Goal: Transaction & Acquisition: Purchase product/service

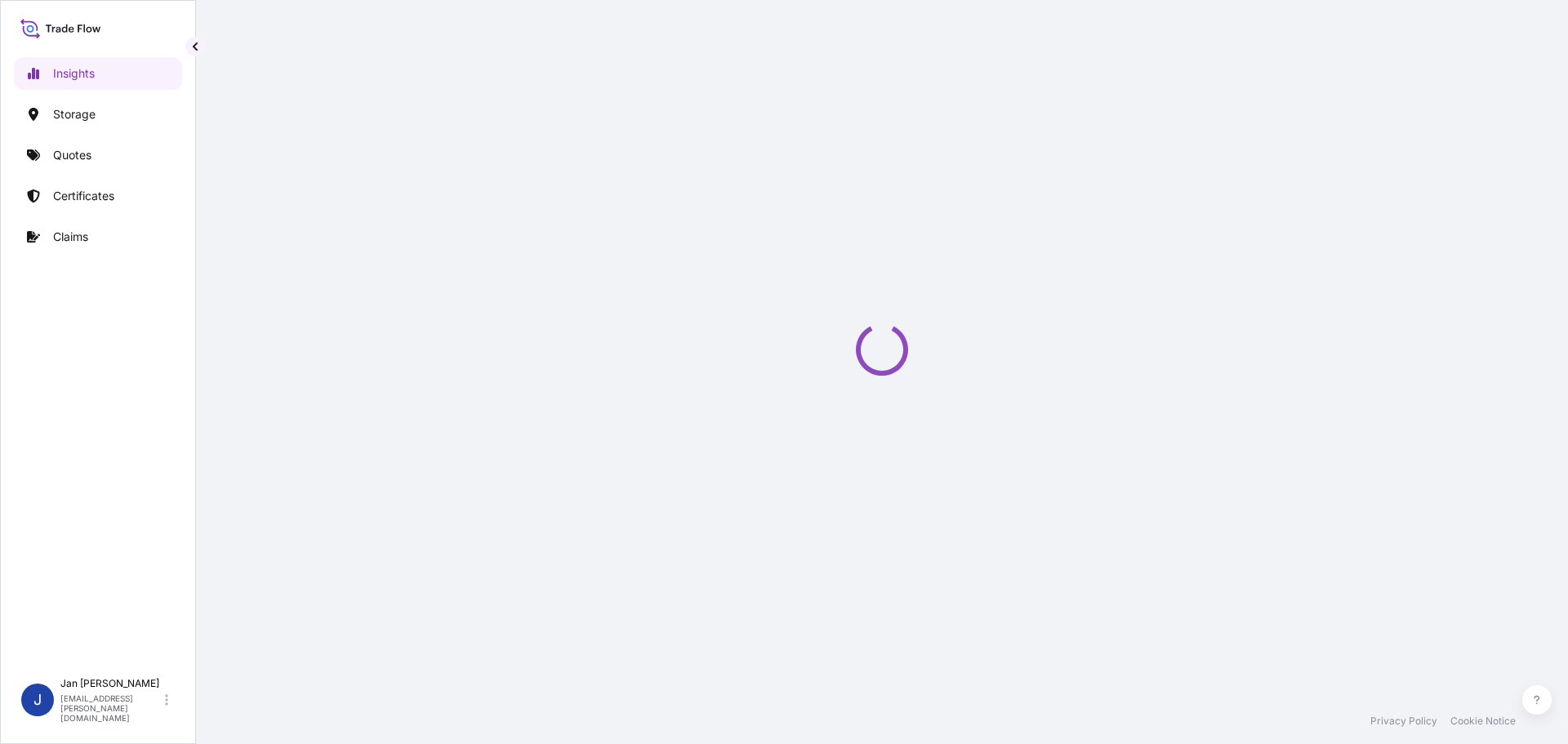
select select "2025"
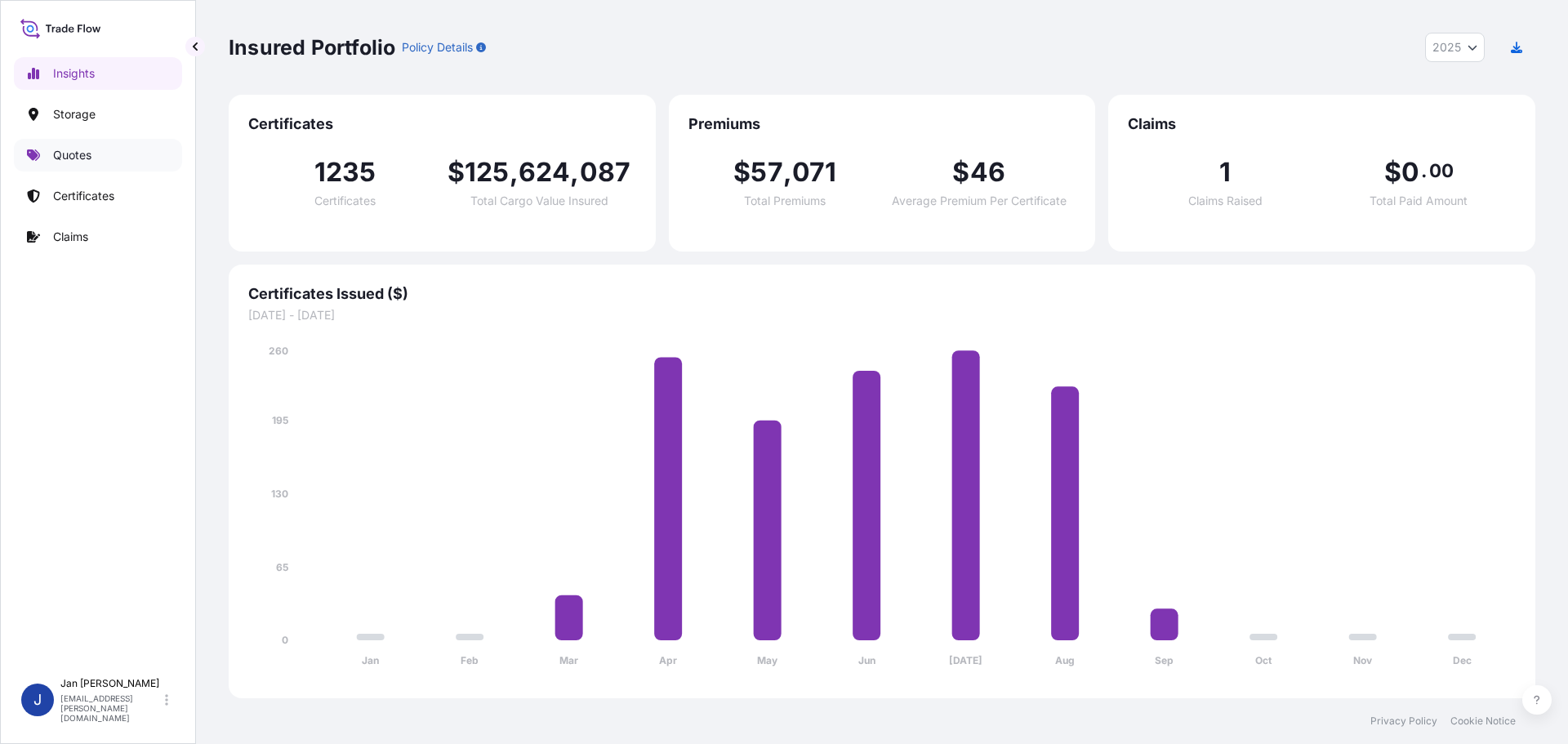
click at [53, 170] on link "Quotes" at bounding box center [98, 154] width 168 height 33
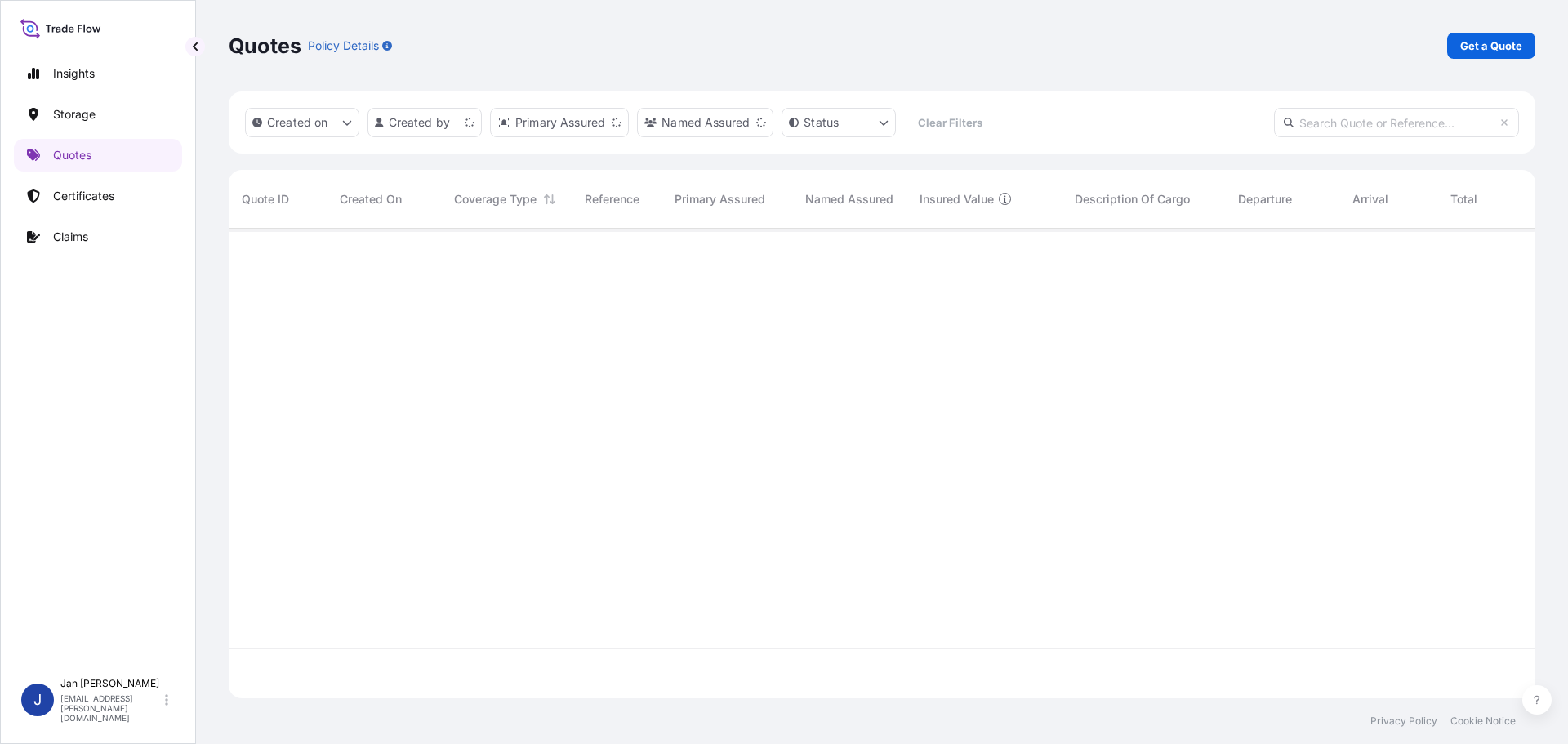
scroll to position [466, 1294]
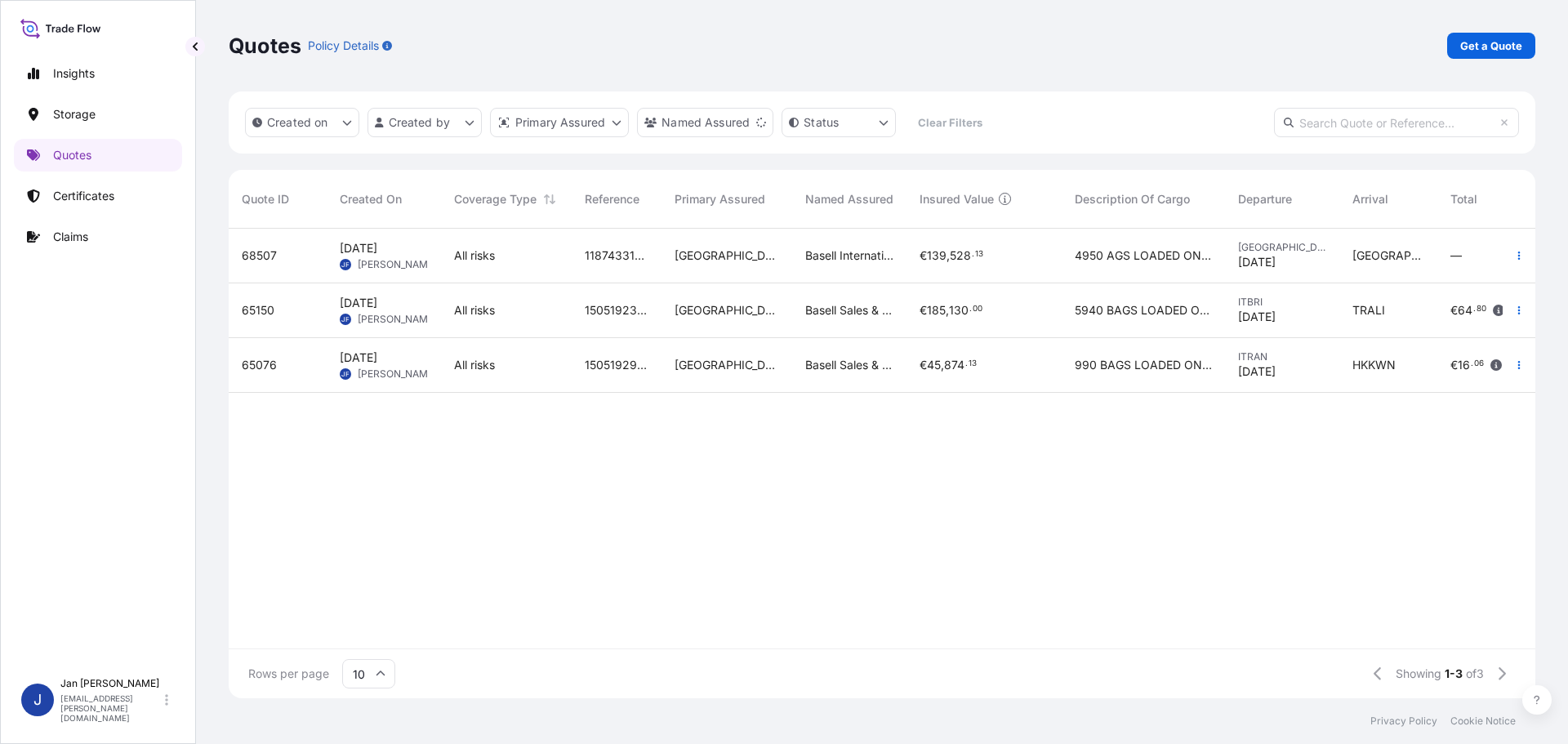
click at [1480, 60] on div "Quotes Policy Details Get a Quote" at bounding box center [882, 46] width 1307 height 91
click at [1480, 55] on link "Get a Quote" at bounding box center [1491, 46] width 88 height 26
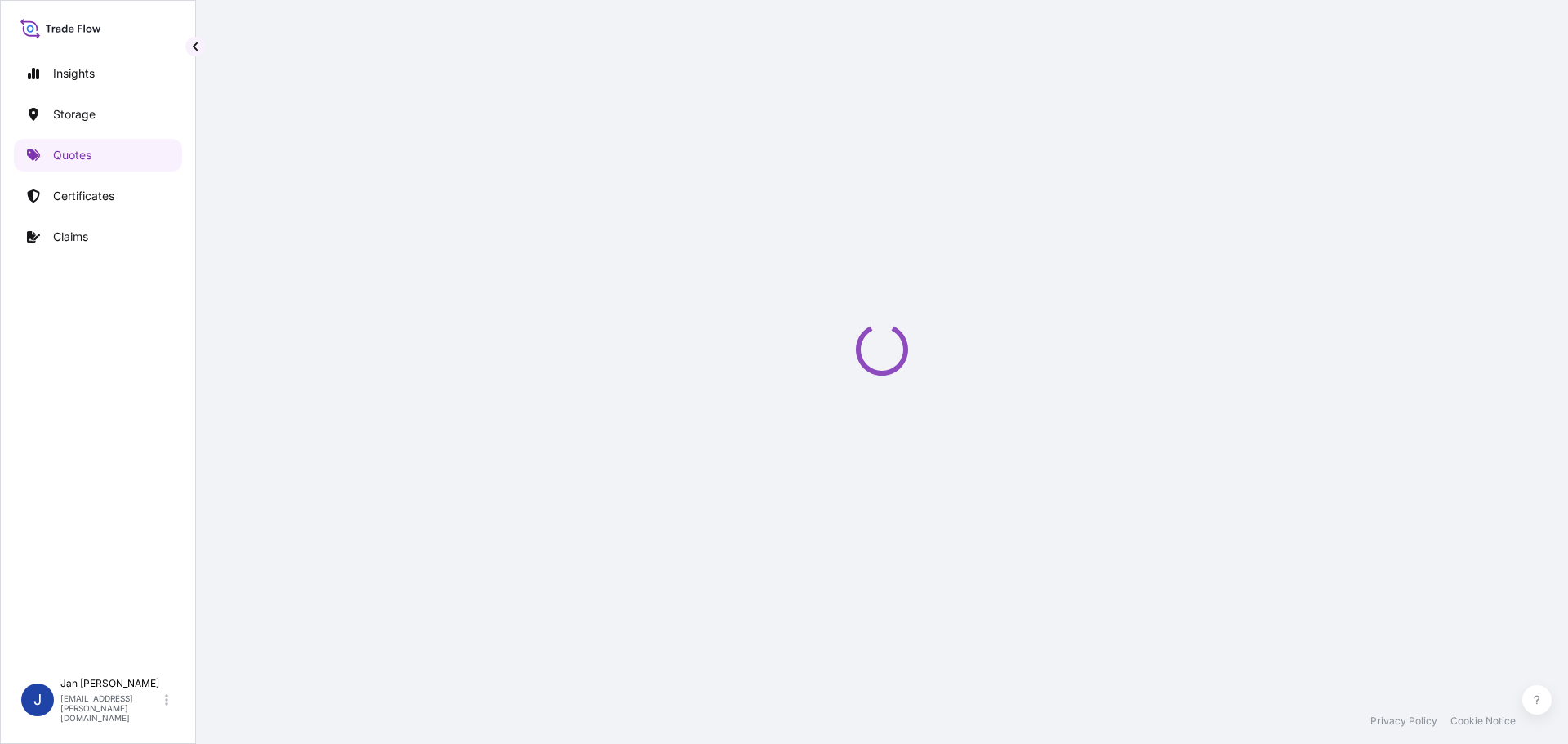
scroll to position [26, 0]
select select "Water"
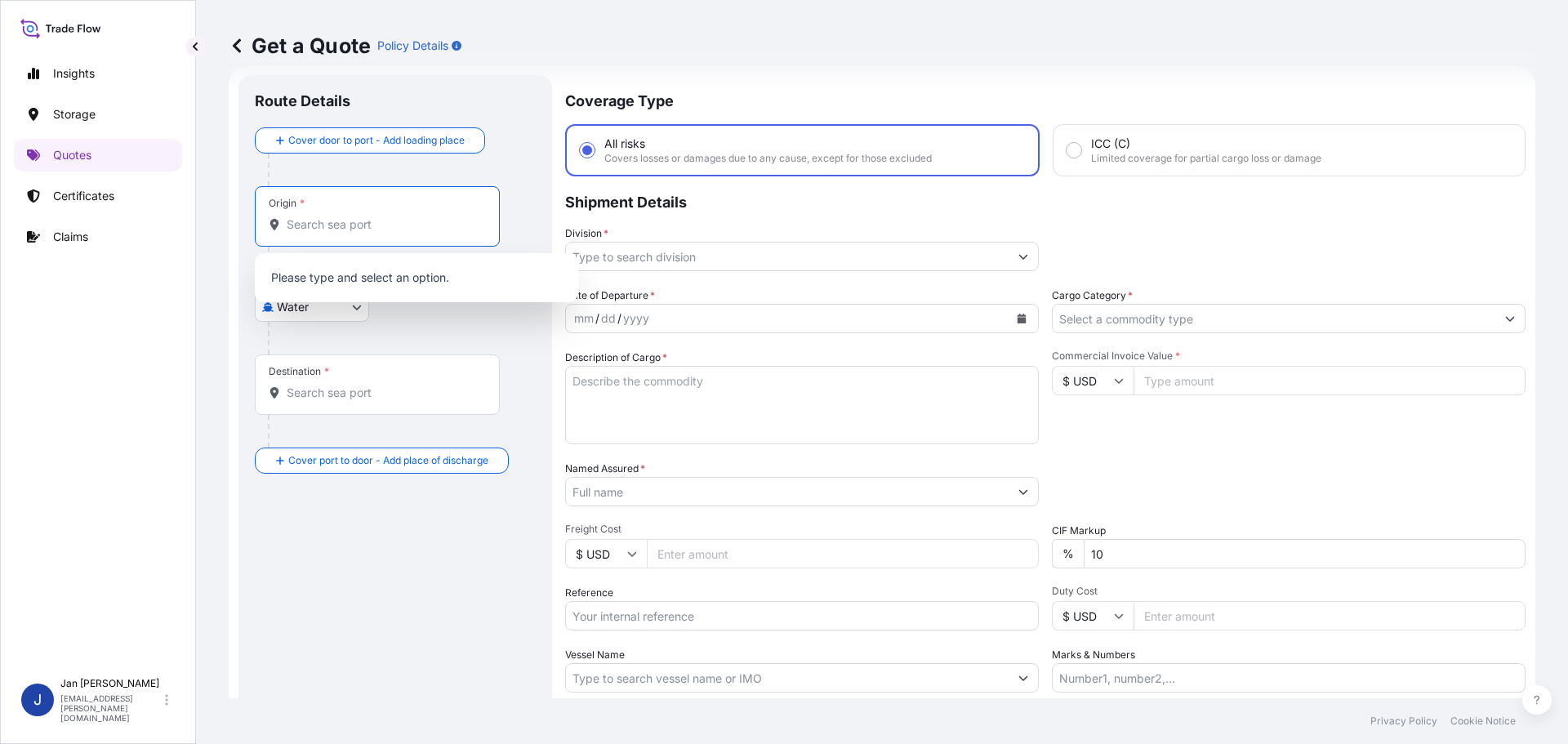
click at [334, 221] on input "Origin *" at bounding box center [383, 225] width 192 height 17
paste input "[GEOGRAPHIC_DATA], [GEOGRAPHIC_DATA]"
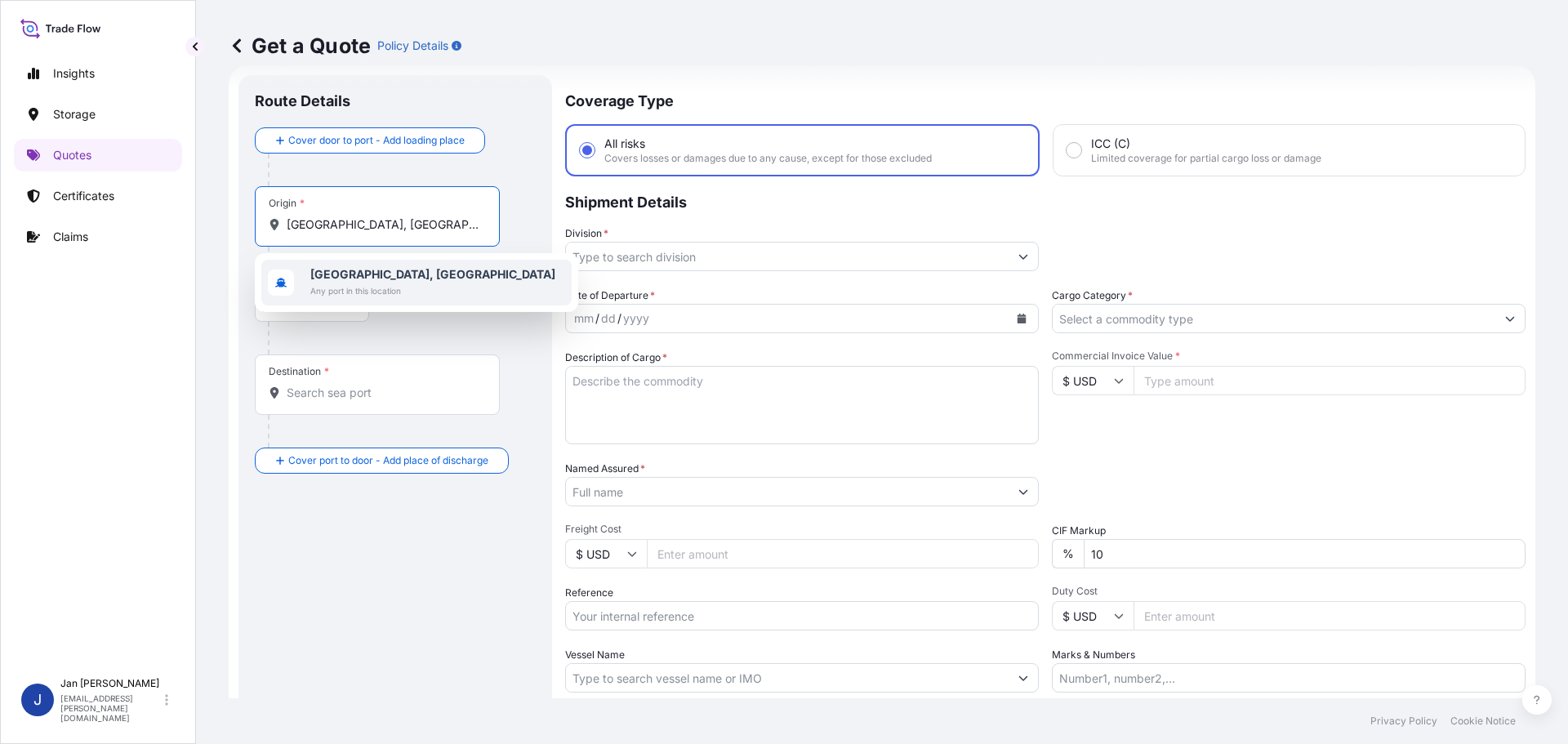
click at [368, 294] on span "Any port in this location" at bounding box center [433, 291] width 245 height 17
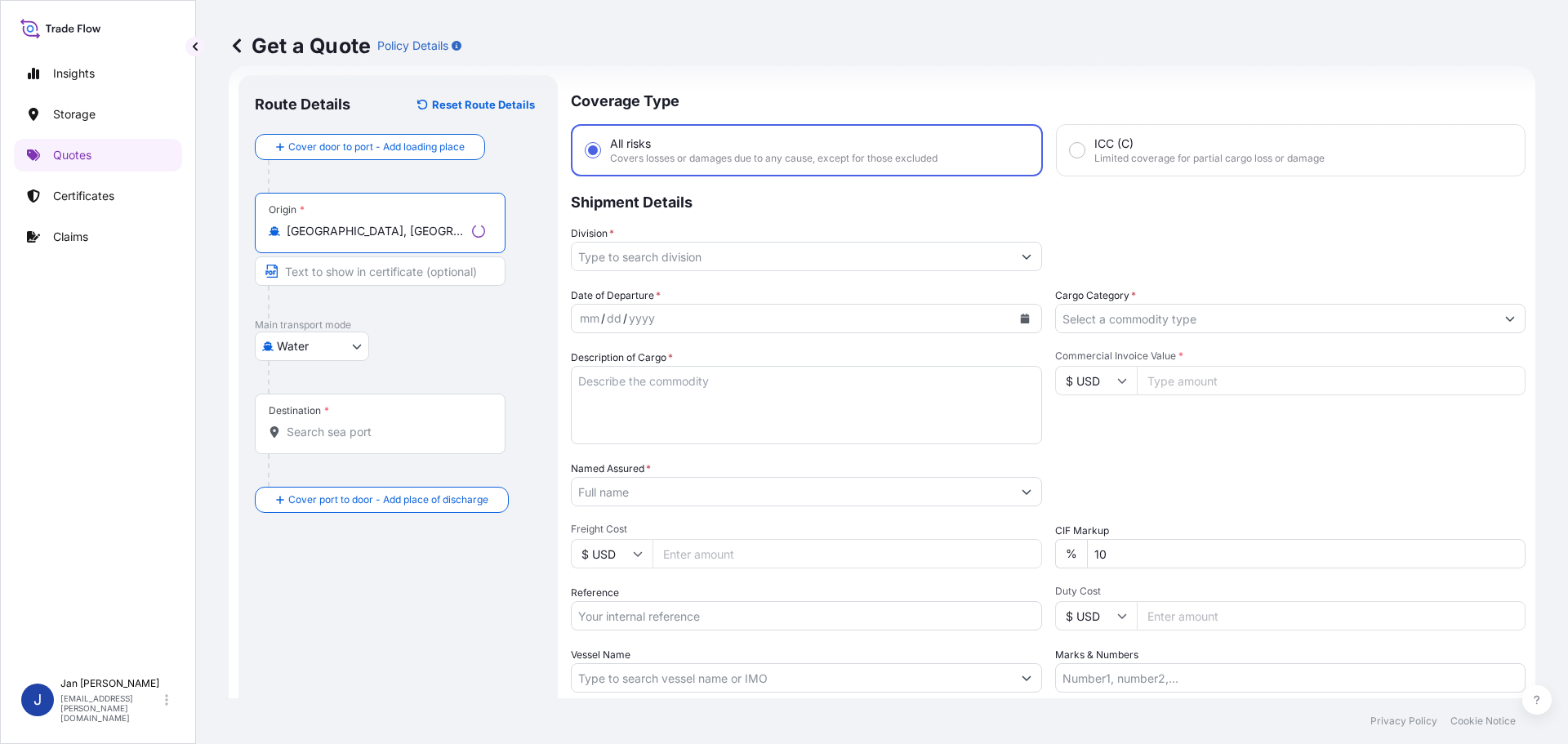
type input "[GEOGRAPHIC_DATA], [GEOGRAPHIC_DATA]"
click at [510, 361] on div at bounding box center [404, 377] width 274 height 33
click at [372, 419] on div "Destination *" at bounding box center [377, 424] width 245 height 60
click at [372, 424] on input "Destination *" at bounding box center [383, 432] width 192 height 17
paste input "AMBARLI, [GEOGRAPHIC_DATA]"
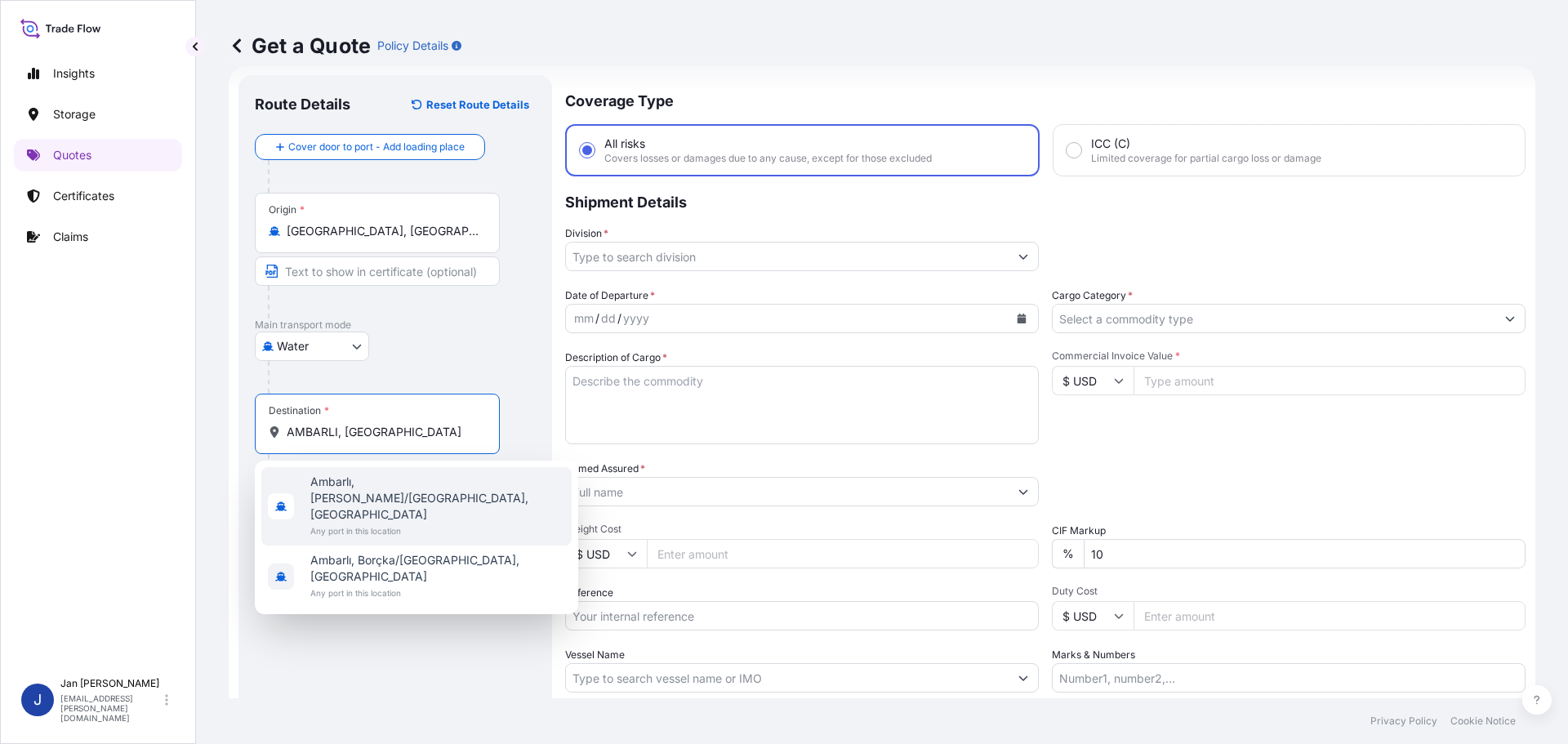
click at [386, 523] on span "Any port in this location" at bounding box center [438, 531] width 255 height 17
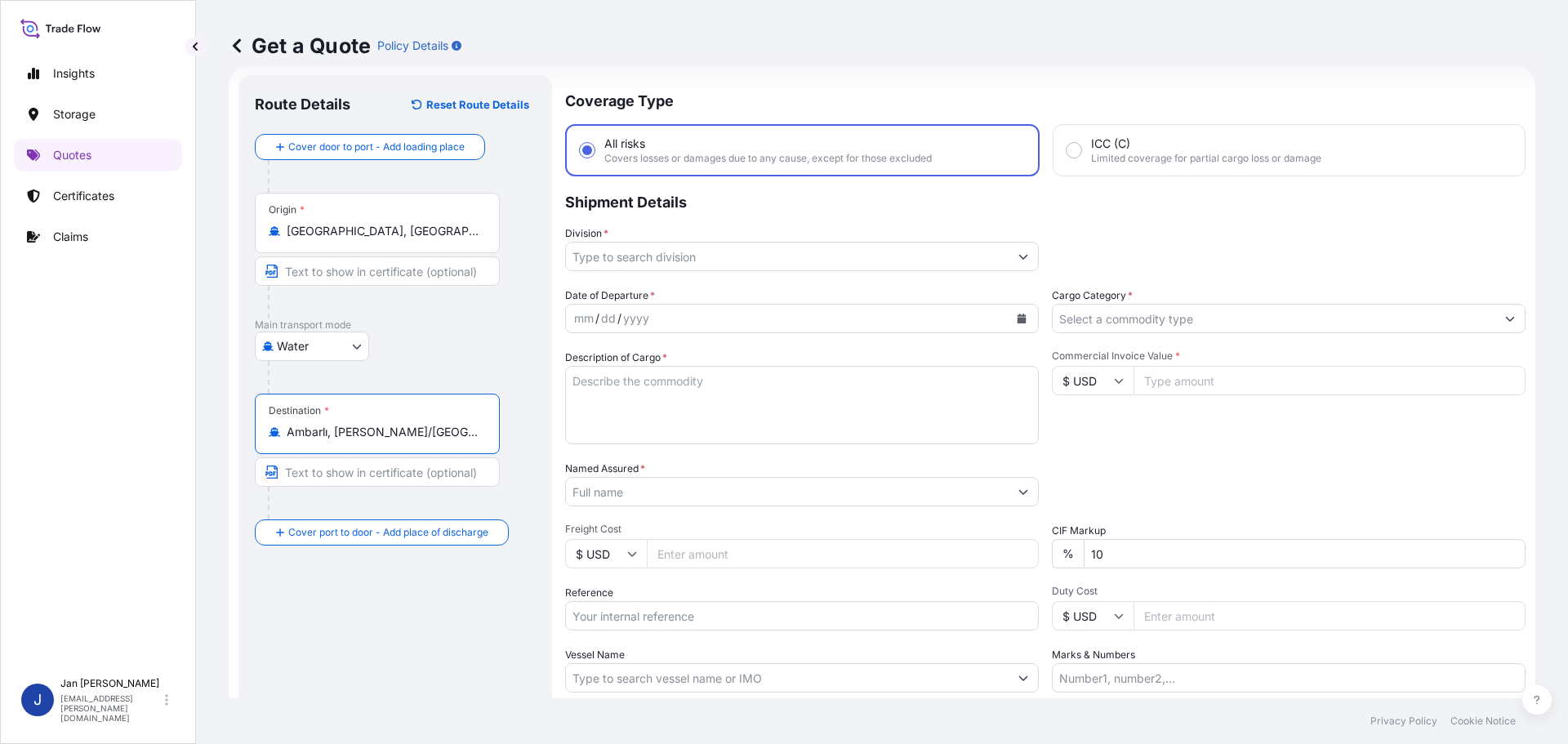
type input "Ambarlı, [PERSON_NAME]/[GEOGRAPHIC_DATA], [GEOGRAPHIC_DATA]"
click at [1229, 83] on div "Get a Quote Policy Details" at bounding box center [882, 46] width 1307 height 91
click at [916, 270] on div at bounding box center [802, 256] width 474 height 30
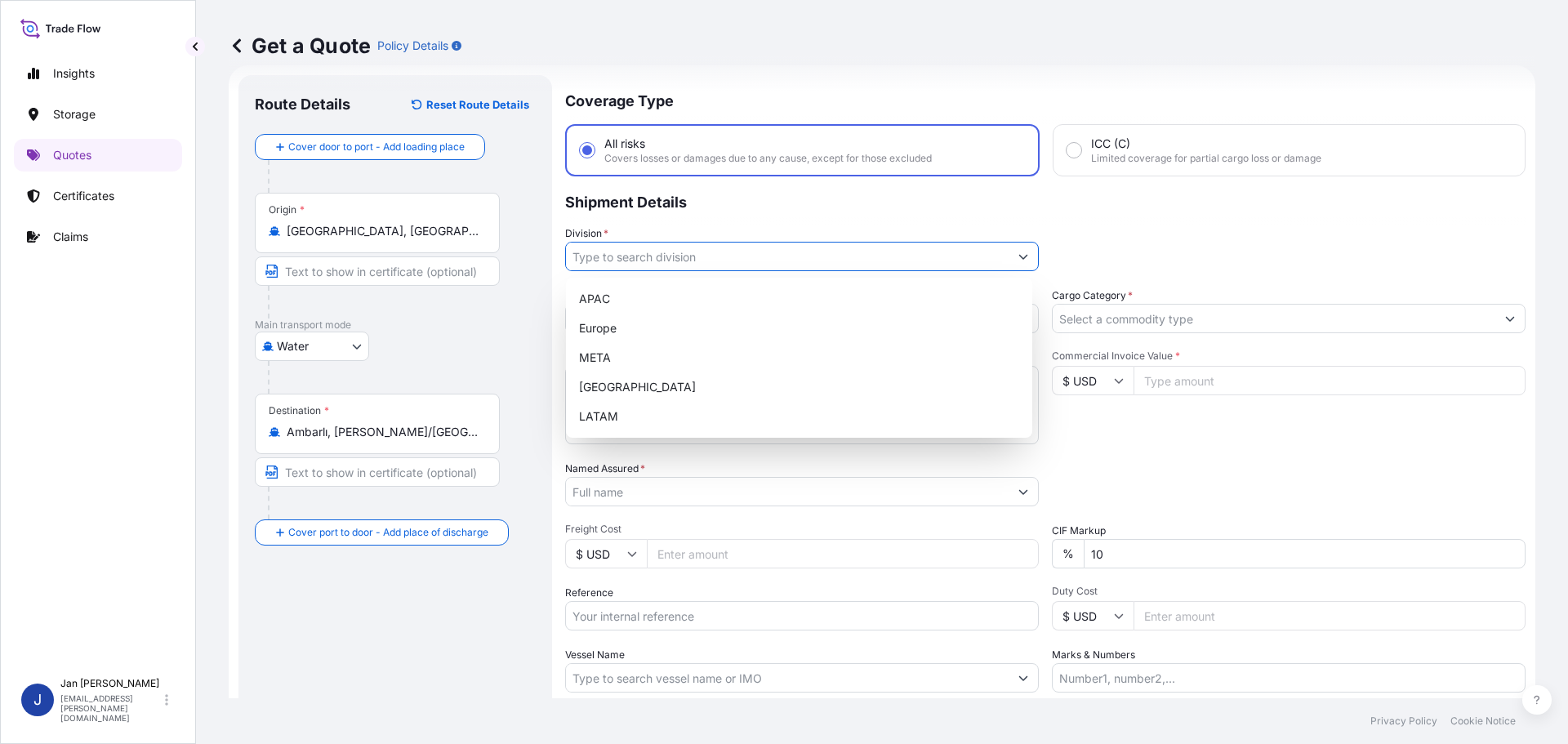
click at [826, 261] on input "Division *" at bounding box center [787, 256] width 442 height 30
click at [681, 322] on div "Europe" at bounding box center [799, 329] width 453 height 30
type input "Europe"
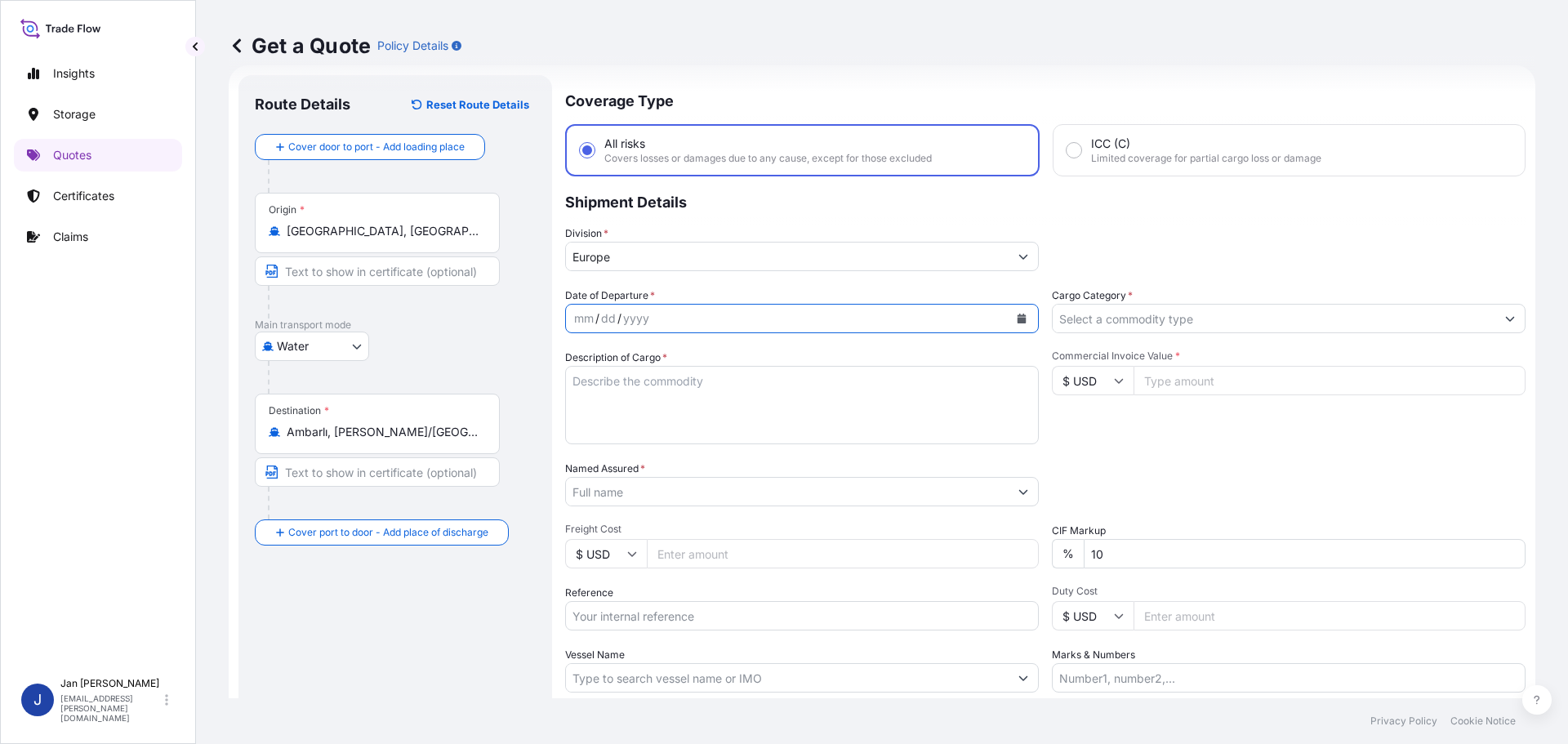
click at [1017, 319] on icon "Calendar" at bounding box center [1022, 319] width 9 height 10
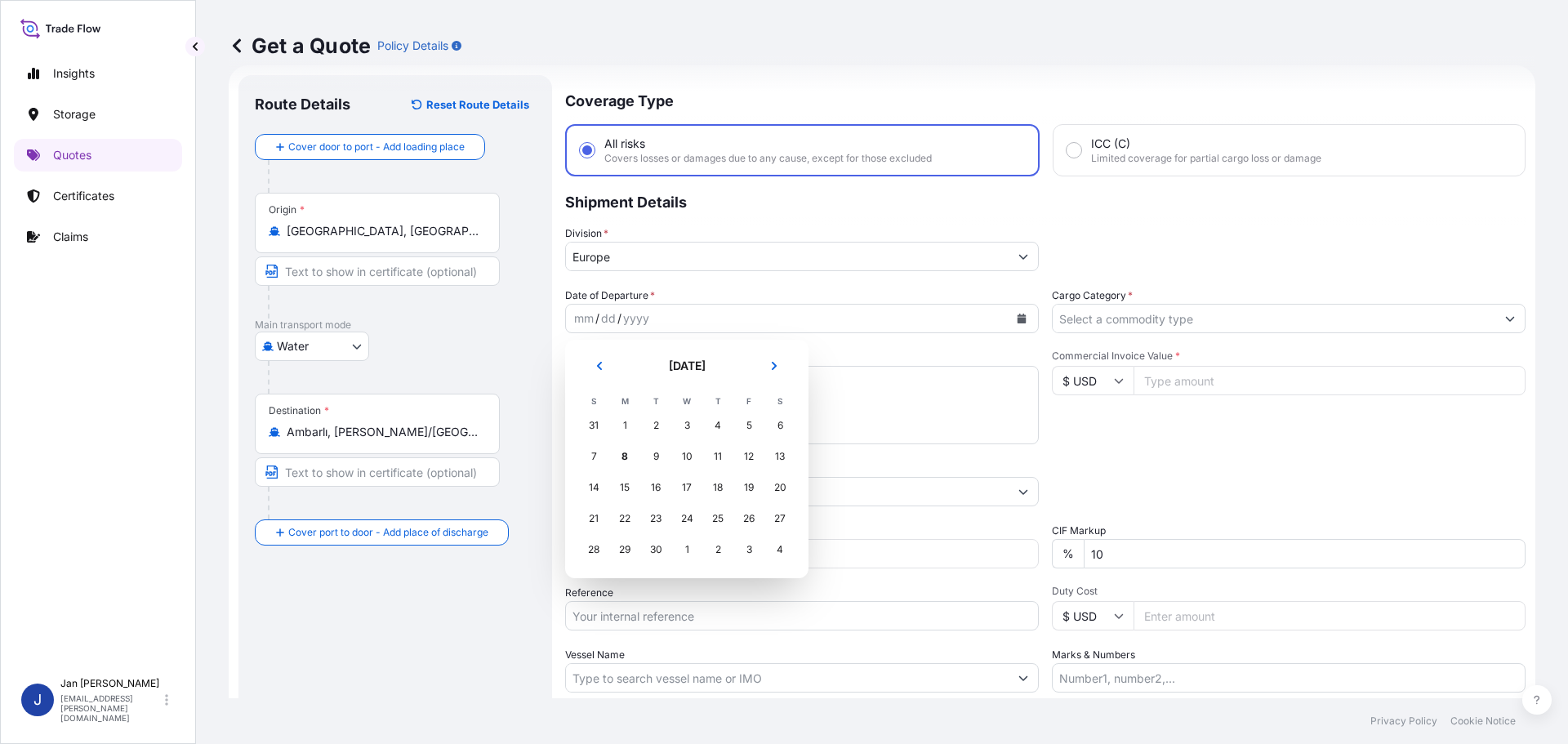
click at [598, 425] on div "31" at bounding box center [594, 425] width 30 height 30
click at [582, 428] on div "31" at bounding box center [594, 425] width 30 height 30
click at [593, 425] on div "31" at bounding box center [594, 425] width 30 height 30
click at [597, 348] on section "[DATE] [DATE] S M T W T F S 31 1 2 3 4 5 6 7 8 9 10 11 12 13 14 15 16 17 18 19 …" at bounding box center [686, 459] width 243 height 239
click at [596, 359] on button "Previous" at bounding box center [599, 366] width 36 height 26
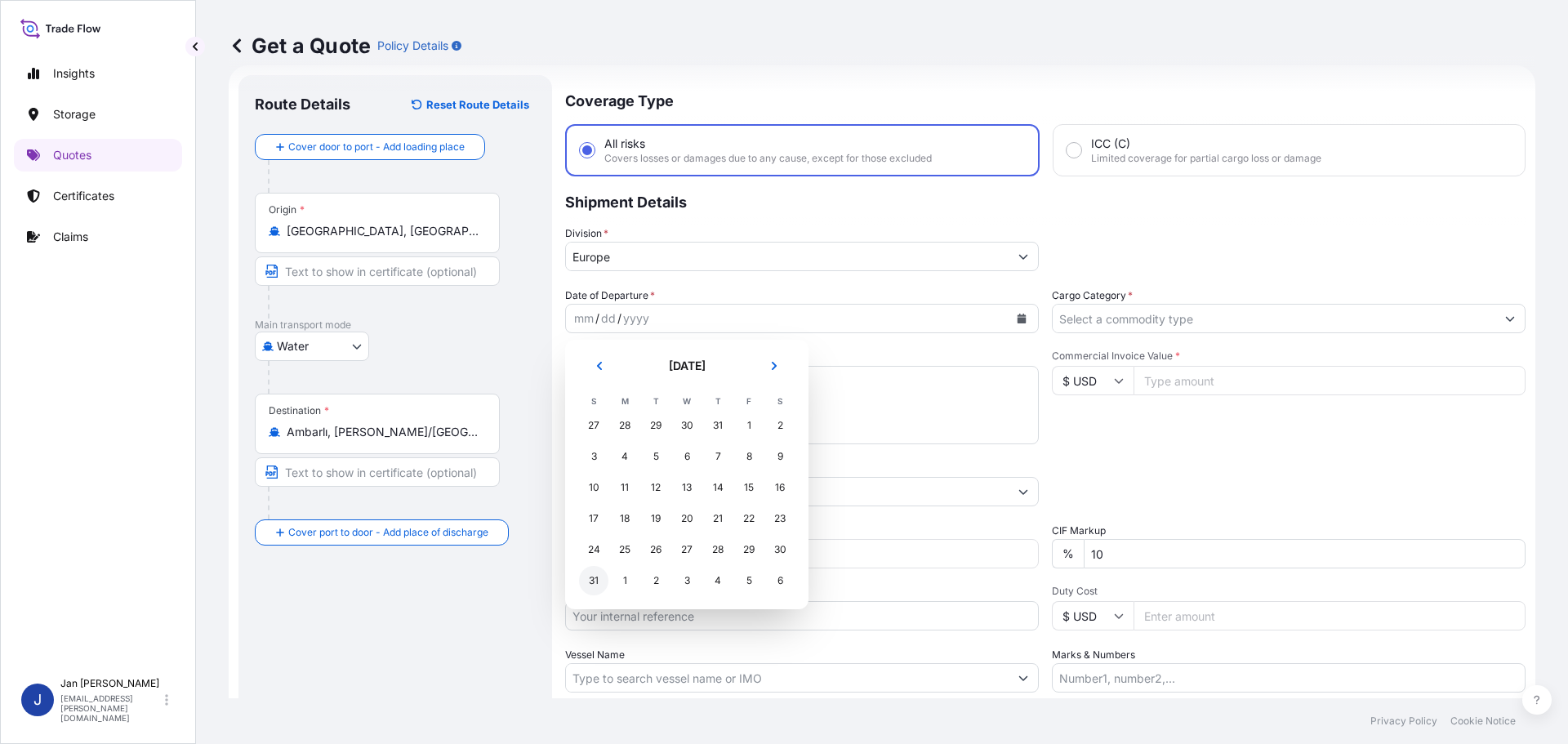
click at [597, 573] on div "31" at bounding box center [594, 581] width 30 height 30
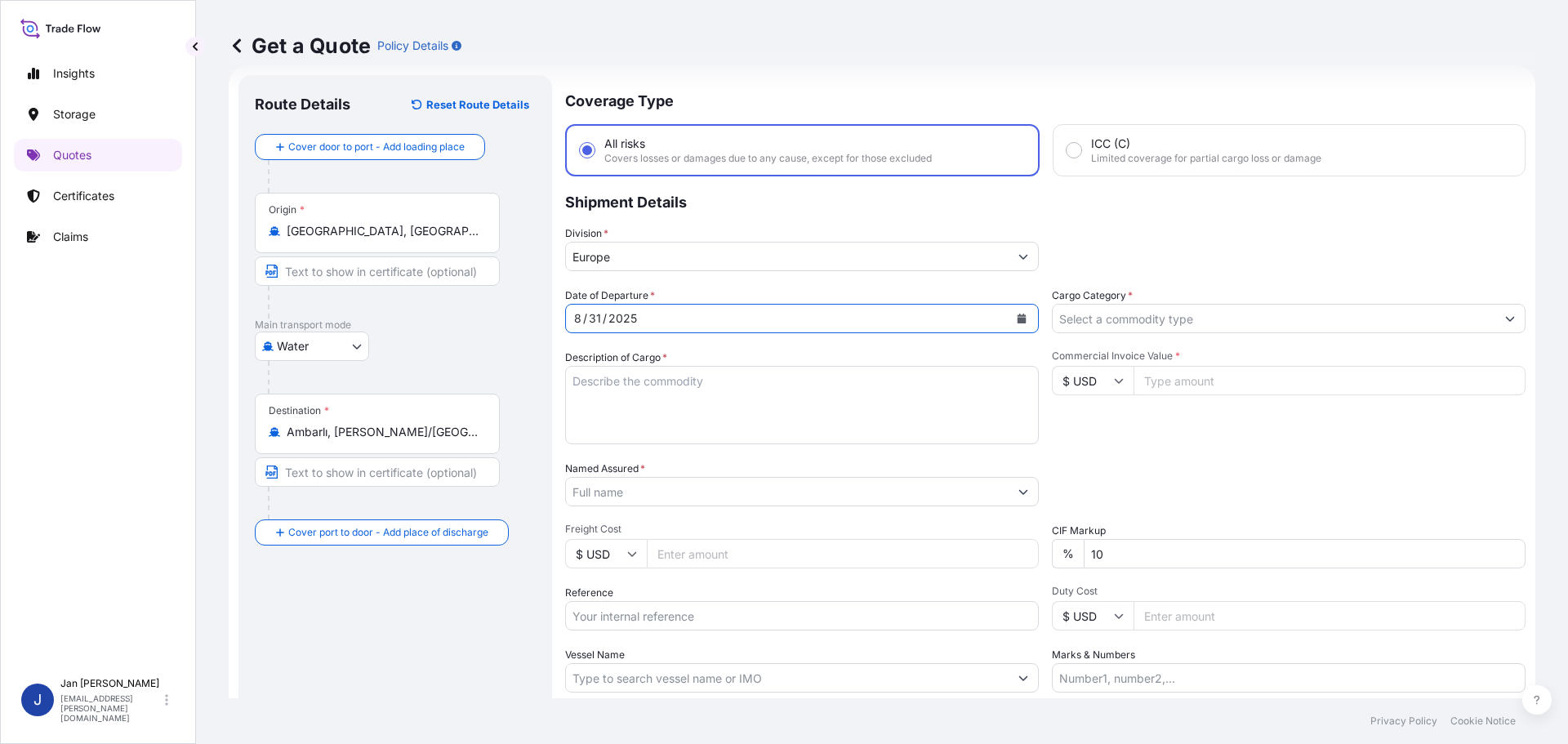
click at [1254, 254] on div "Division * [GEOGRAPHIC_DATA]" at bounding box center [1045, 248] width 960 height 46
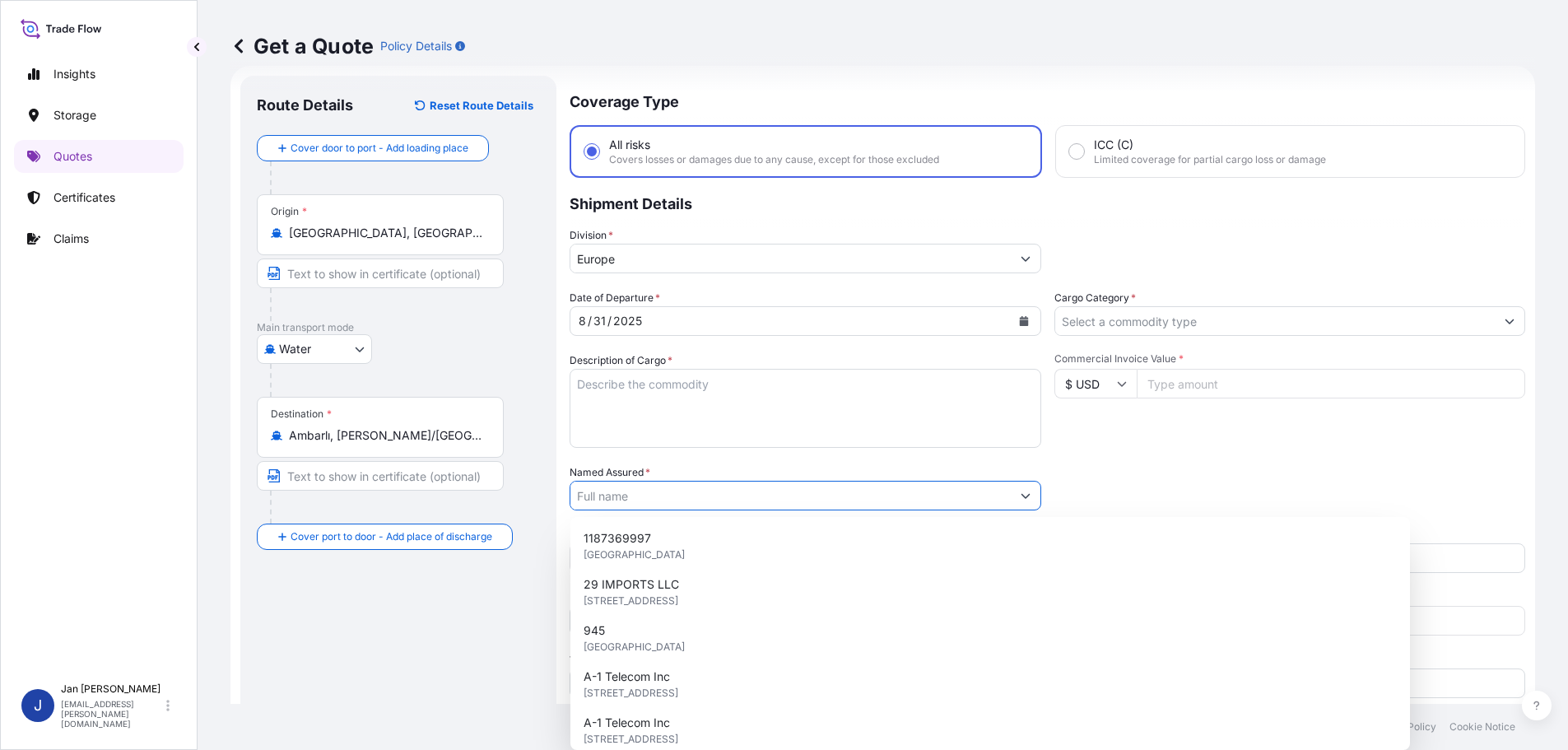
click at [740, 493] on input "Named Assured *" at bounding box center [790, 495] width 440 height 30
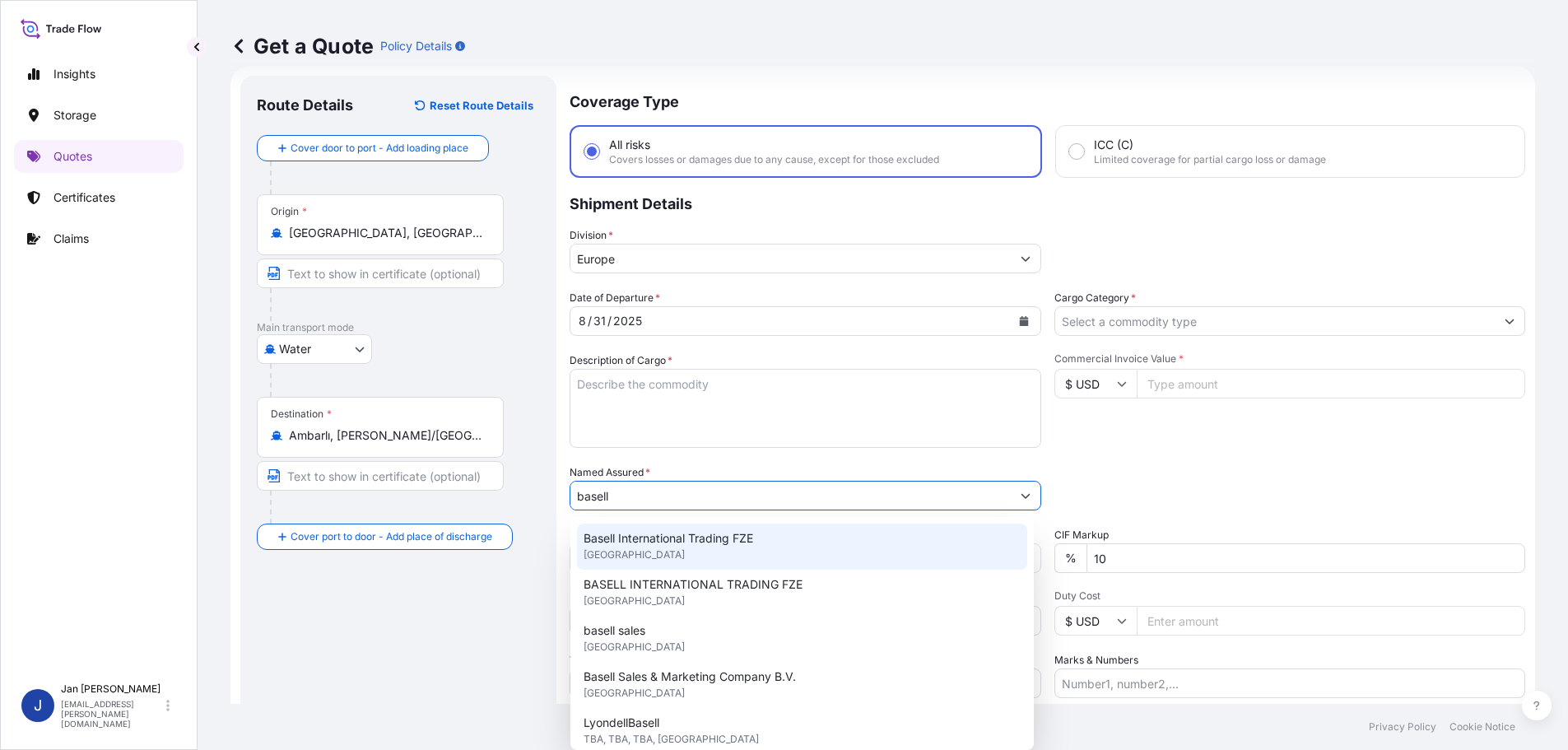
click at [638, 547] on span "[GEOGRAPHIC_DATA]" at bounding box center [634, 555] width 101 height 17
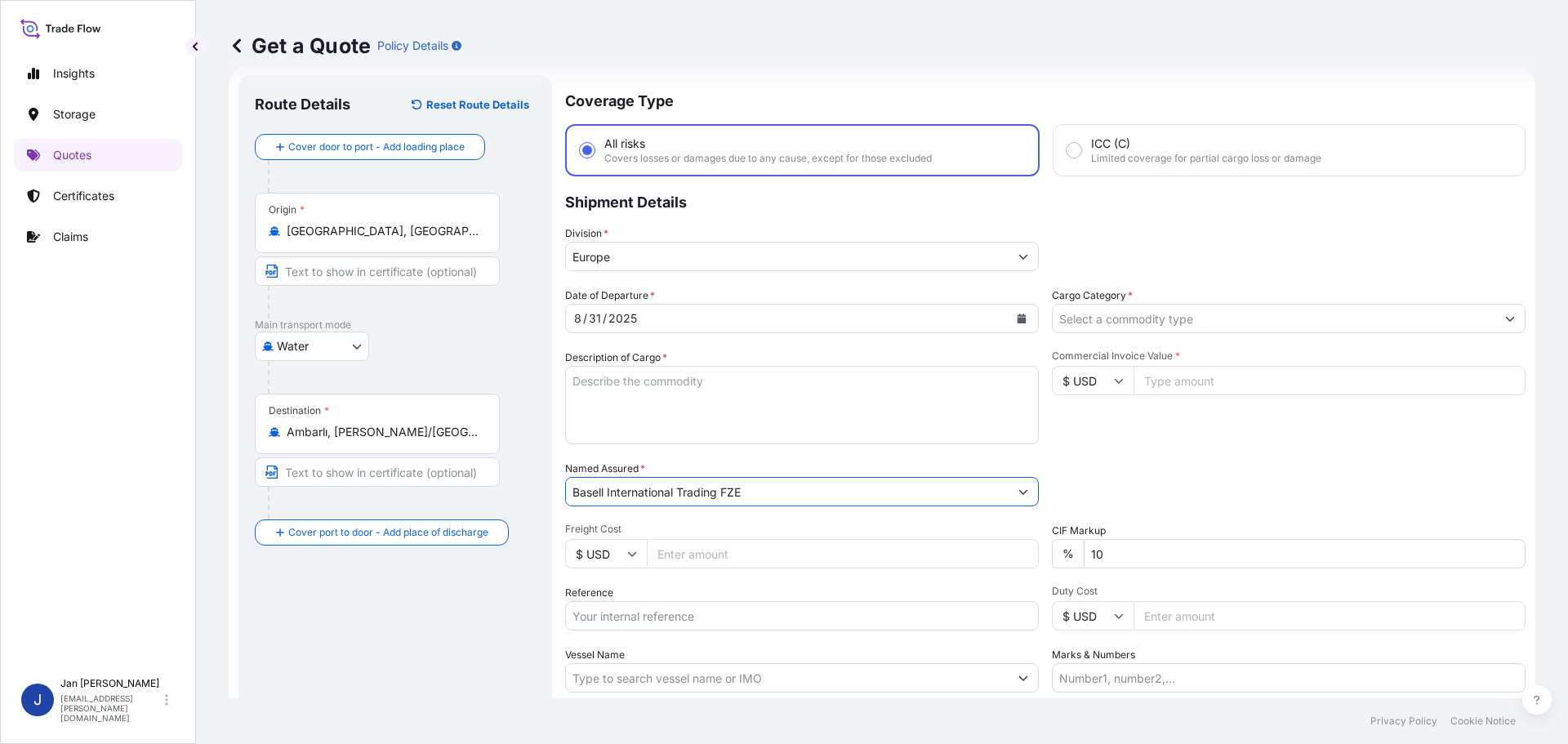
type input "Basell International Trading FZE"
click at [1141, 456] on div "Date of Departure * [DATE] Cargo Category * Description of Cargo * Commercial I…" at bounding box center [1045, 489] width 960 height 405
click at [657, 633] on div "Date of Departure * [DATE] Cargo Category * Description of Cargo * Commercial I…" at bounding box center [1045, 489] width 960 height 405
paste input "1187431870"
click at [648, 609] on input "Reference" at bounding box center [802, 616] width 474 height 30
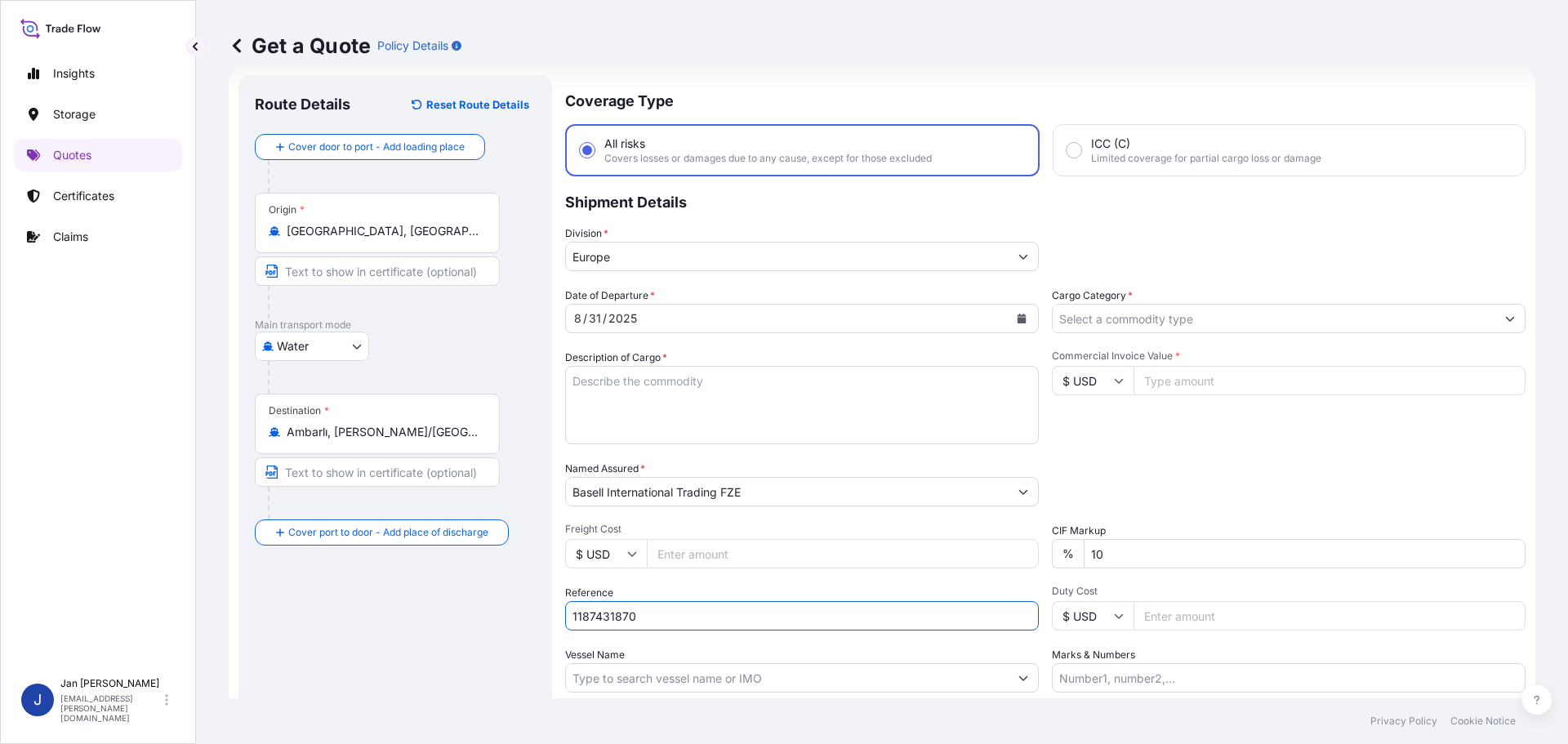
type input "1187431870"
click at [1234, 440] on div "Commercial Invoice Value * $ USD" at bounding box center [1288, 397] width 474 height 95
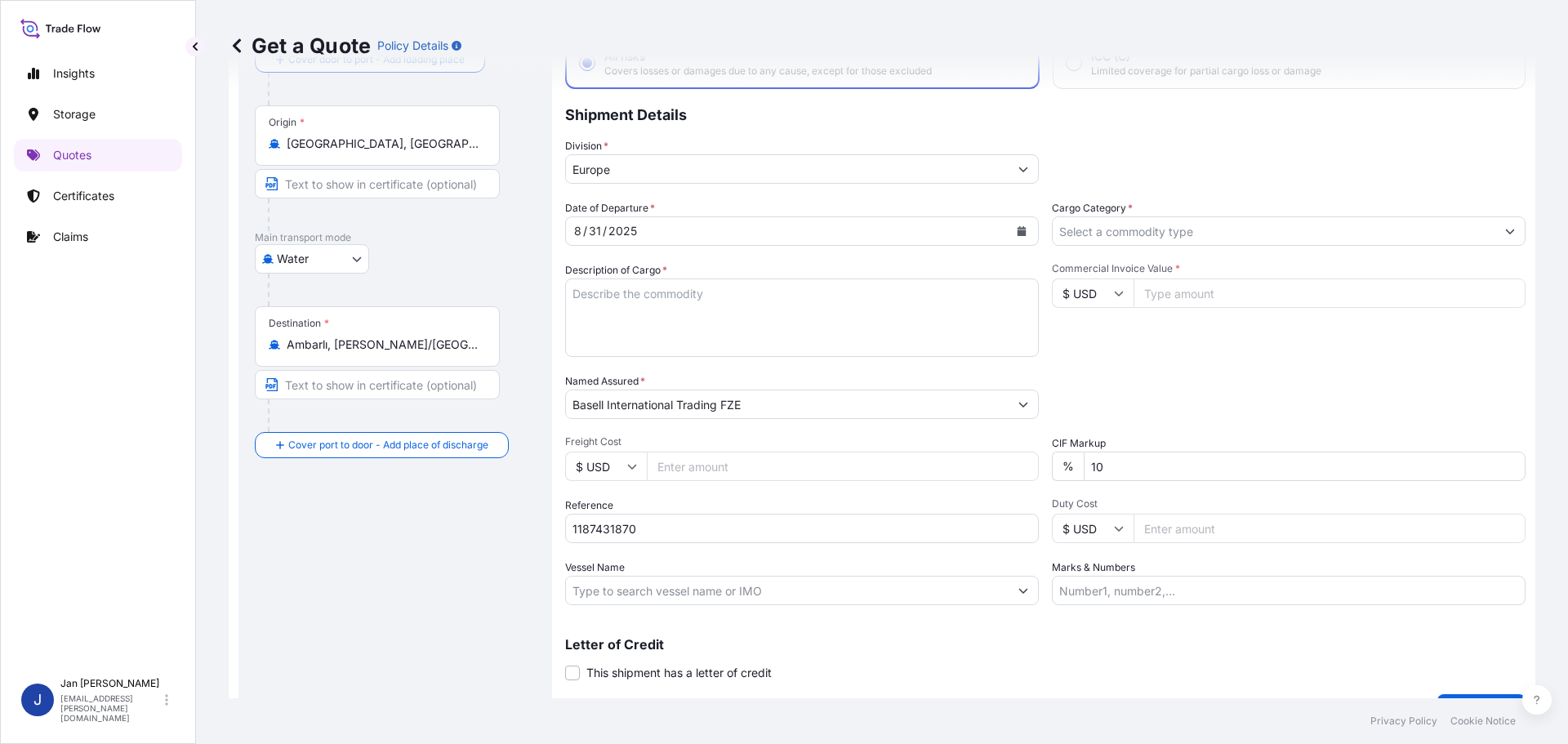
scroll to position [152, 0]
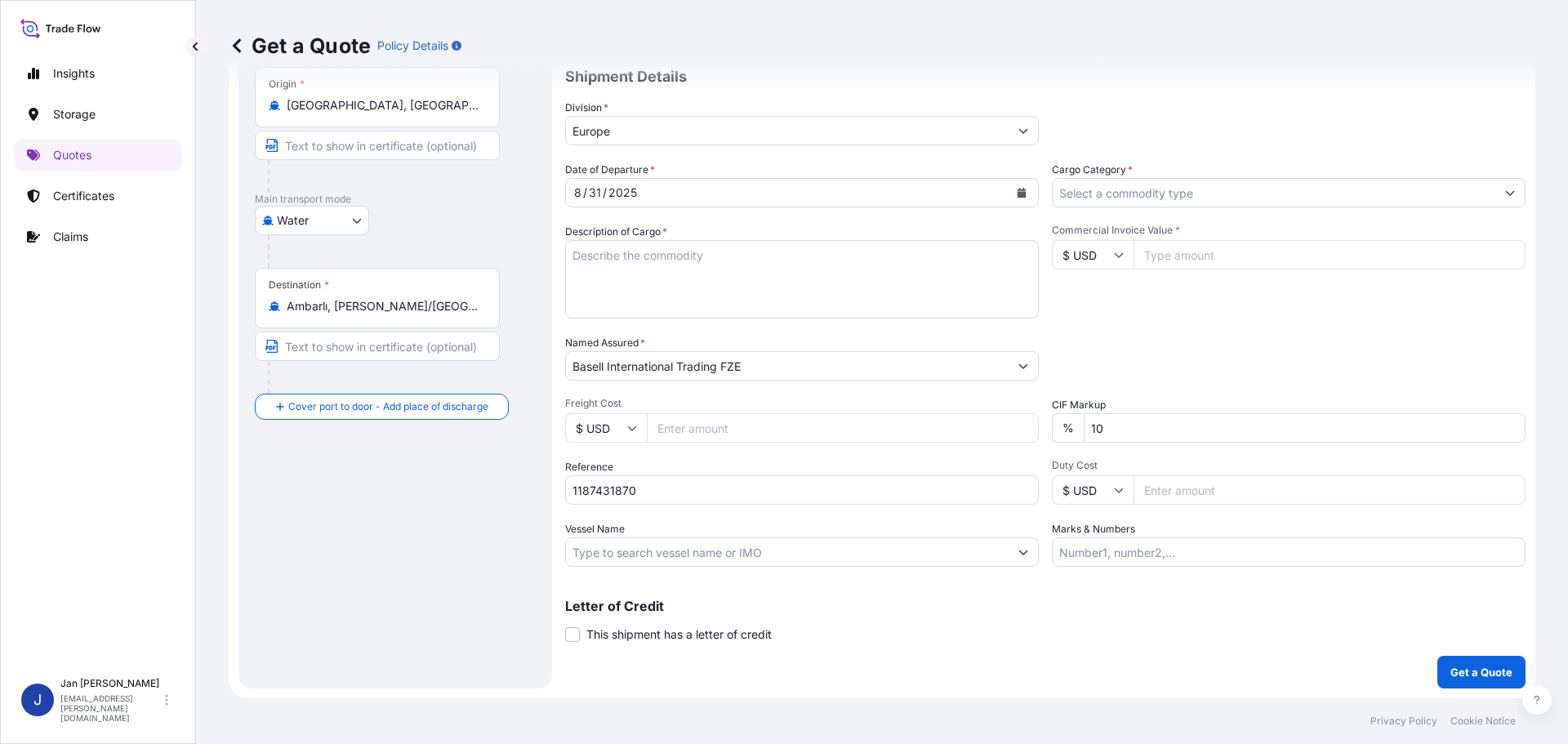
click at [776, 561] on input "Vessel Name" at bounding box center [787, 552] width 442 height 30
paste input "CMA CGM [GEOGRAPHIC_DATA]"
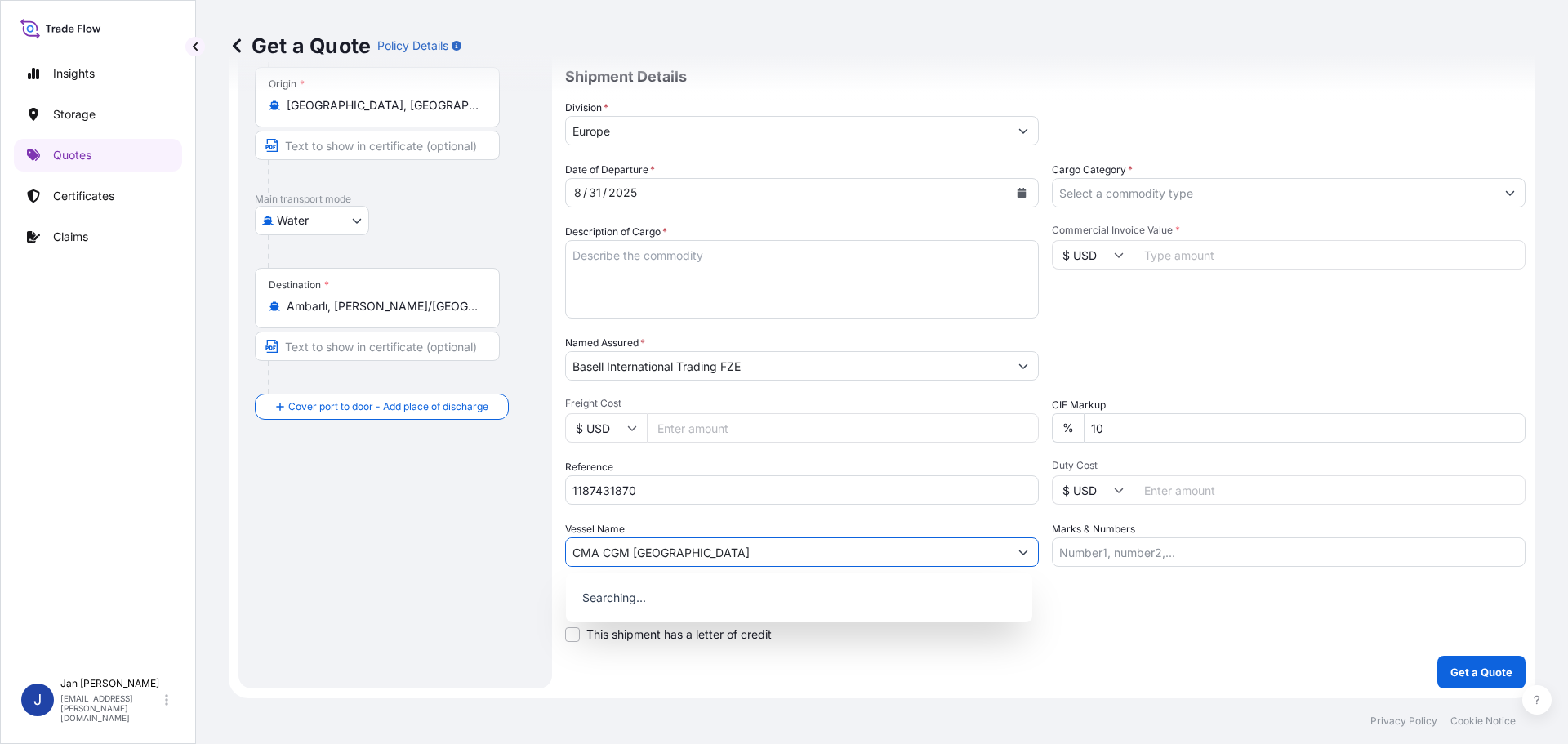
type input "CMA CGM [GEOGRAPHIC_DATA]"
click at [1226, 331] on div "Date of Departure * [DATE] Cargo Category * Description of Cargo * Commercial I…" at bounding box center [1045, 364] width 960 height 405
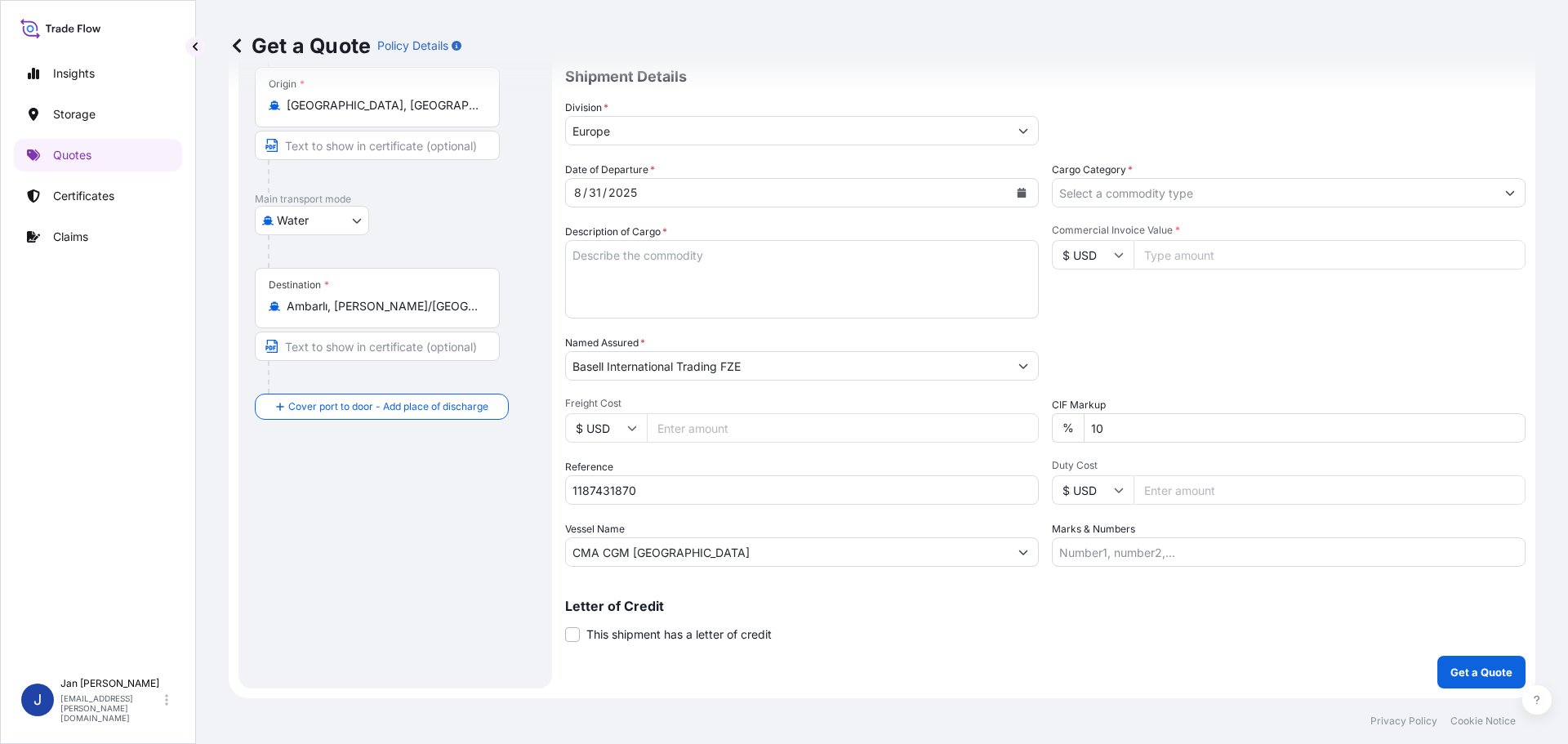
drag, startPoint x: 1178, startPoint y: 158, endPoint x: 1176, endPoint y: 173, distance: 15.1
click at [1178, 163] on div "Coverage Type All risks Covers losses or damages due to any cause, except for t…" at bounding box center [1045, 319] width 960 height 739
click at [1178, 189] on input "Cargo Category *" at bounding box center [1274, 193] width 442 height 30
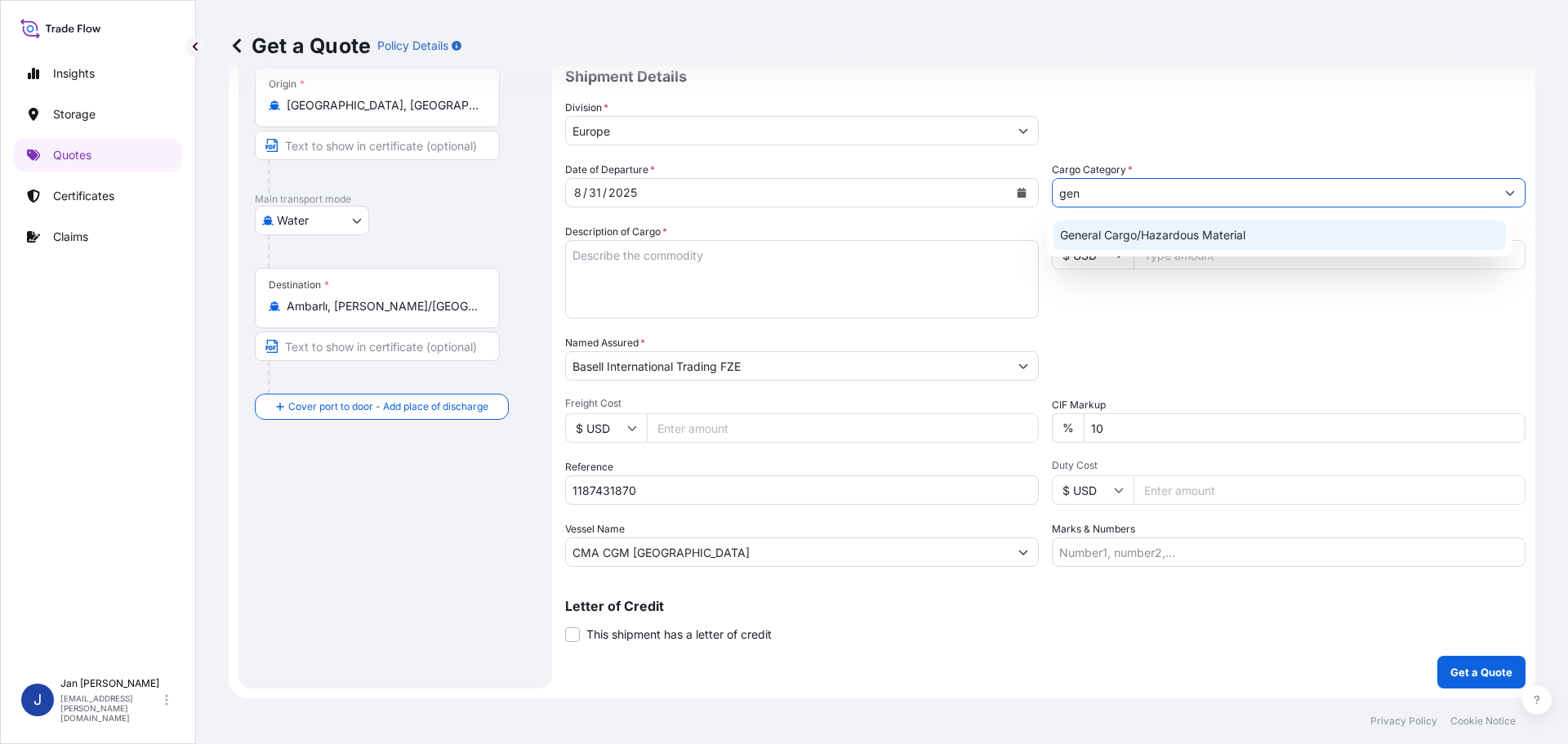
click at [1184, 226] on div "General Cargo/Hazardous Material" at bounding box center [1280, 235] width 453 height 30
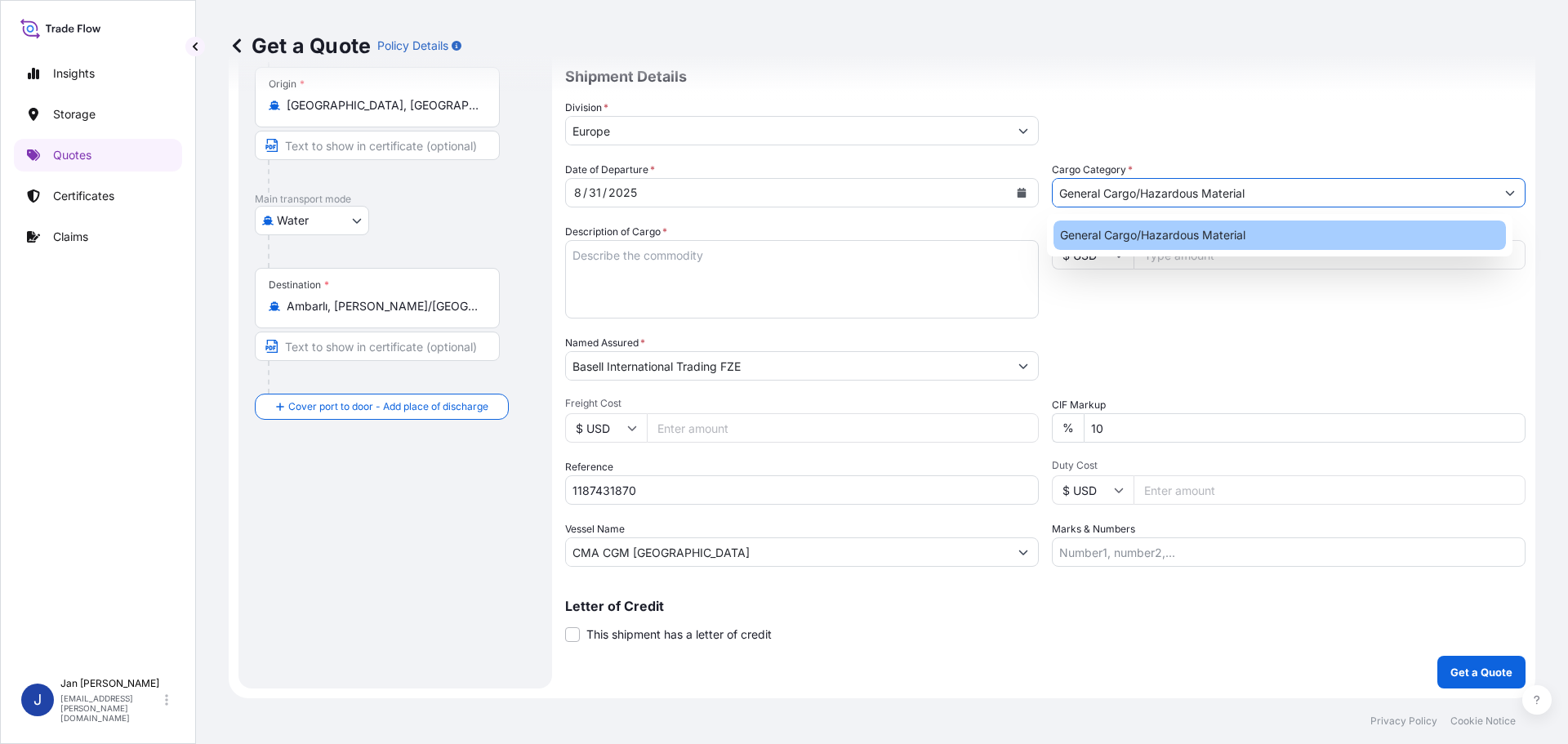
type input "General Cargo/Hazardous Material"
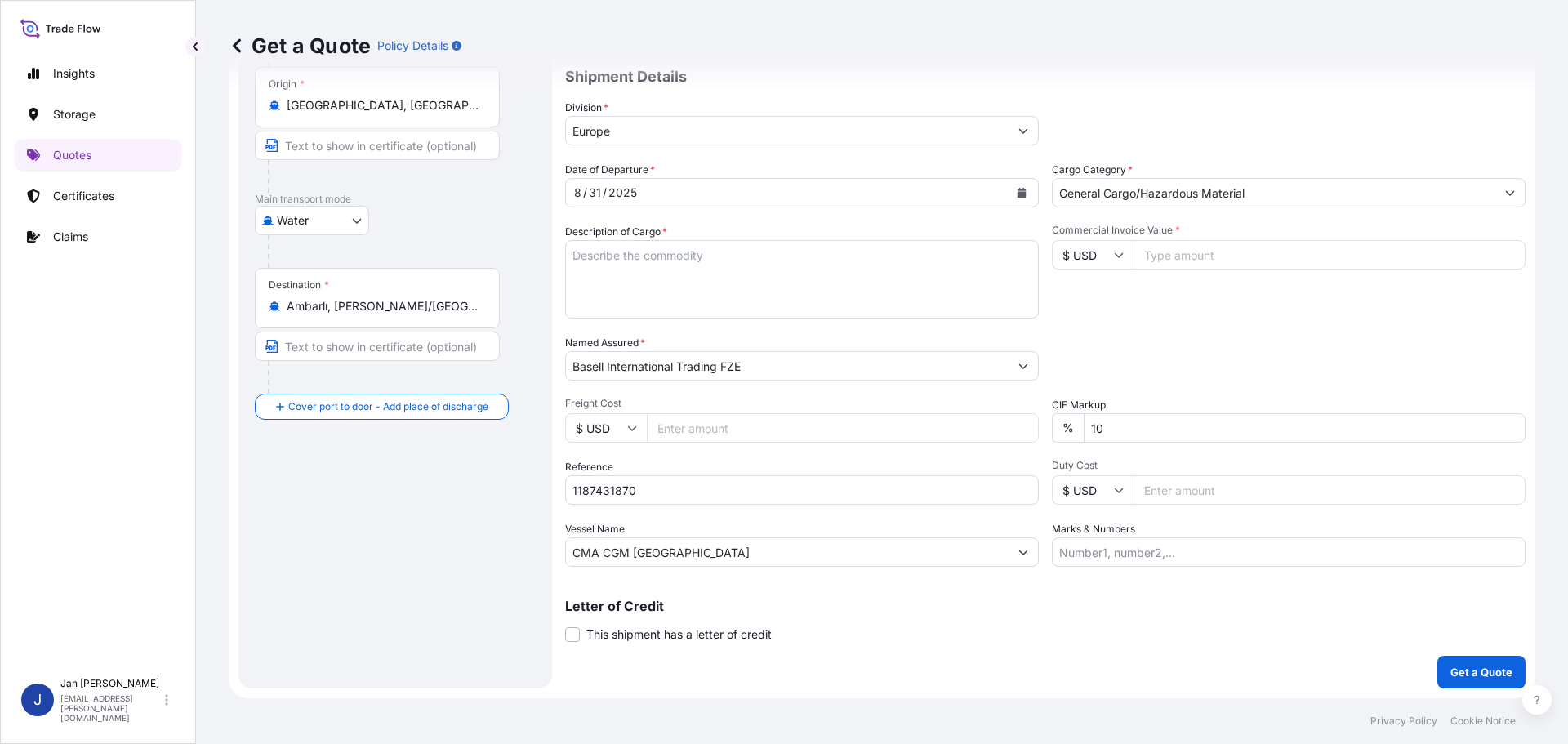
click at [1196, 86] on div "Get a Quote Policy Details" at bounding box center [882, 46] width 1307 height 91
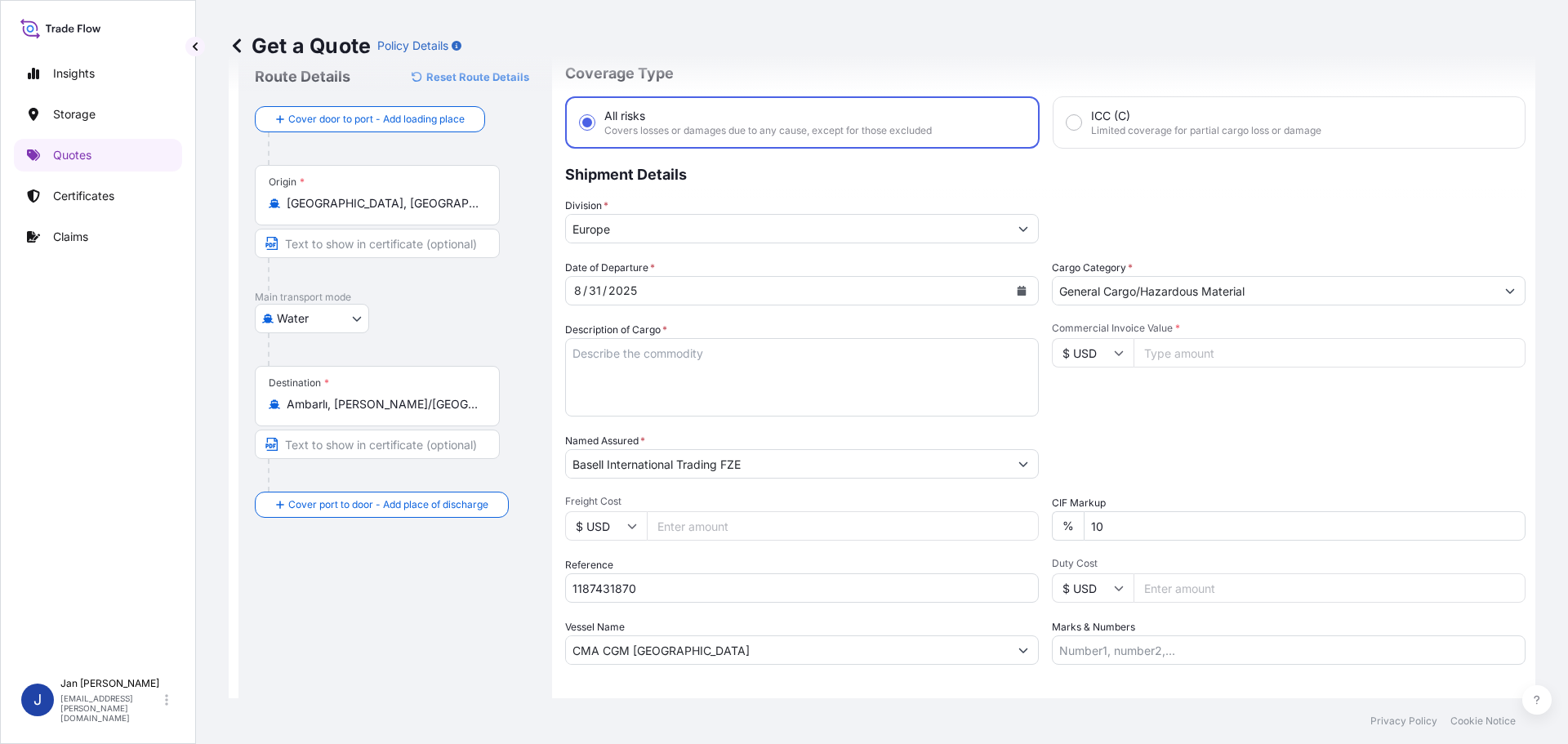
scroll to position [16, 0]
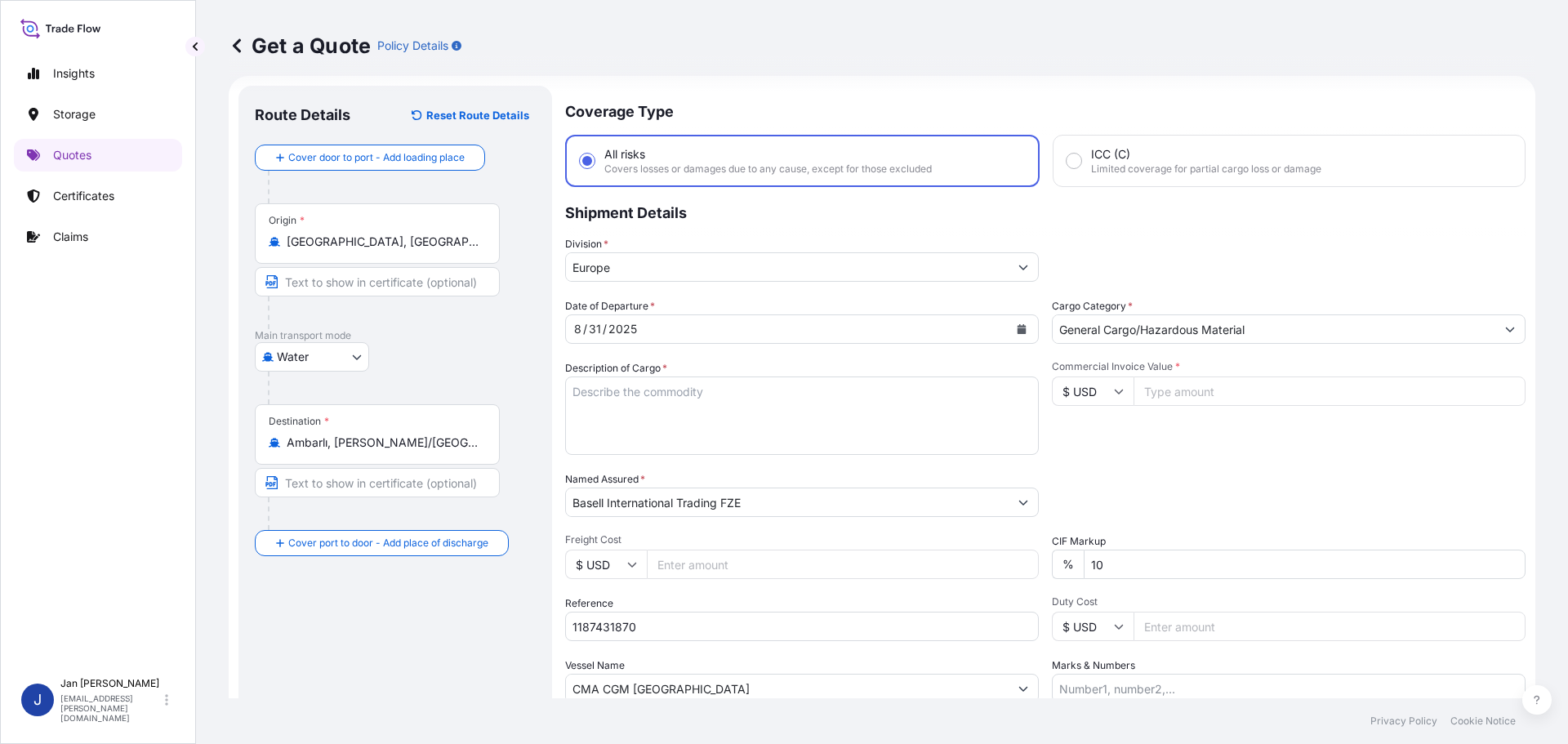
drag, startPoint x: 1085, startPoint y: 383, endPoint x: 1085, endPoint y: 404, distance: 21.0
click at [1085, 385] on input "$ USD" at bounding box center [1092, 391] width 82 height 30
click at [1086, 423] on div "€ EUR" at bounding box center [1087, 436] width 69 height 31
type input "€ EUR"
click at [1216, 385] on input "Commercial Invoice Value *" at bounding box center [1329, 391] width 392 height 30
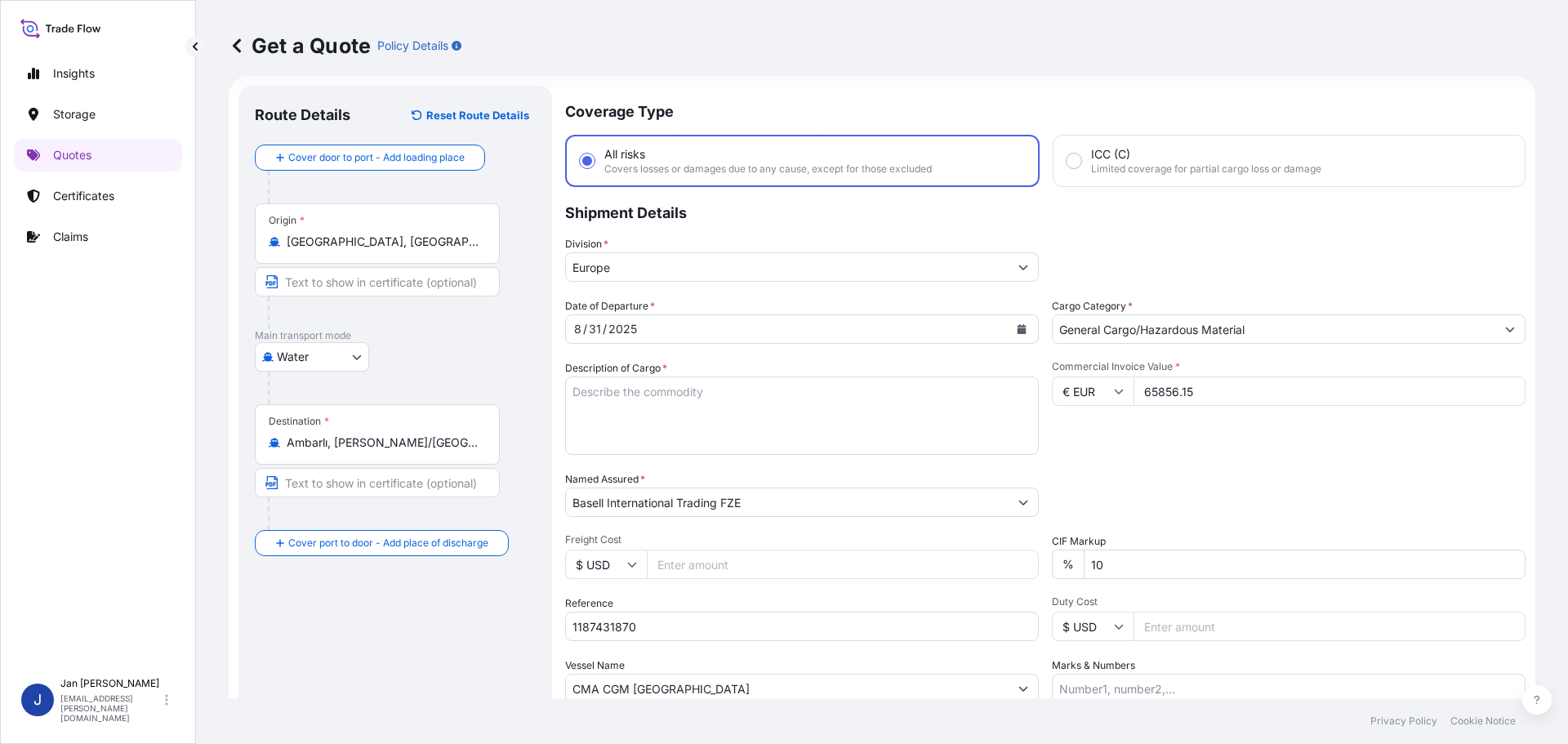
type input "65856.15"
click at [1238, 443] on div "Commercial Invoice Value * € EUR 65856.15" at bounding box center [1288, 408] width 474 height 95
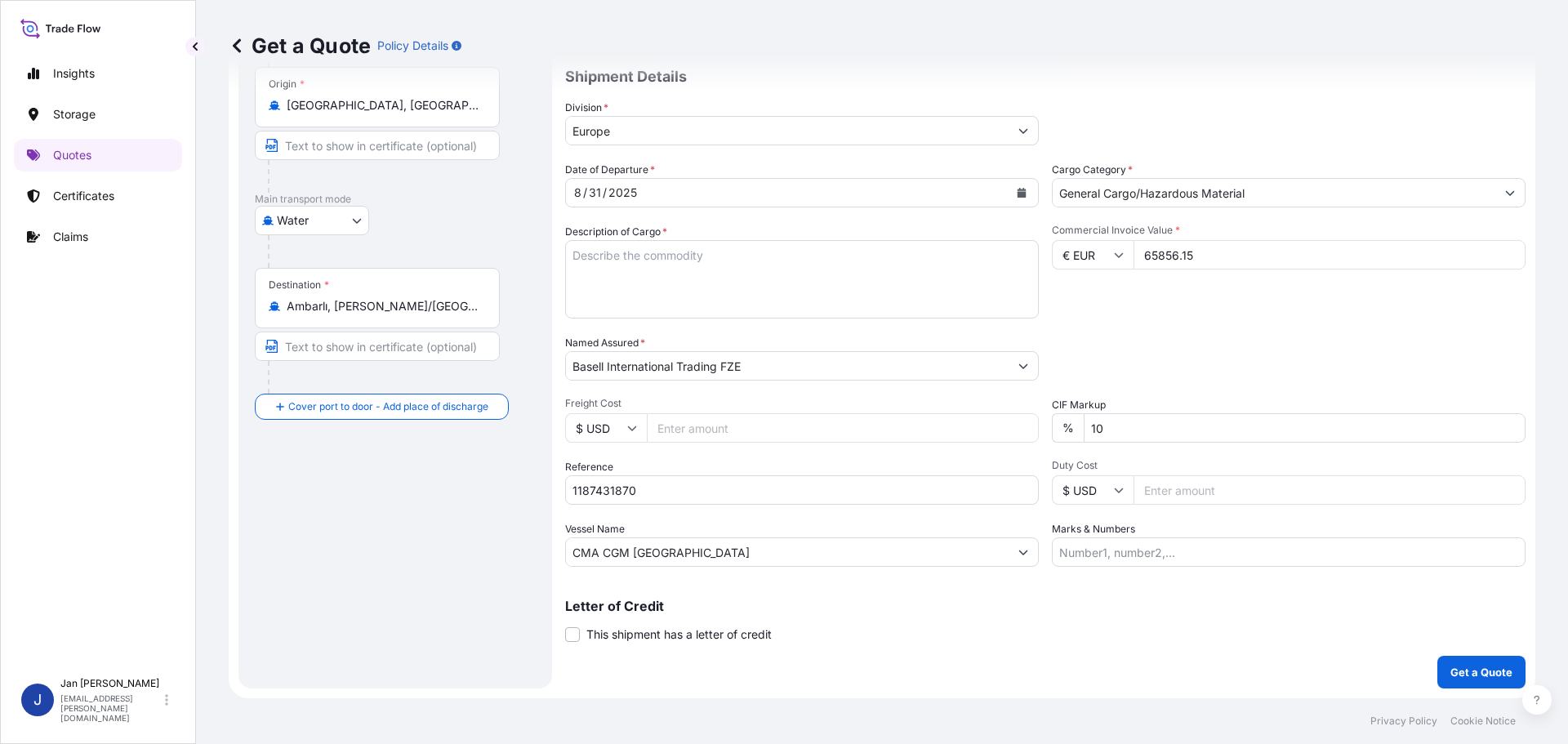
click at [792, 289] on textarea "Description of Cargo *" at bounding box center [802, 279] width 474 height 78
paste textarea "POLYPROPYLENE 990 BAGS LOADED ONTO 18 PALLETS LOADED INTO 1 40' HIGH CUBE CONTA…"
type textarea "POLYPROPYLENE 990 BAGS LOADED ONTO 18 PALLETS LOADED INTO 1 40' HIGH CUBE CONTA…"
click at [1446, 349] on div "Packing Category Type to search a container mode Please select a primary mode o…" at bounding box center [1288, 357] width 474 height 46
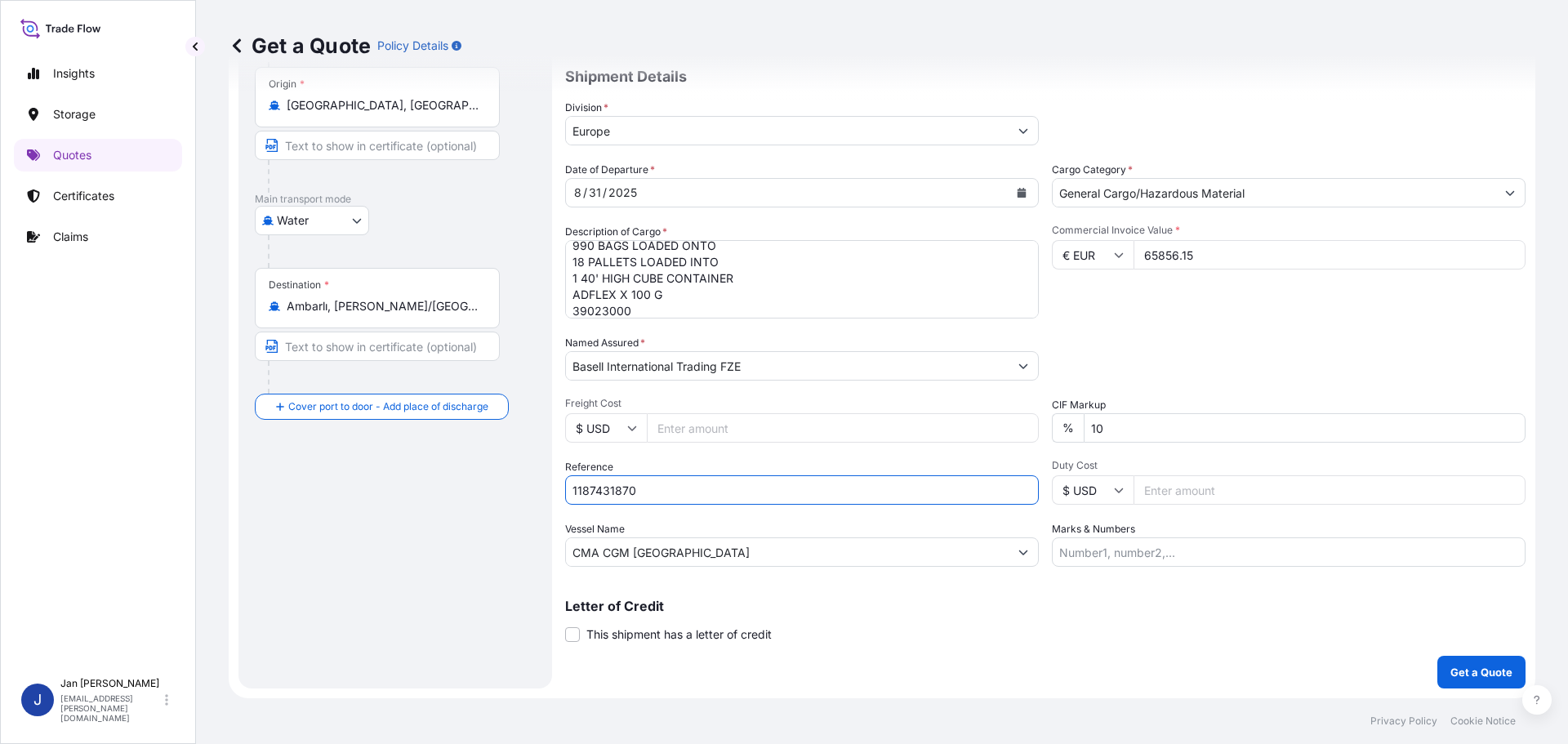
click at [680, 492] on input "1187431870" at bounding box center [802, 490] width 474 height 30
paste input "5013221591 / 5013222026 / 304255376"
type input "1187431870 / 5013221591 / 5013222026 / 304255376"
click at [1174, 364] on div "Packing Category Type to search a container mode Please select a primary mode o…" at bounding box center [1288, 357] width 474 height 46
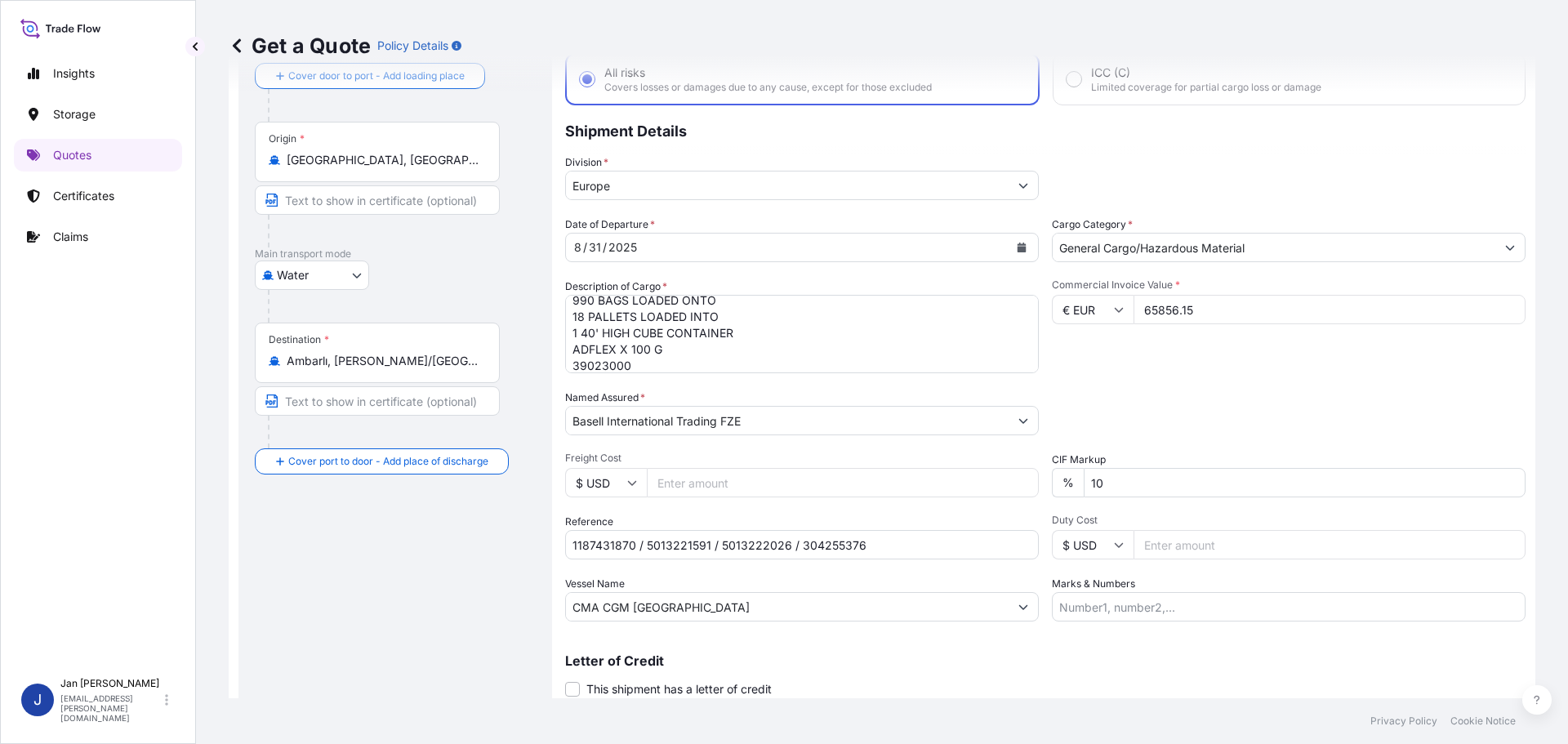
scroll to position [137, 0]
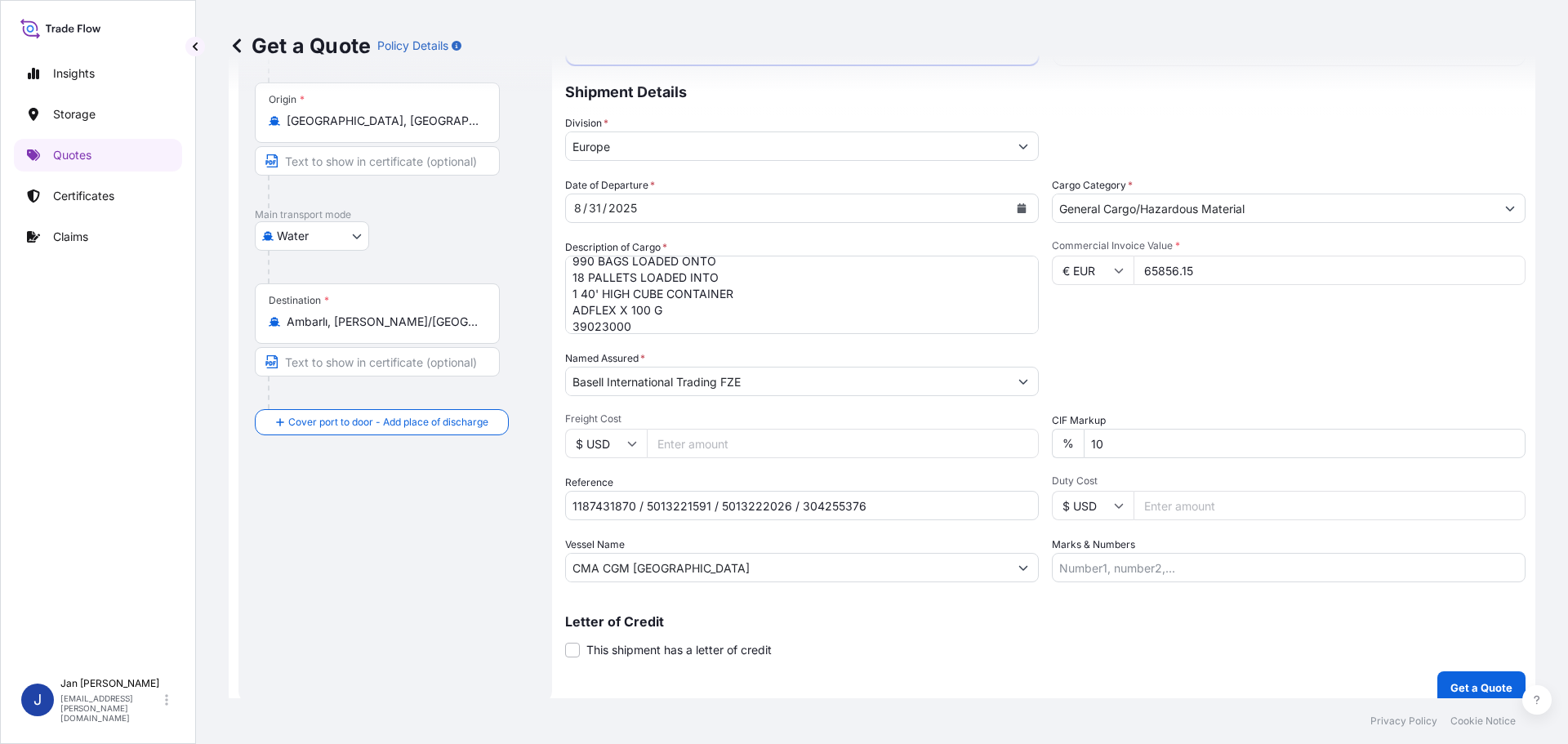
drag, startPoint x: 1415, startPoint y: 690, endPoint x: 1423, endPoint y: 689, distance: 8.1
click at [1422, 690] on div "Coverage Type All risks Covers losses or damages due to any cause, except for t…" at bounding box center [1045, 334] width 960 height 739
click at [1457, 684] on p "Get a Quote" at bounding box center [1481, 687] width 62 height 17
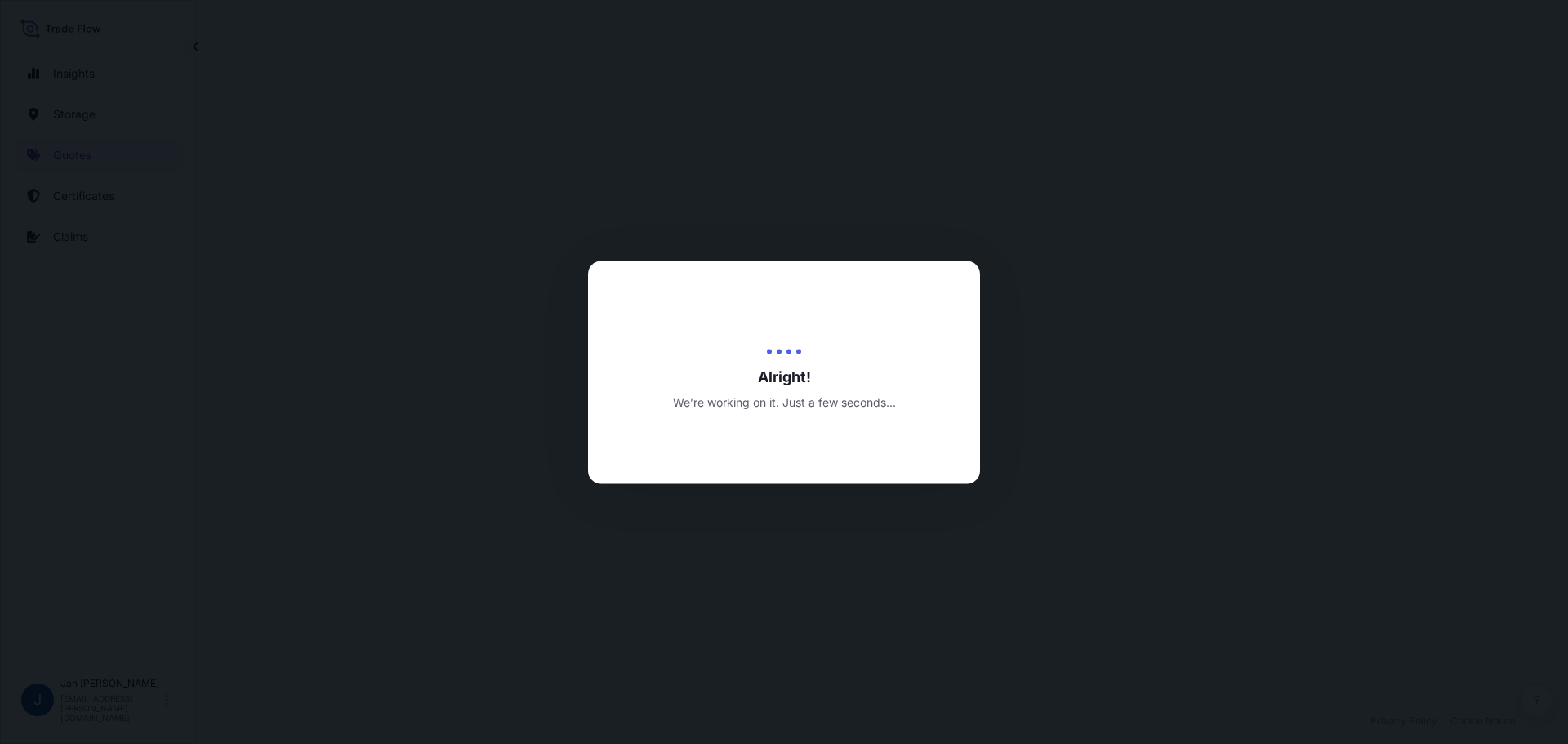
select select "Water"
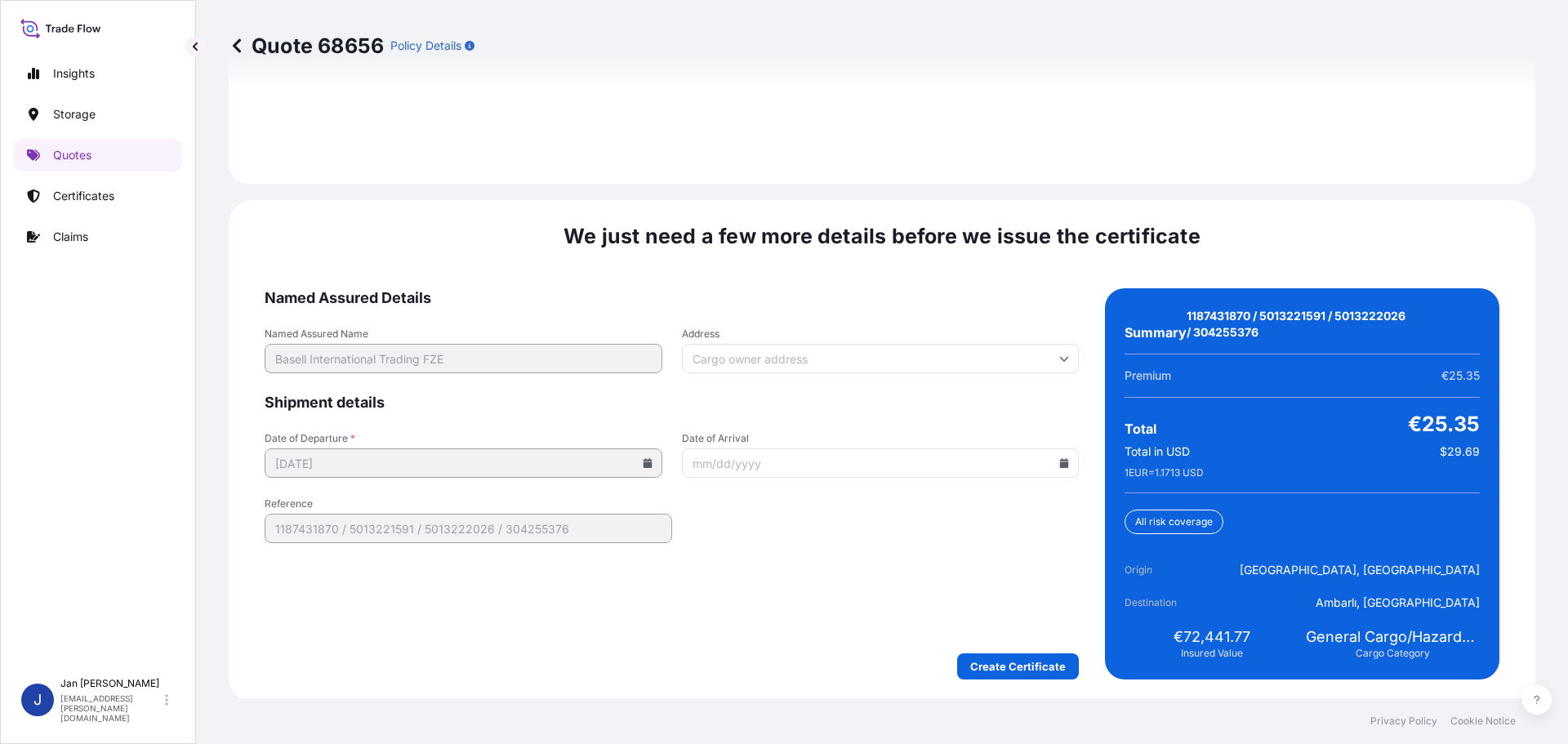
scroll to position [2403, 0]
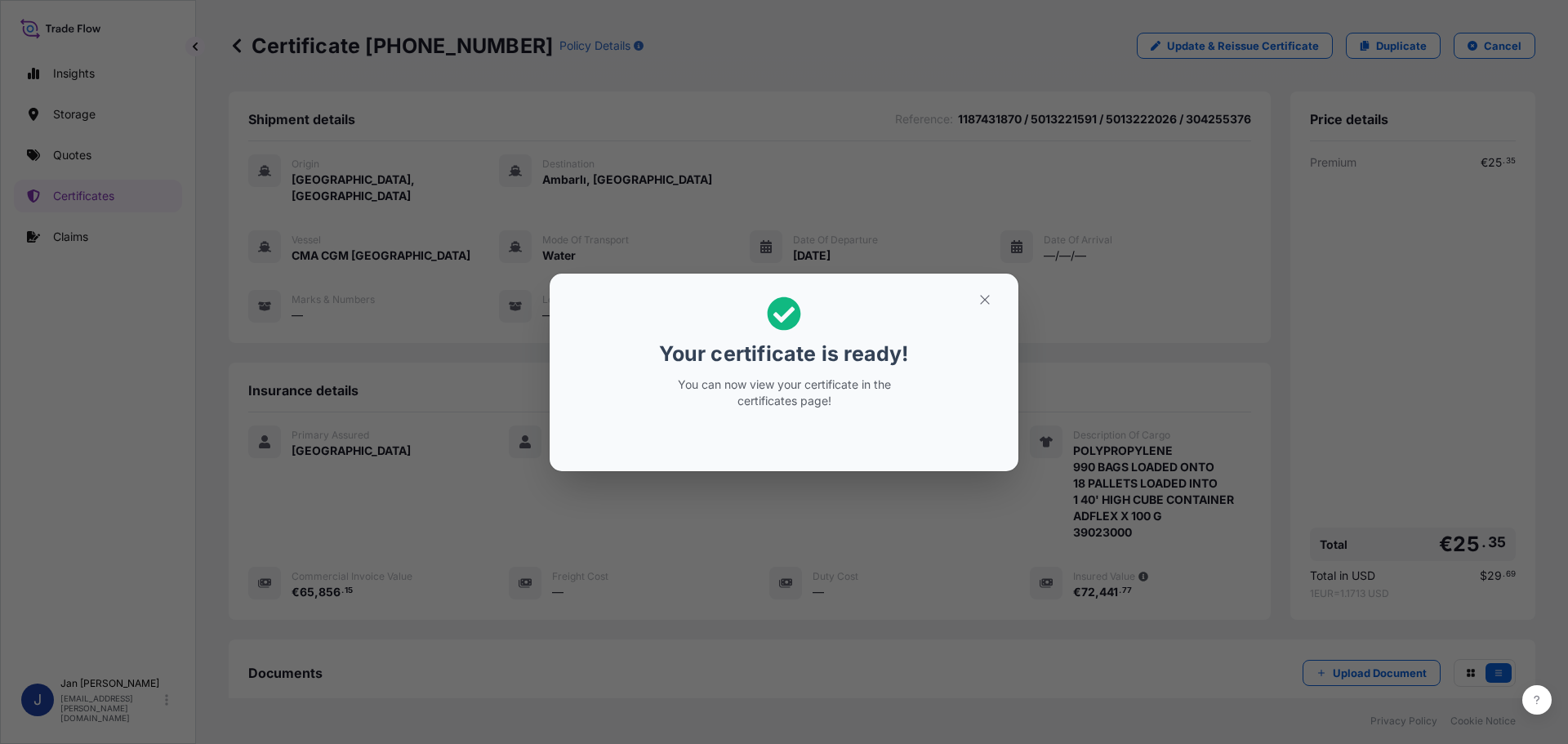
drag, startPoint x: 924, startPoint y: 379, endPoint x: 956, endPoint y: 332, distance: 56.9
click at [929, 377] on h2 "Your certificate is ready! You can now view your certificate in the certificate…" at bounding box center [784, 353] width 442 height 132
click at [983, 294] on icon "button" at bounding box center [985, 300] width 15 height 15
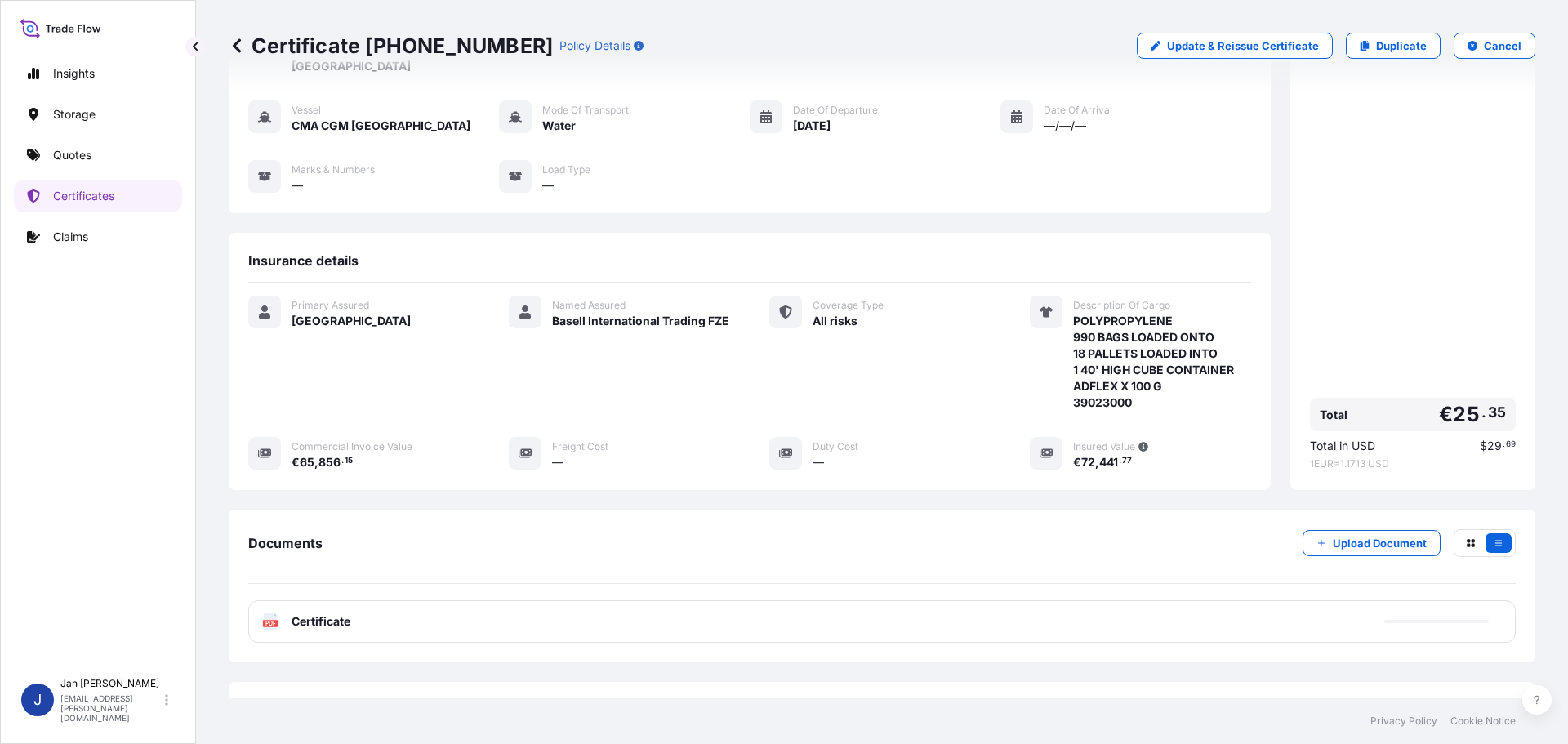
scroll to position [179, 0]
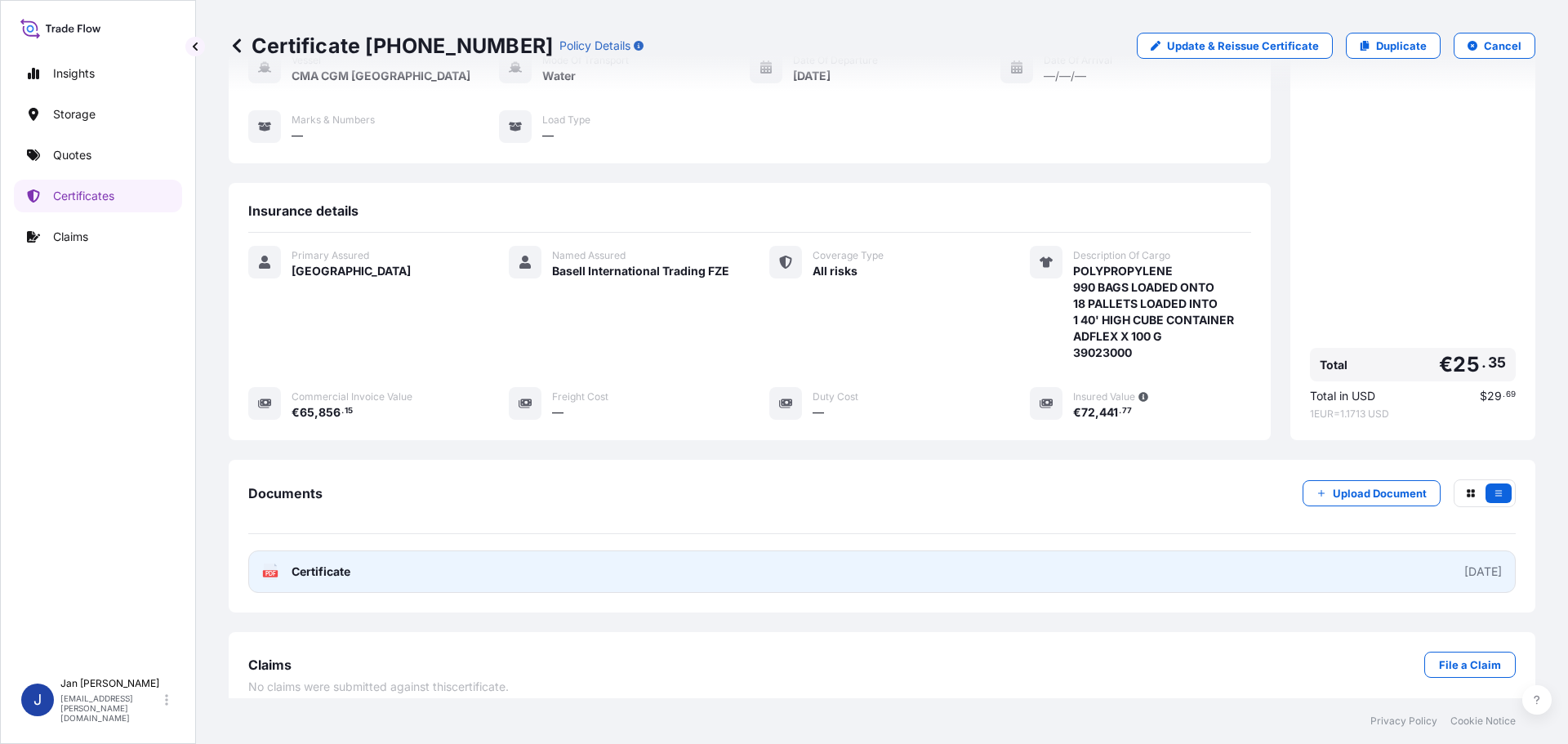
click at [314, 568] on link "PDF Certificate [DATE]" at bounding box center [882, 572] width 1267 height 43
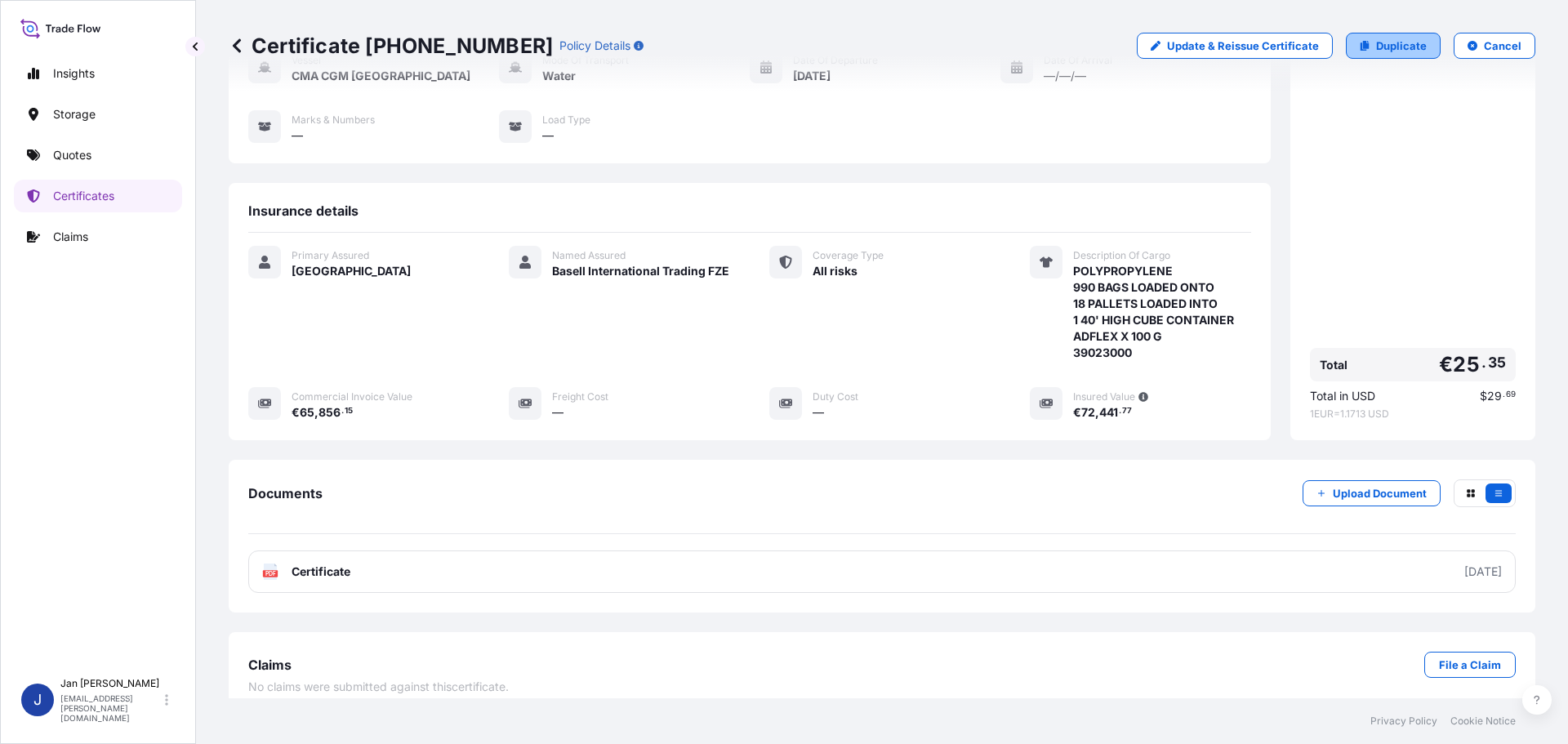
click at [1396, 46] on p "Duplicate" at bounding box center [1401, 46] width 51 height 17
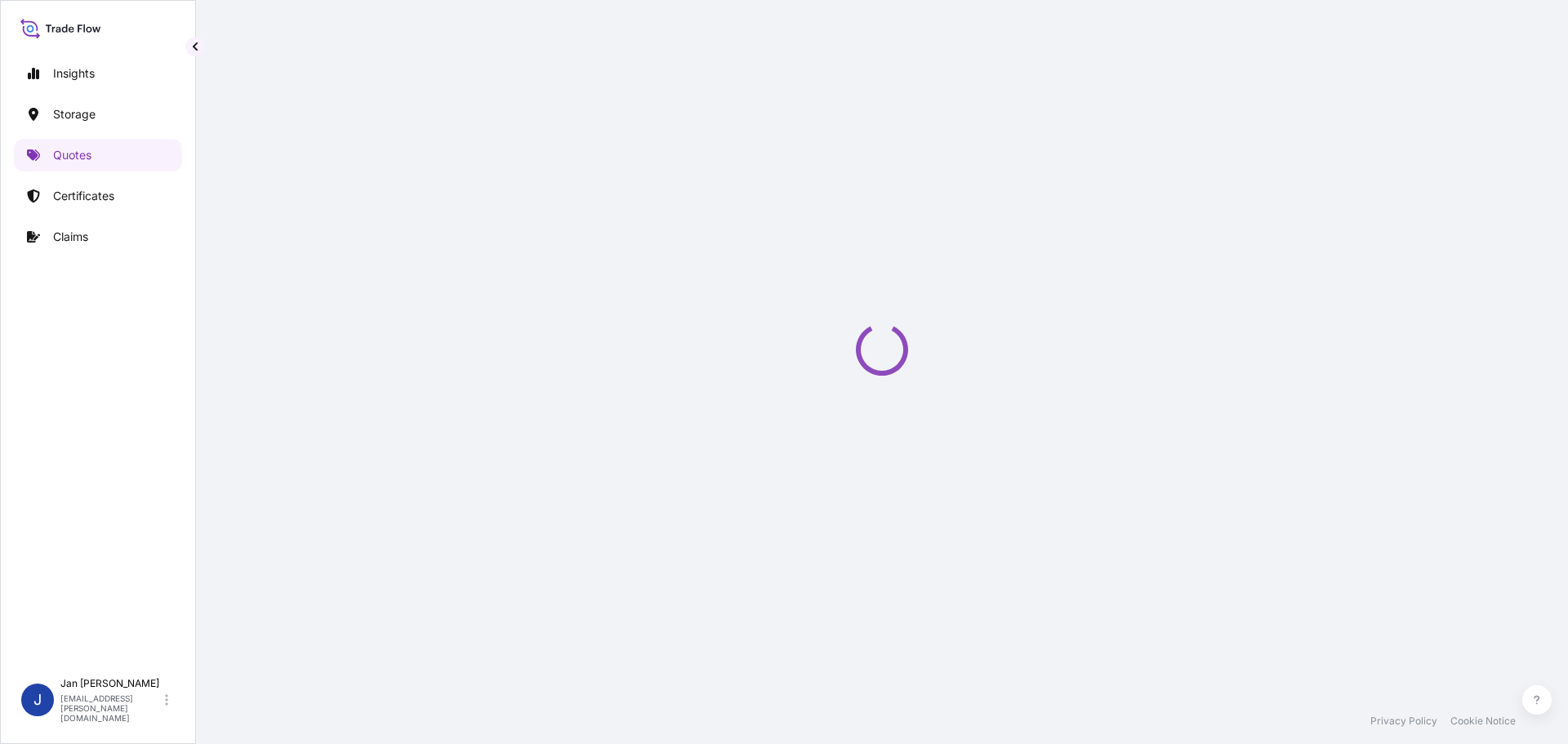
select select "Water"
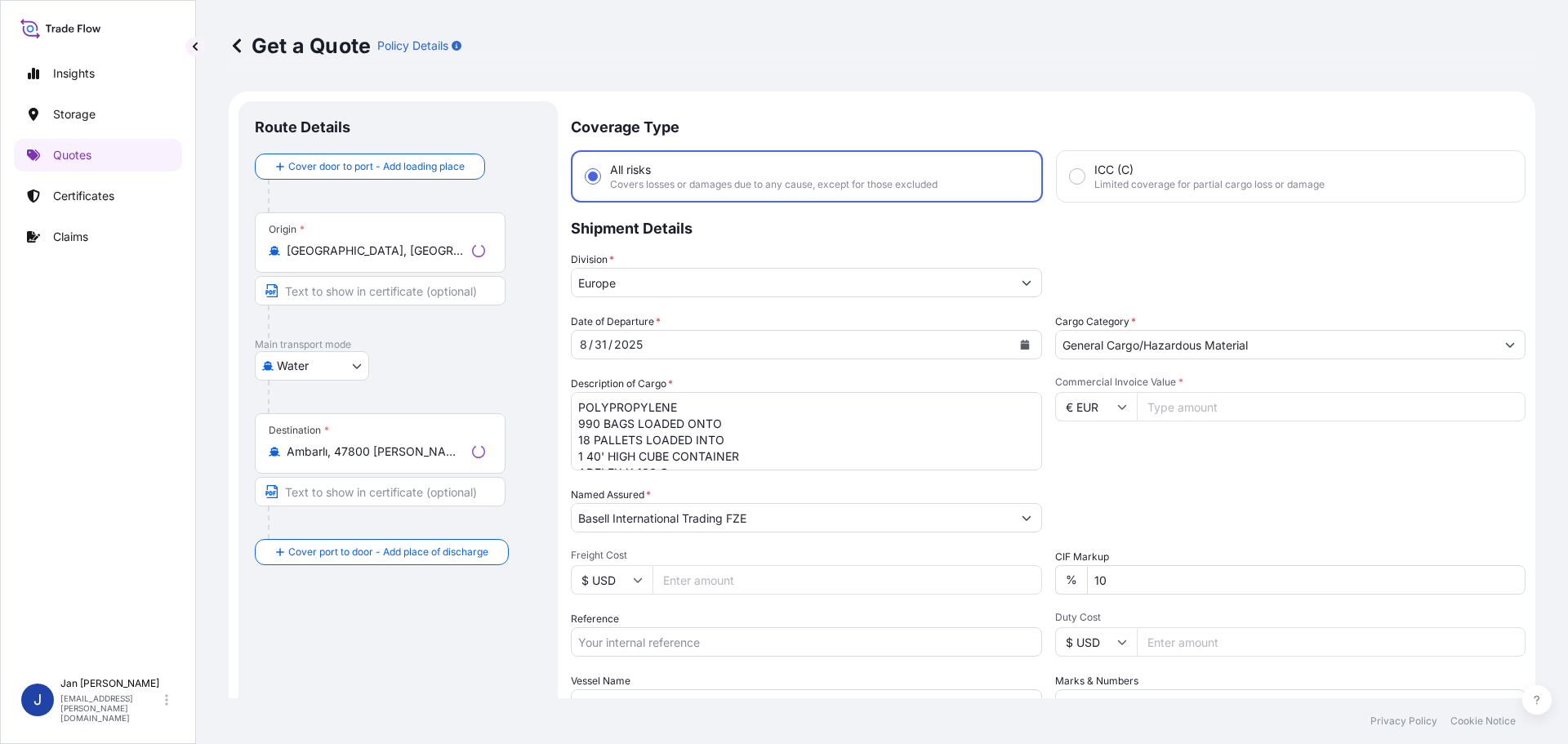
scroll to position [26, 0]
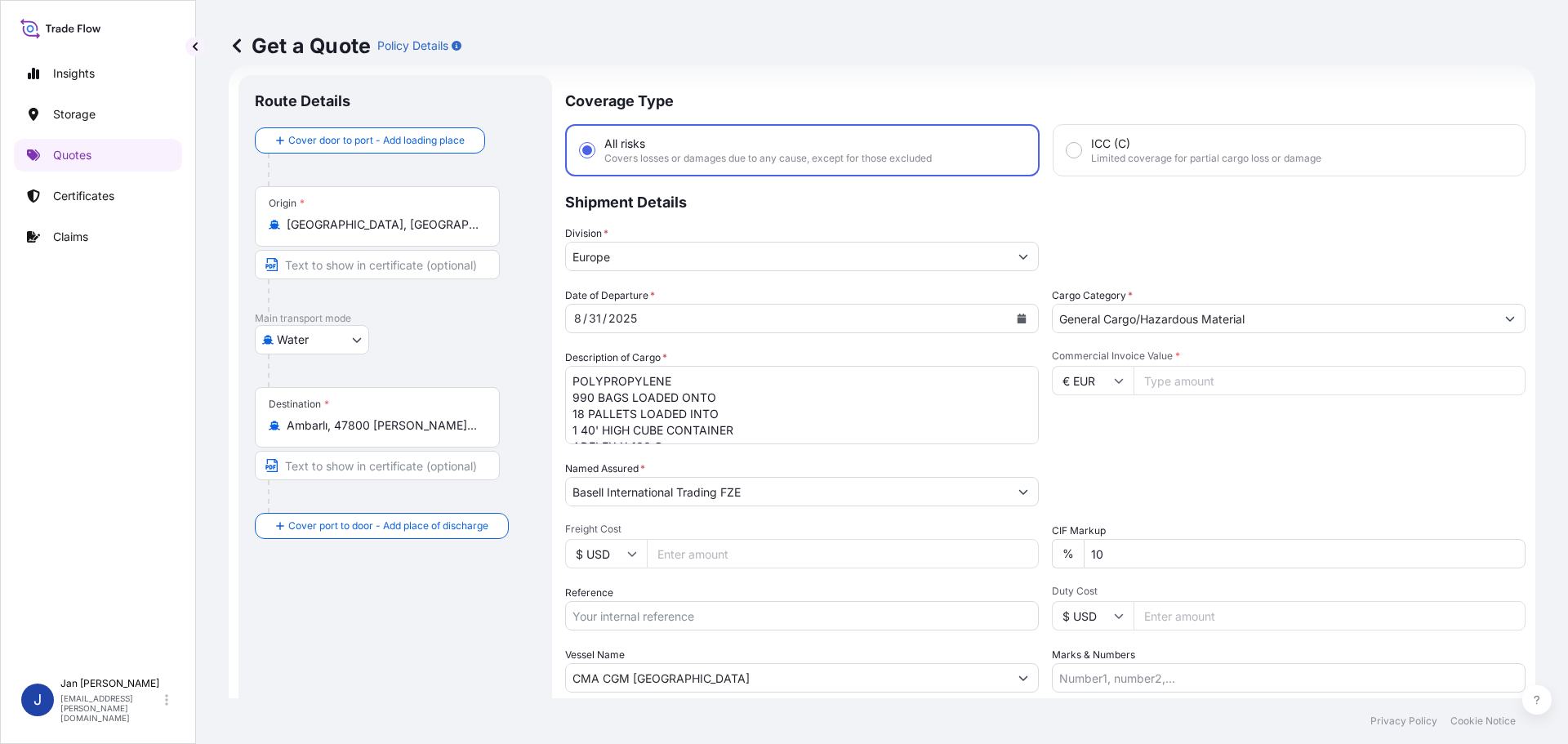
click at [437, 226] on input "[GEOGRAPHIC_DATA], [GEOGRAPHIC_DATA]" at bounding box center [383, 225] width 192 height 17
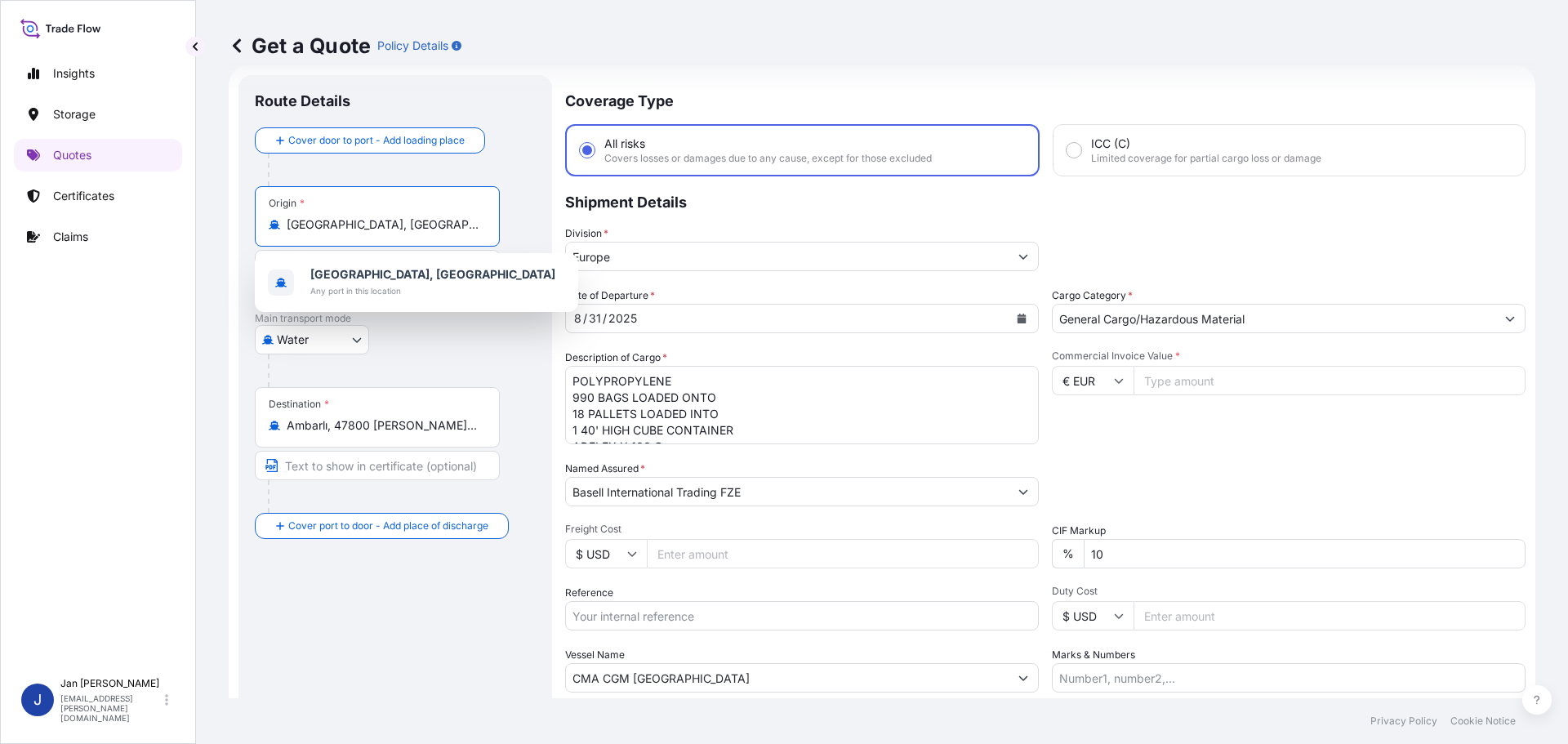
click at [437, 226] on input "[GEOGRAPHIC_DATA], [GEOGRAPHIC_DATA]" at bounding box center [383, 225] width 192 height 17
paste input "[GEOGRAPHIC_DATA], [GEOGRAPHIC_DATA]"
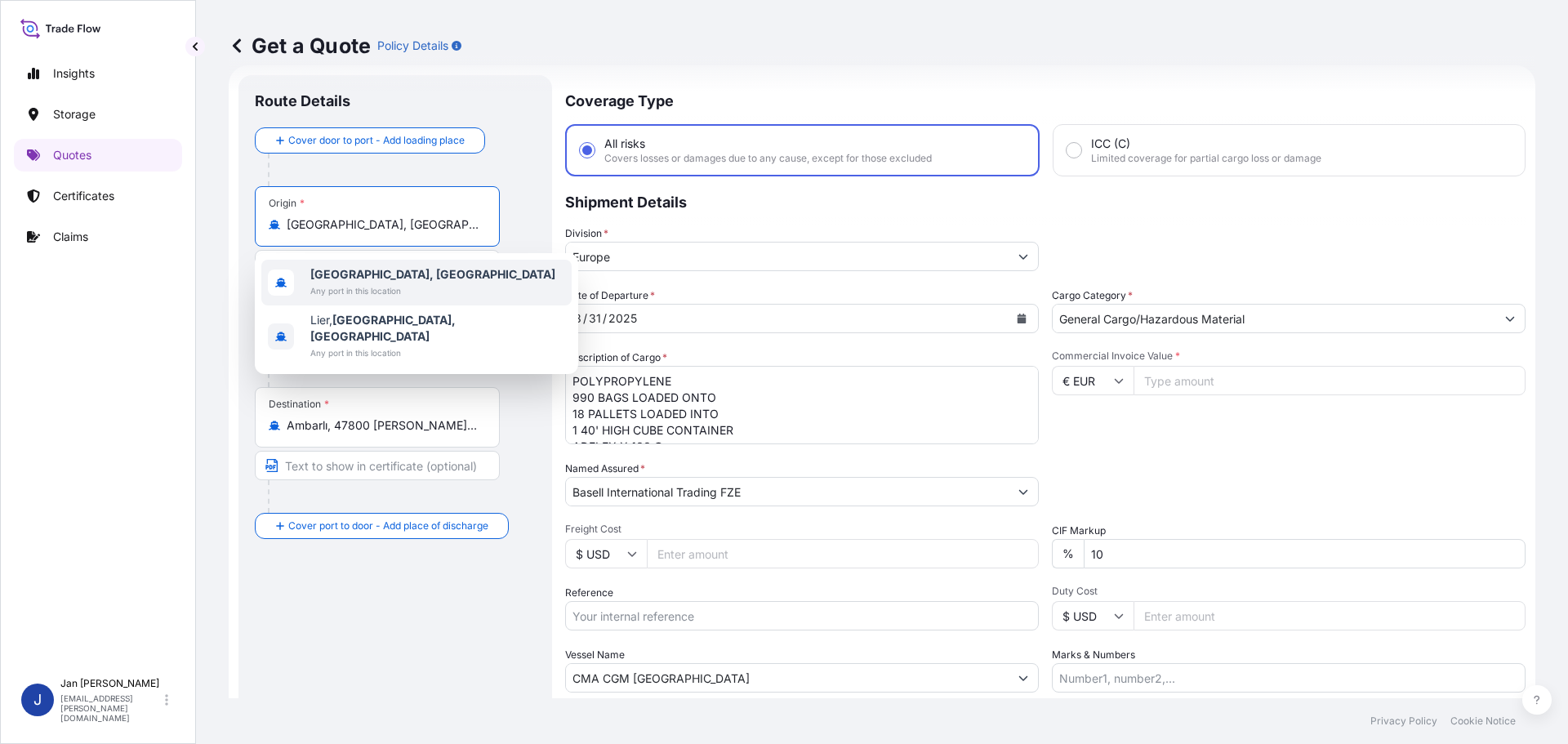
click at [416, 289] on div "[GEOGRAPHIC_DATA], [GEOGRAPHIC_DATA] Any port in this location [GEOGRAPHIC_DATA…" at bounding box center [416, 314] width 323 height 121
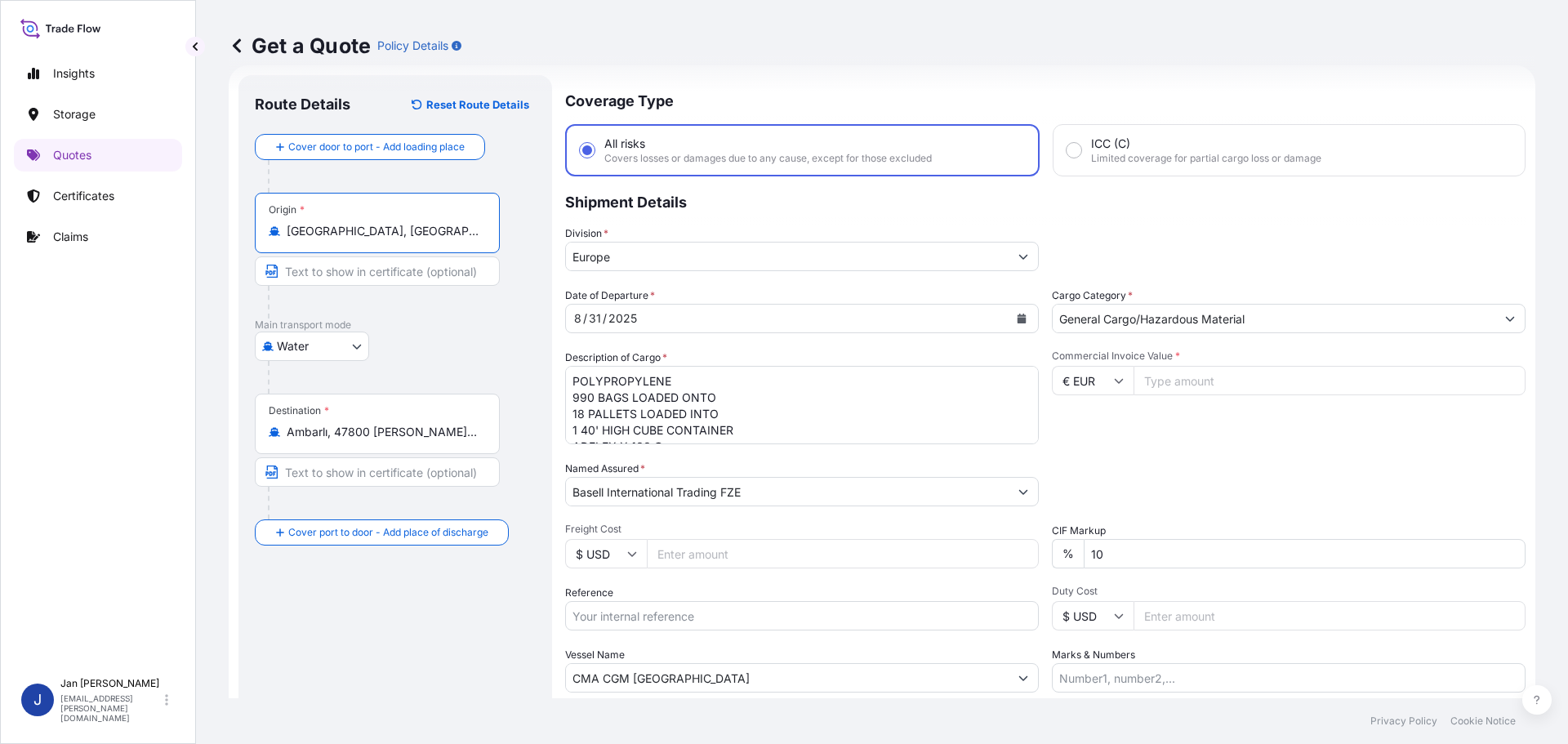
type input "[GEOGRAPHIC_DATA], [GEOGRAPHIC_DATA]"
click at [869, 23] on div "Get a Quote Policy Details" at bounding box center [882, 46] width 1307 height 91
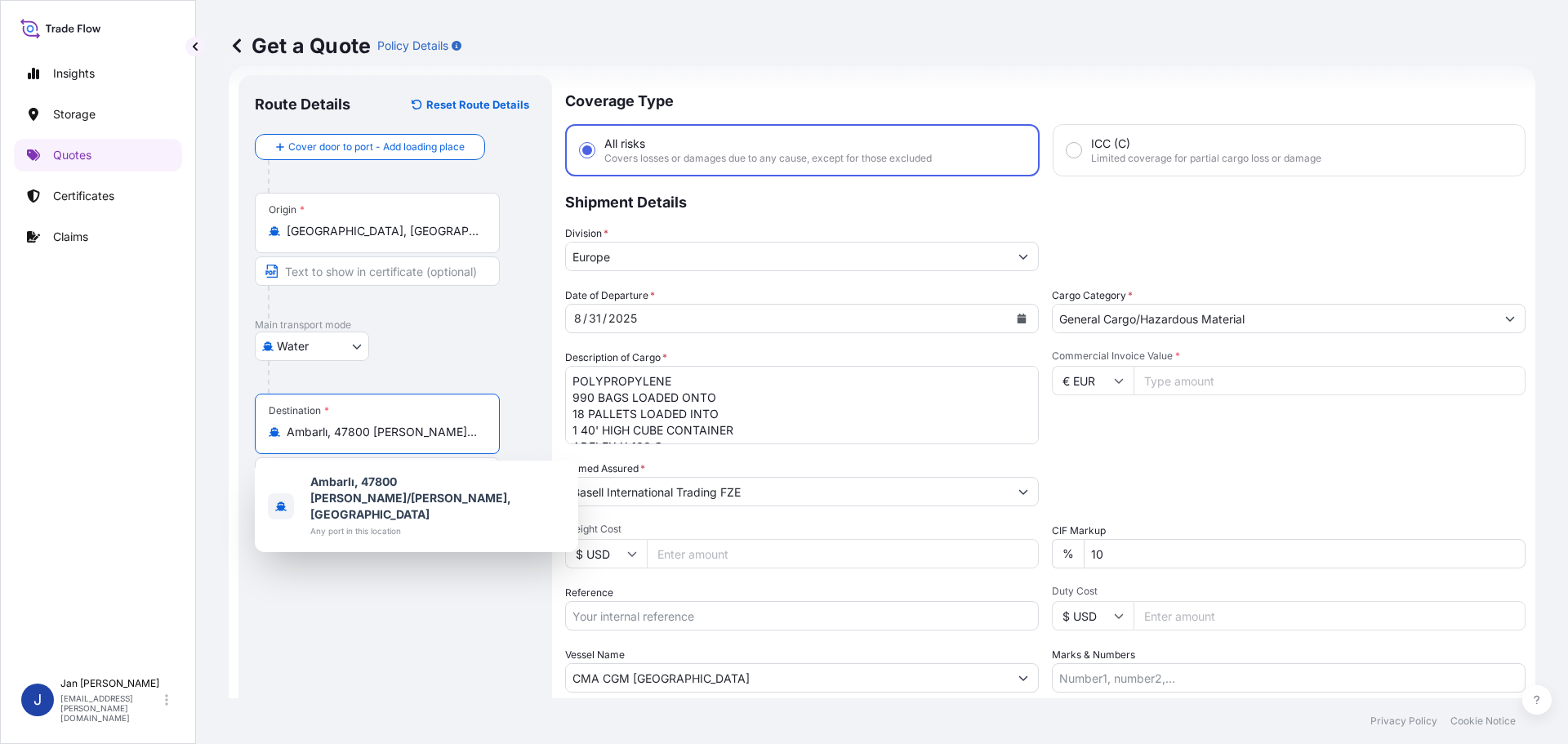
click at [396, 432] on input "Ambarlı, 47800 [PERSON_NAME]/[PERSON_NAME], [GEOGRAPHIC_DATA]" at bounding box center [383, 432] width 192 height 17
paste input "IZMIT, [GEOGRAPHIC_DATA]"
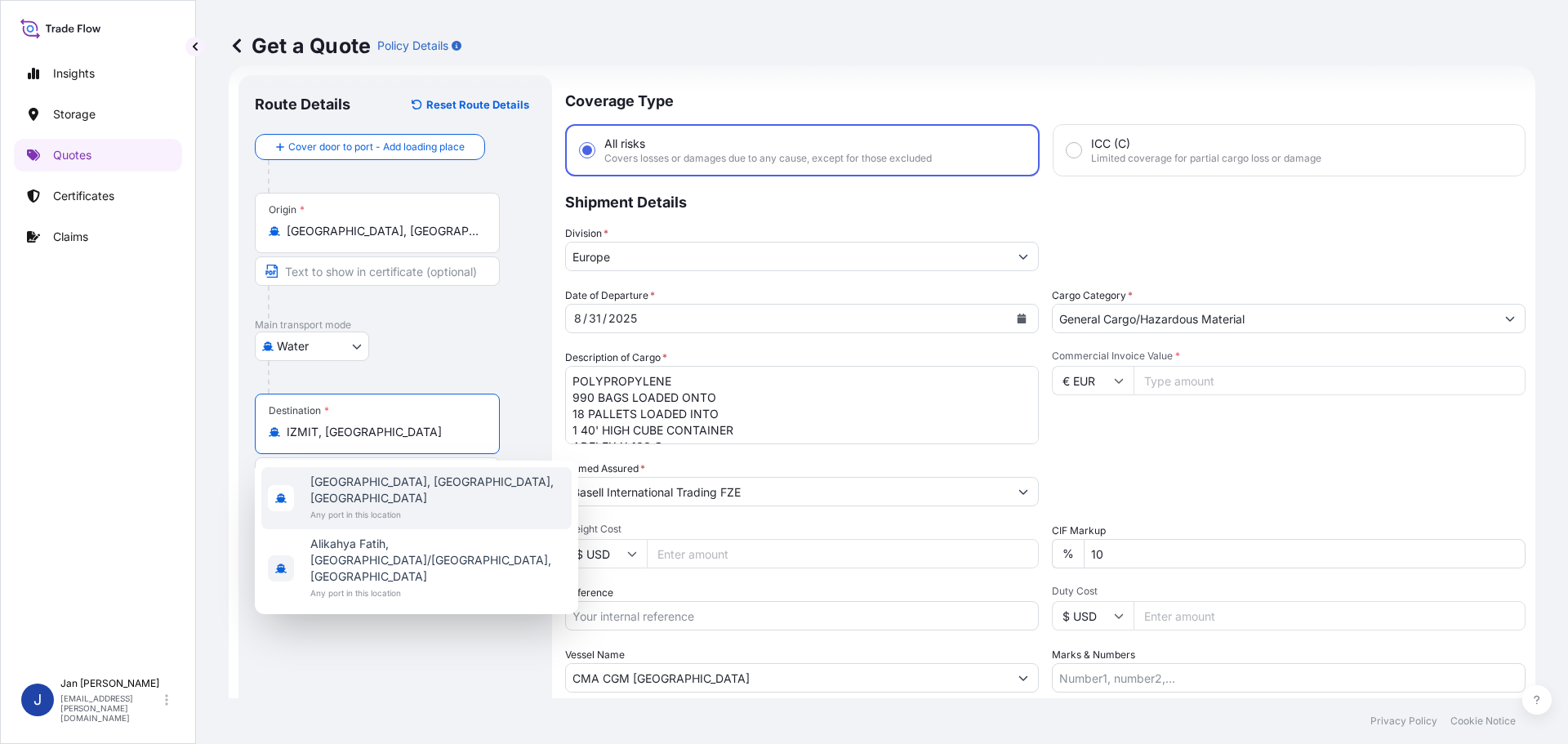
click at [378, 486] on span "[GEOGRAPHIC_DATA], [GEOGRAPHIC_DATA], [GEOGRAPHIC_DATA]" at bounding box center [438, 489] width 255 height 33
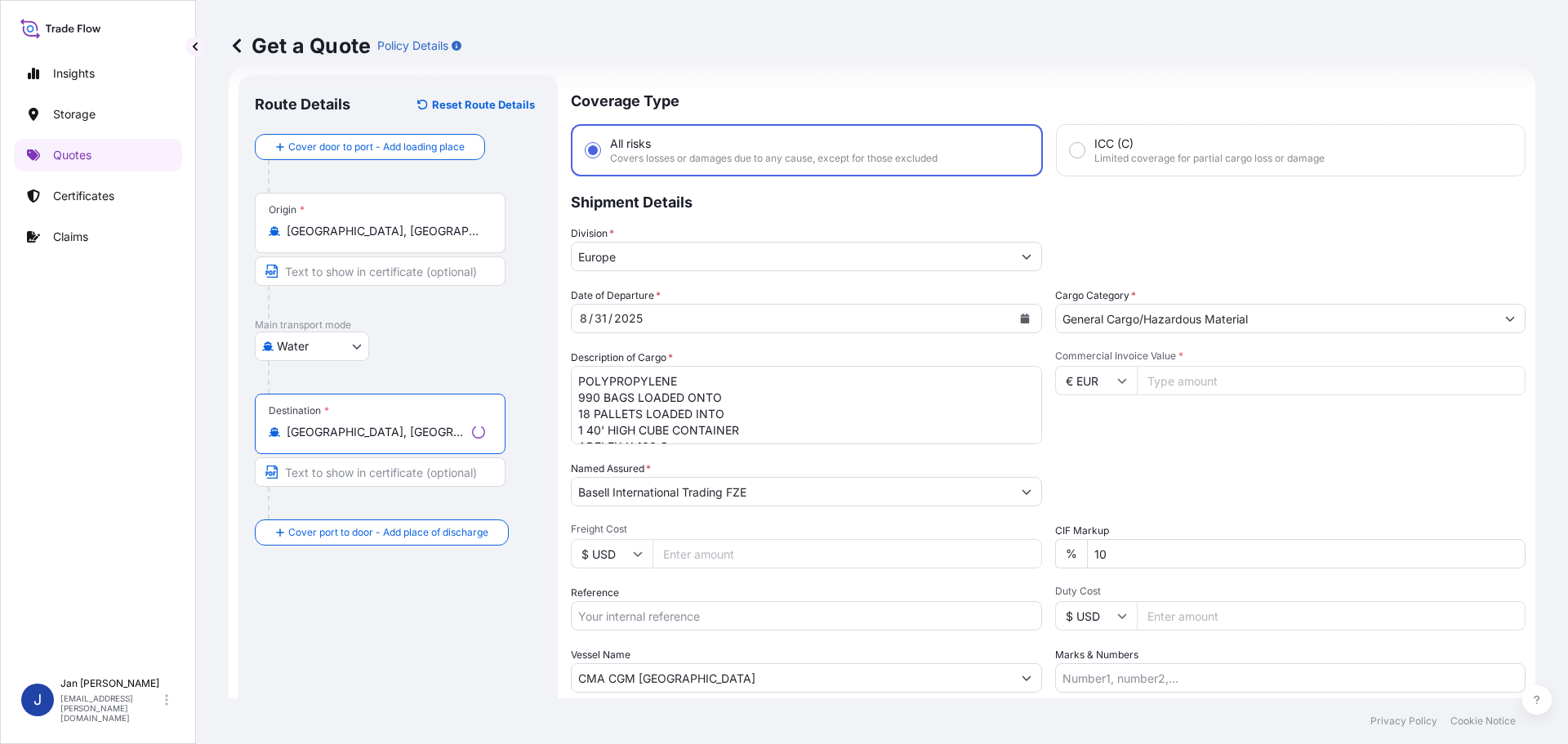
type input "[GEOGRAPHIC_DATA], [GEOGRAPHIC_DATA], [GEOGRAPHIC_DATA]"
click at [787, 98] on p "Coverage Type" at bounding box center [1049, 99] width 955 height 49
click at [796, 408] on textarea "POLYPROPYLENE 990 BAGS LOADED ONTO 18 PALLETS LOADED INTO 1 40' HIGH CUBE CONTA…" at bounding box center [802, 405] width 474 height 78
click at [1239, 228] on div "Division * [GEOGRAPHIC_DATA]" at bounding box center [1045, 248] width 960 height 46
click at [721, 671] on input "CMA CGM [GEOGRAPHIC_DATA]" at bounding box center [787, 678] width 442 height 30
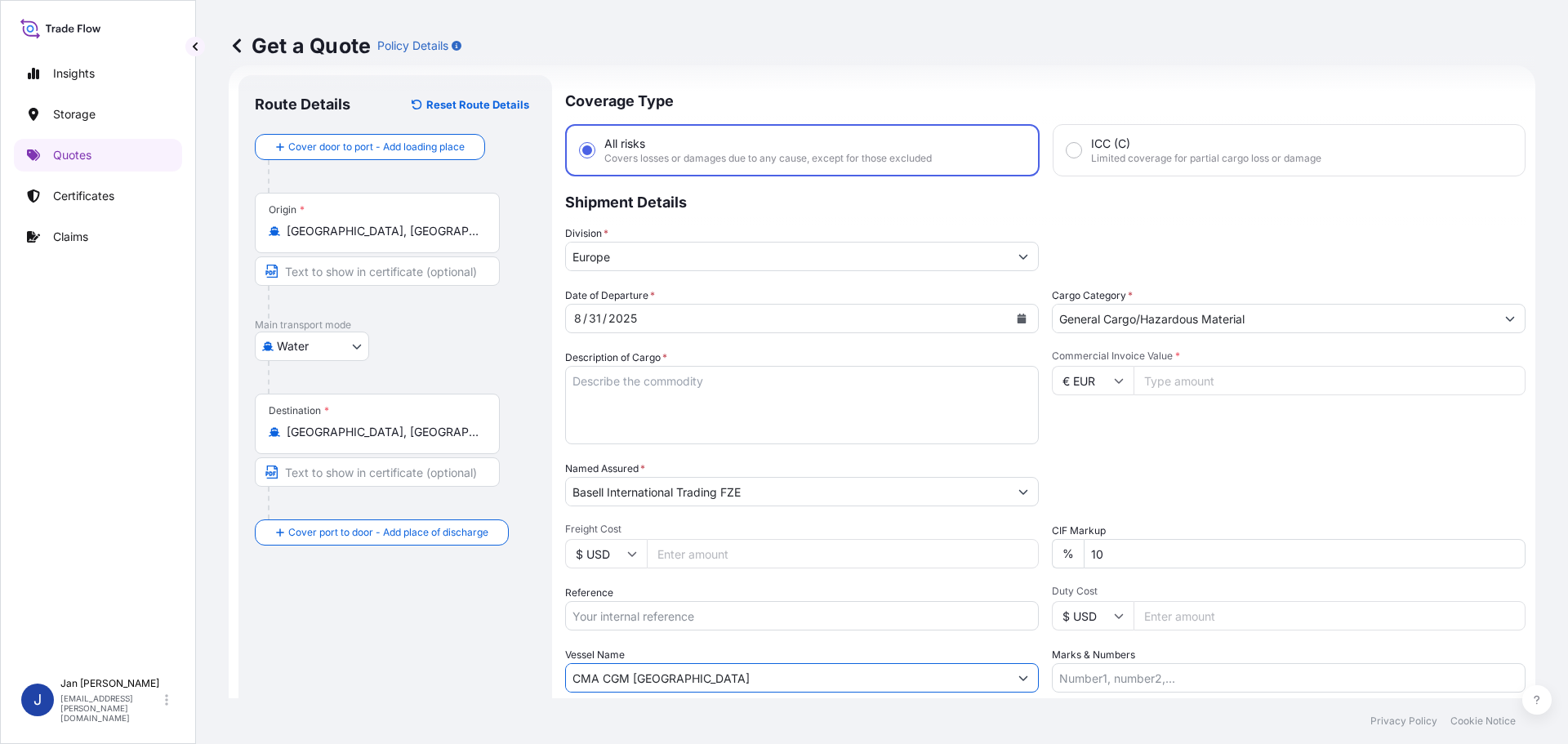
click at [721, 670] on input "CMA CGM [GEOGRAPHIC_DATA]" at bounding box center [787, 678] width 442 height 30
paste input "OSCO [GEOGRAPHIC_DATA]"
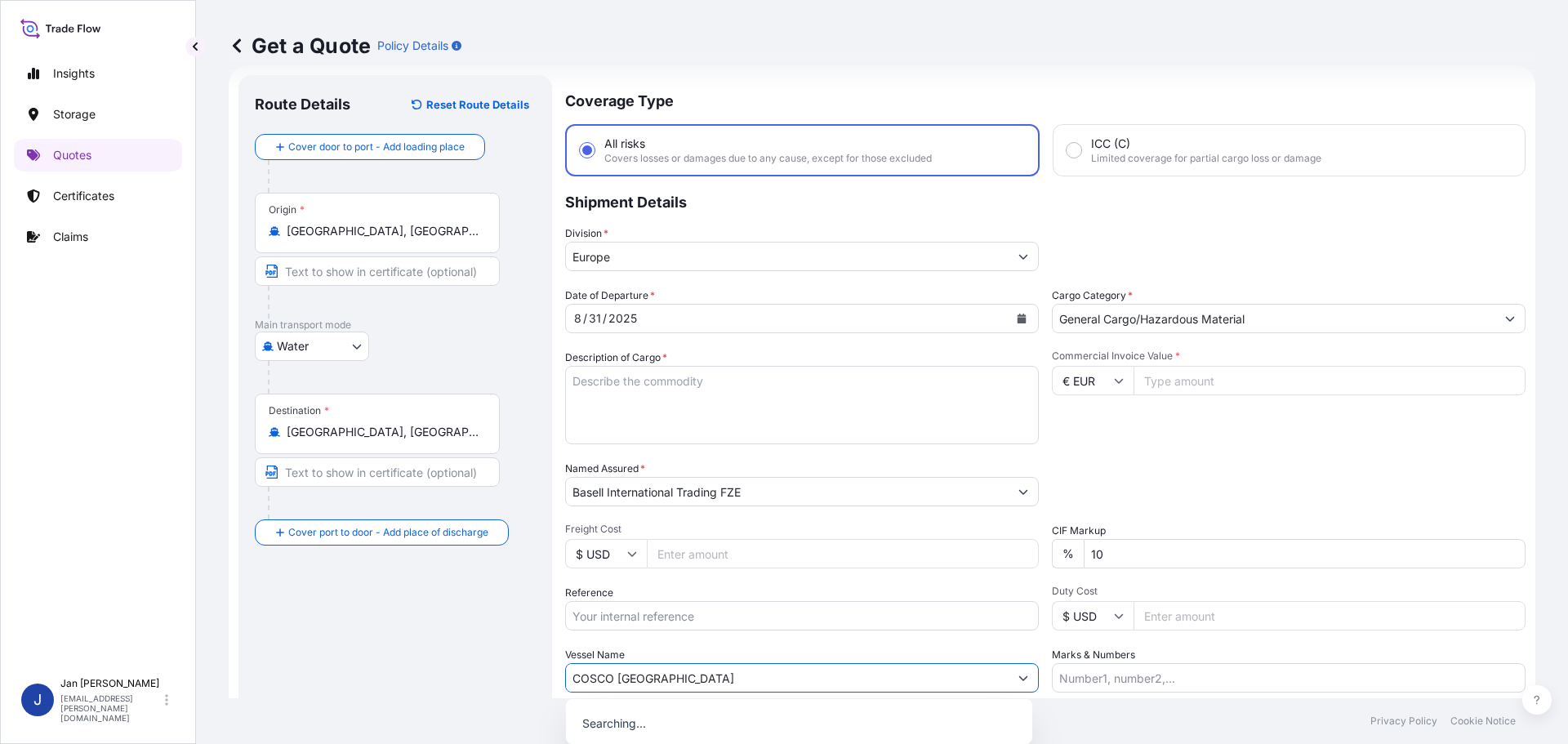
type input "COSCO [GEOGRAPHIC_DATA]"
click at [726, 645] on div "Date of Departure * [DATE] Cargo Category * General Cargo/Hazardous Material De…" at bounding box center [1045, 489] width 960 height 405
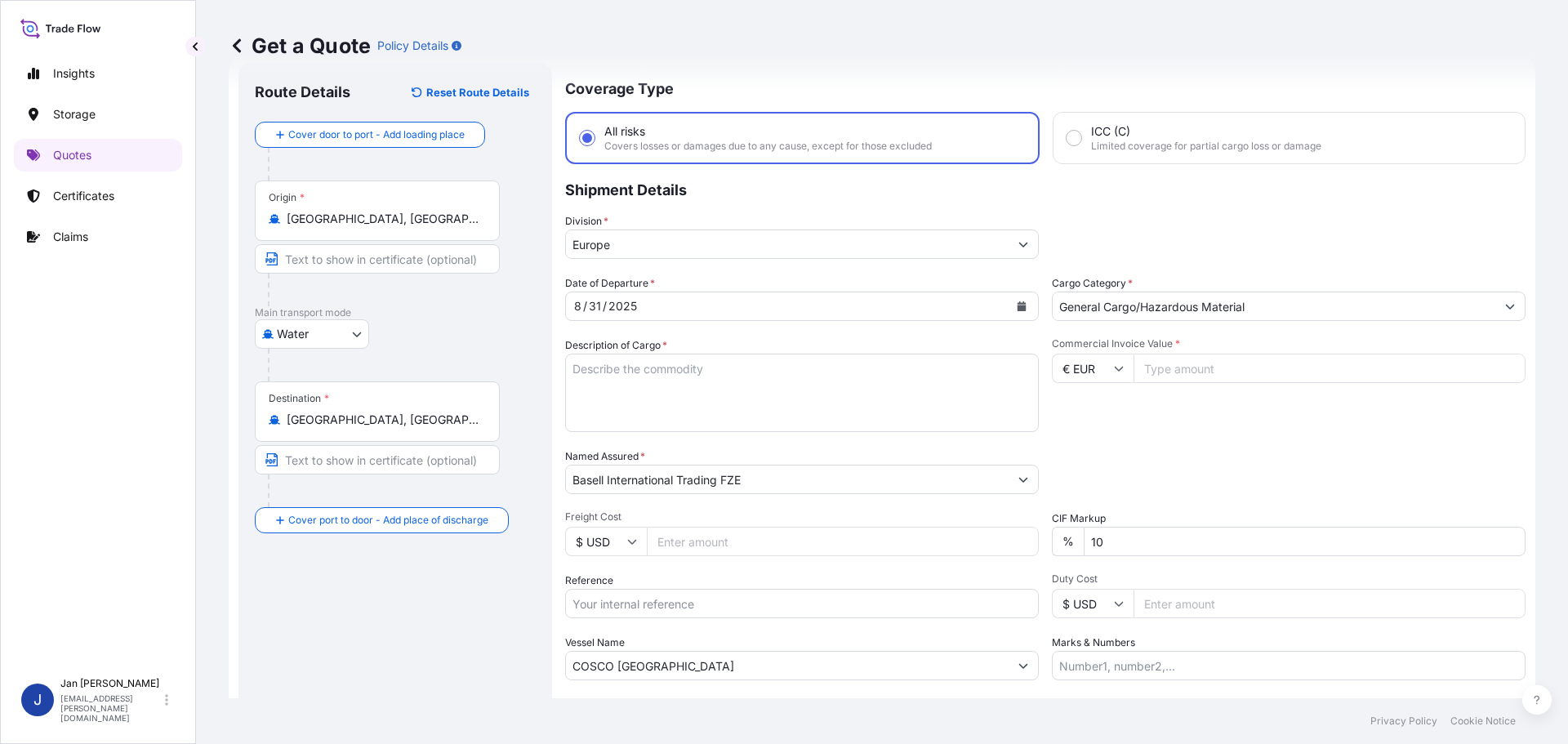
scroll to position [0, 0]
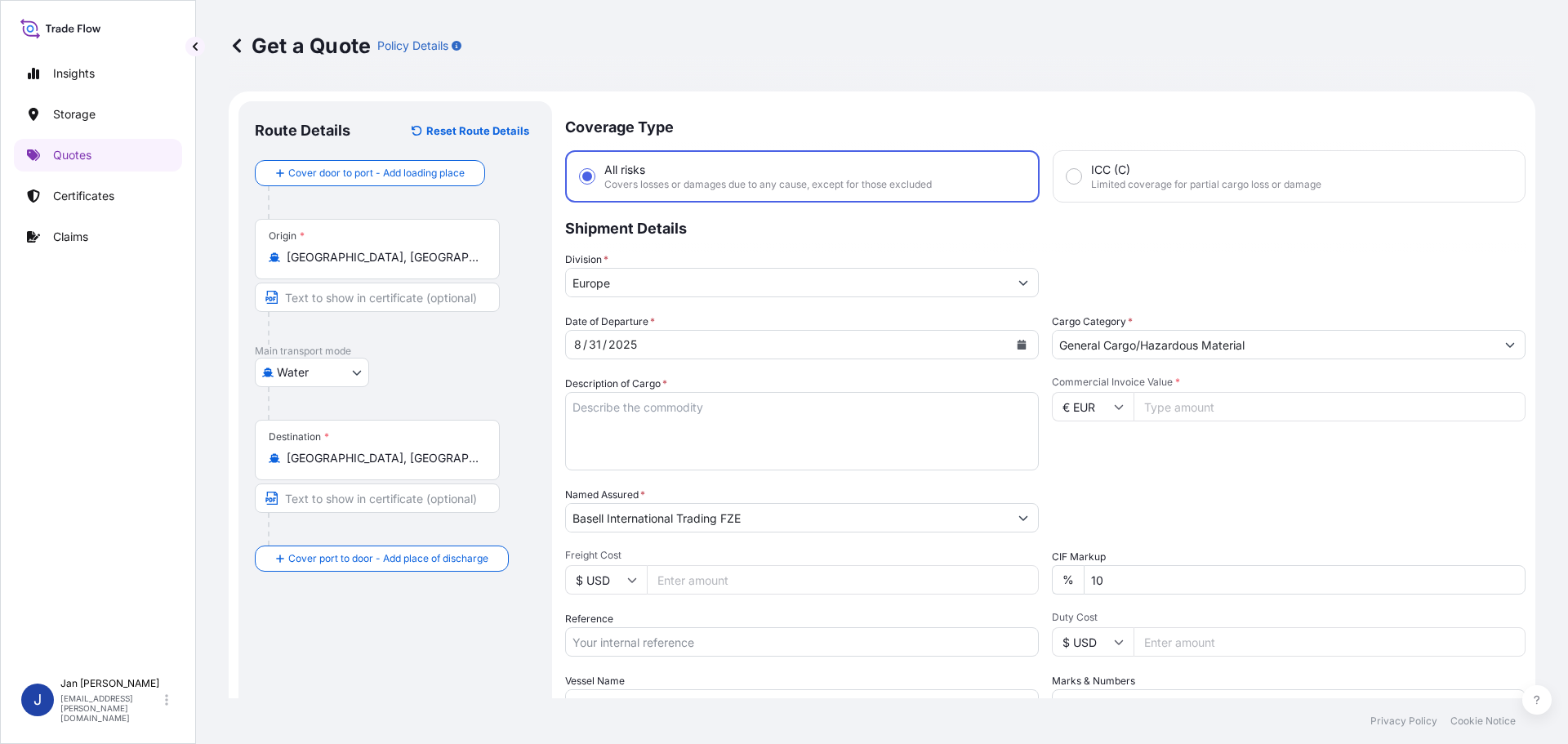
click at [1247, 401] on input "Commercial Invoice Value *" at bounding box center [1329, 407] width 392 height 30
type input "52456.75"
click at [1292, 442] on div "Commercial Invoice Value * € EUR 52456.75" at bounding box center [1288, 423] width 474 height 95
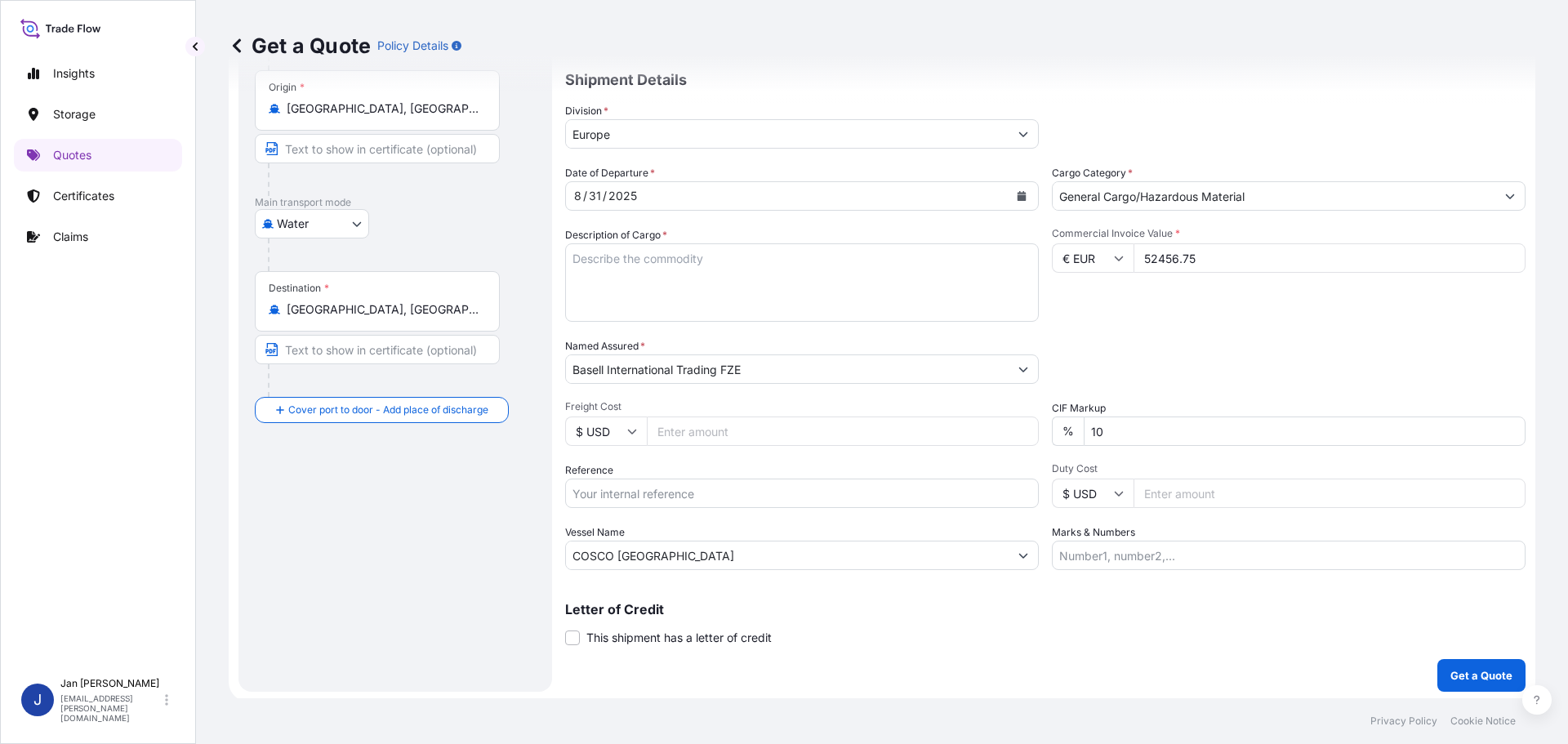
scroll to position [152, 0]
paste input "1187427212"
click at [639, 503] on input "Reference" at bounding box center [802, 490] width 474 height 30
type input "1187427212"
click at [1189, 320] on div "Date of Departure * [DATE] Cargo Category * General Cargo/Hazardous Material De…" at bounding box center [1045, 364] width 960 height 405
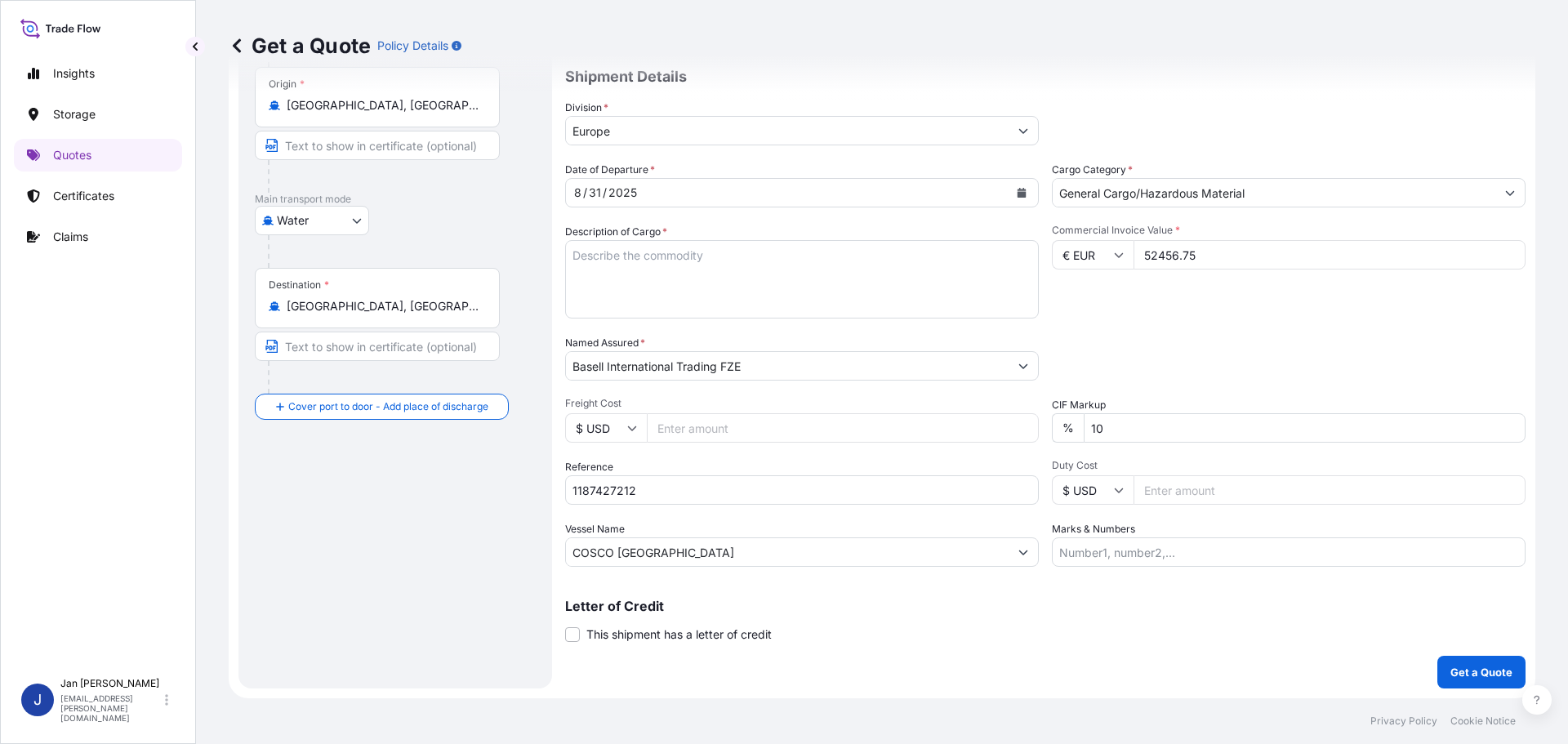
drag, startPoint x: 452, startPoint y: 282, endPoint x: 544, endPoint y: 263, distance: 93.9
click at [452, 282] on div "Destination * [GEOGRAPHIC_DATA], [GEOGRAPHIC_DATA], [GEOGRAPHIC_DATA]" at bounding box center [377, 297] width 245 height 60
click at [452, 298] on input "[GEOGRAPHIC_DATA], [GEOGRAPHIC_DATA], [GEOGRAPHIC_DATA]" at bounding box center [383, 307] width 192 height 17
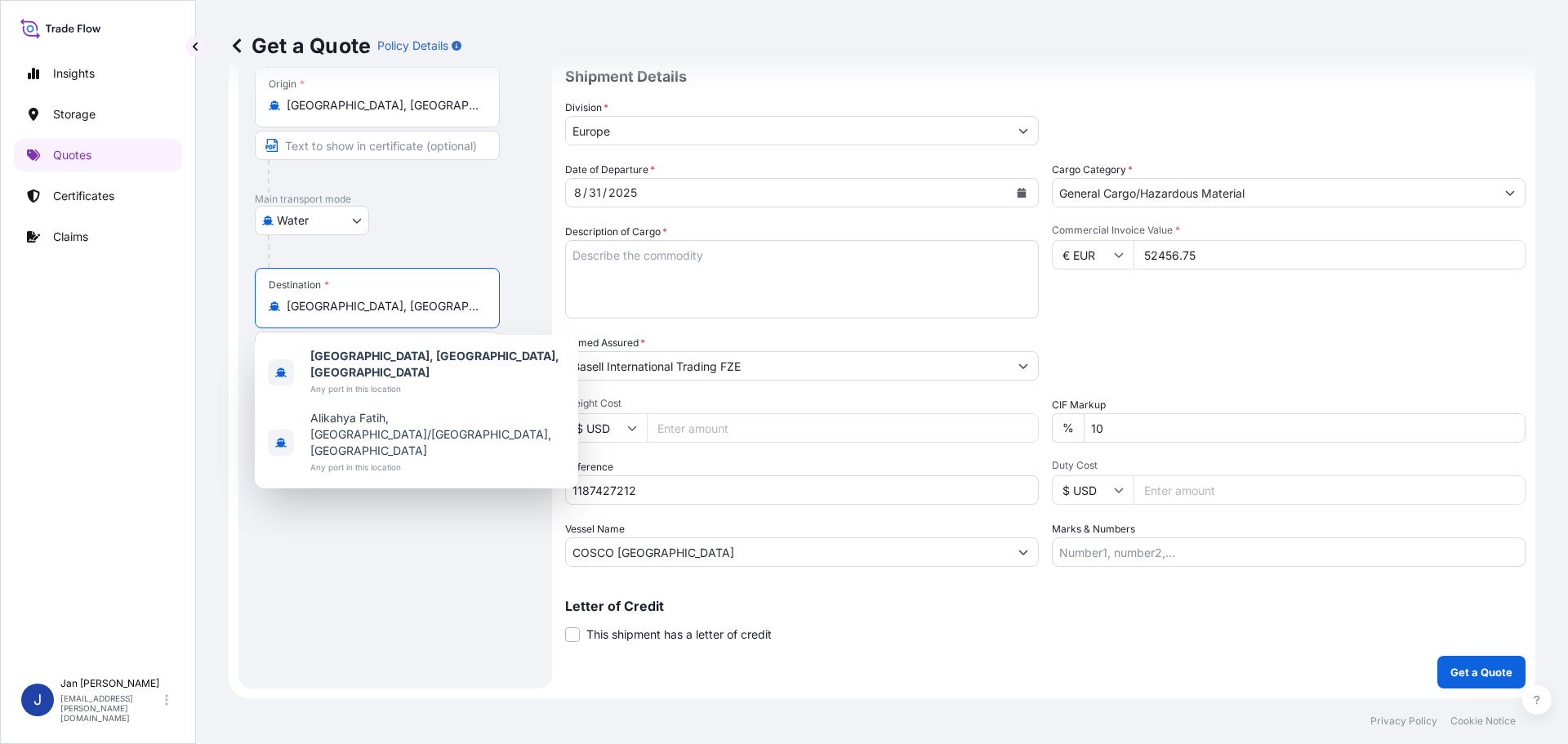
click at [647, 255] on textarea "POLYPROPYLENE 990 BAGS LOADED ONTO 18 PALLETS LOADED INTO 1 40' HIGH CUBE CONTA…" at bounding box center [802, 279] width 474 height 78
paste textarea "POLYETHYLENE 2 BULK UNPACKED LOADED INTO 1 20' DRY VAN LUPOLEN GX 5038 39012090"
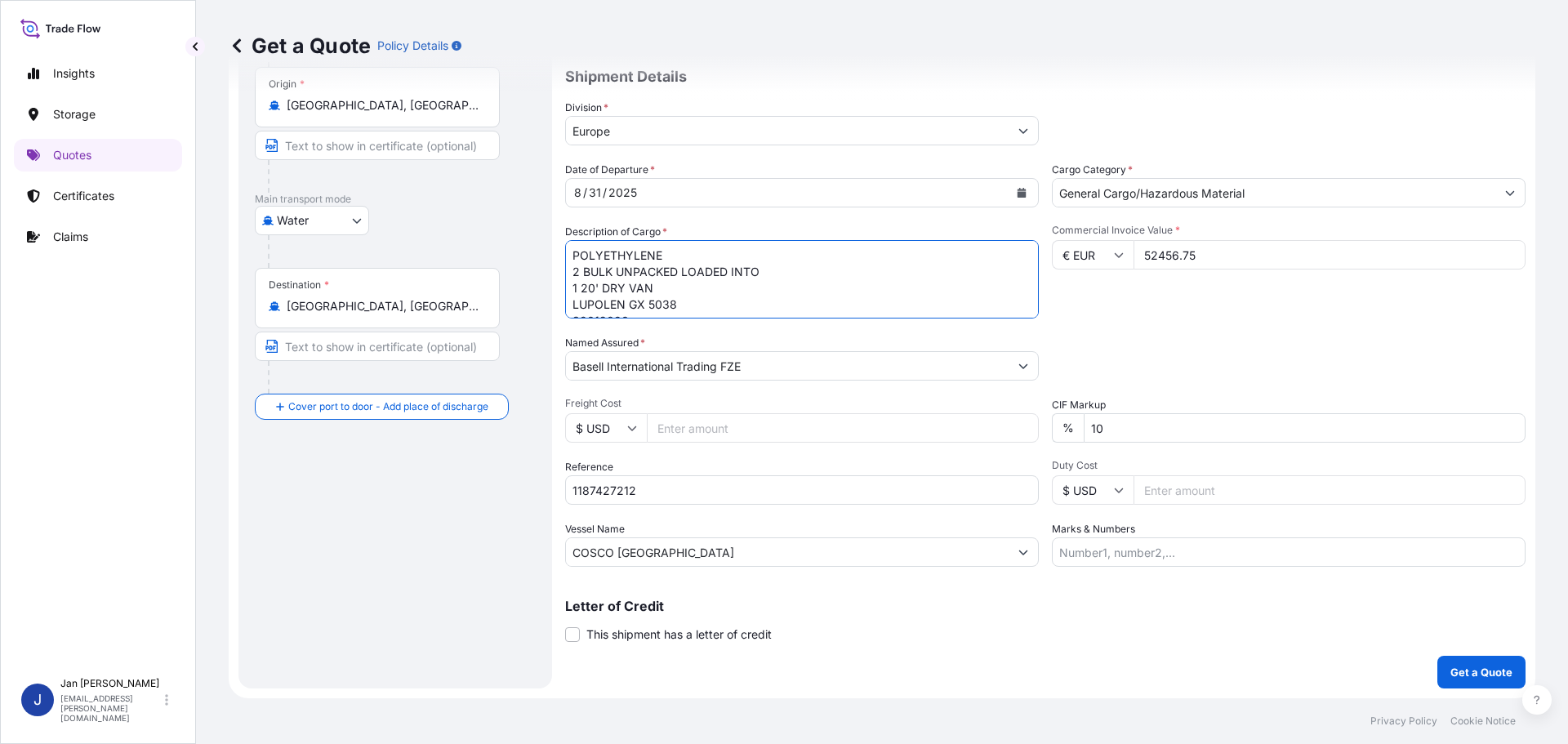
scroll to position [10, 0]
type textarea "POLYETHYLENE 2 BULK UNPACKED LOADED INTO 1 20' DRY VAN LUPOLEN GX 5038 39012090"
click at [1189, 326] on div "Date of Departure * [DATE] Cargo Category * General Cargo/Hazardous Material De…" at bounding box center [1045, 364] width 960 height 405
click at [765, 497] on input "1187427212" at bounding box center [802, 490] width 474 height 30
paste input "5013162373 / 5013209816 / 304248299"
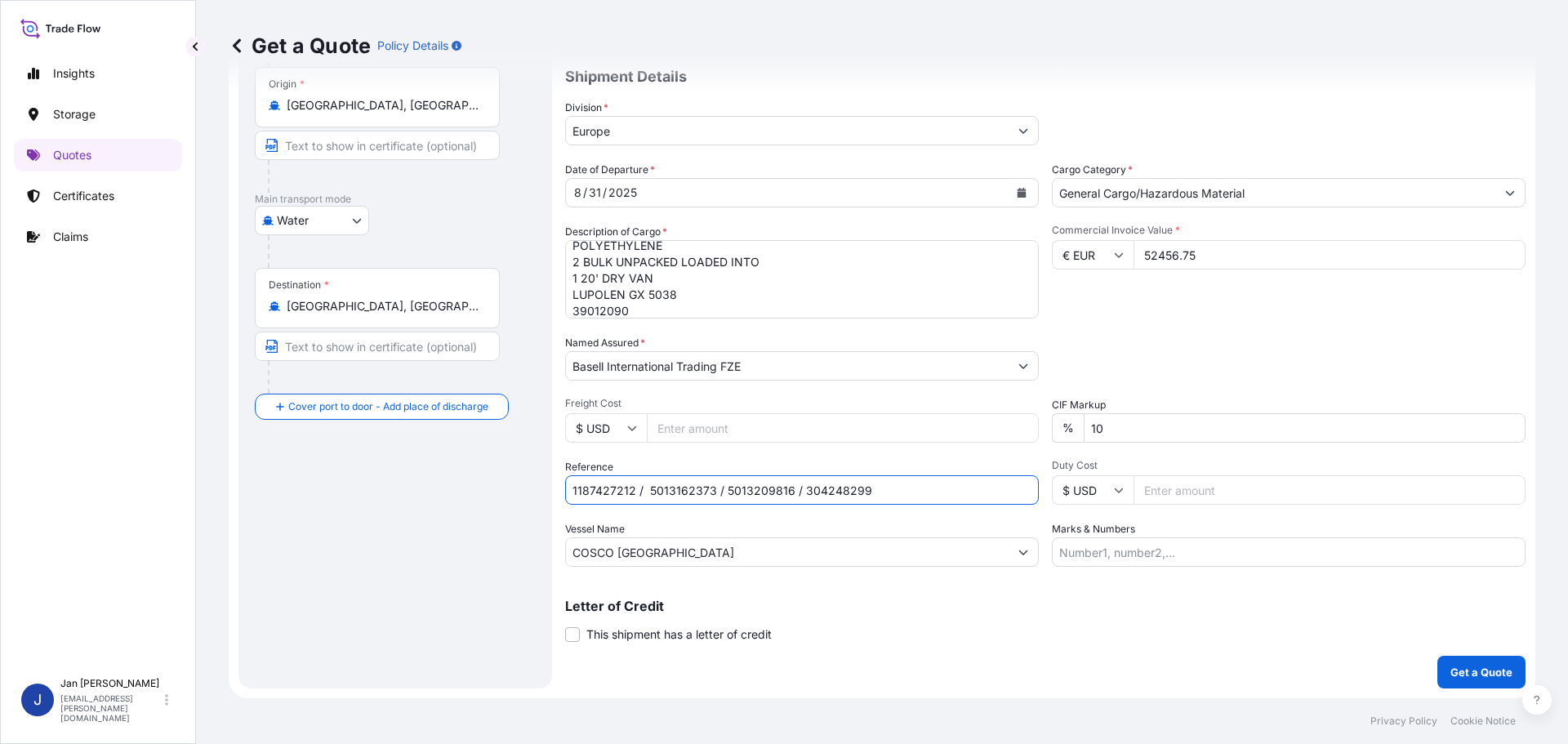
type input "1187427212 / 5013162373 / 5013209816 / 304248299"
click at [1483, 672] on p "Get a Quote" at bounding box center [1481, 672] width 62 height 17
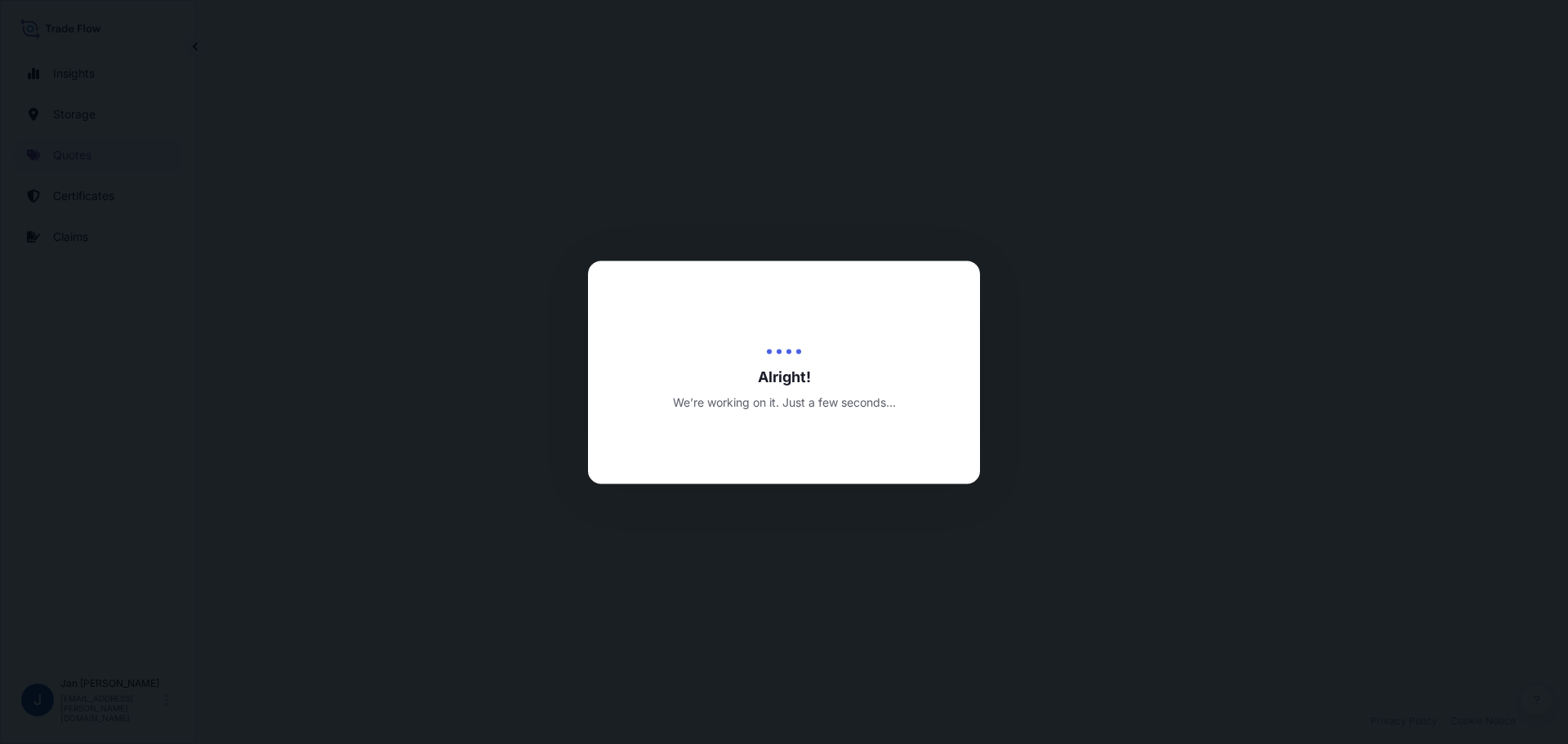
select select "Water"
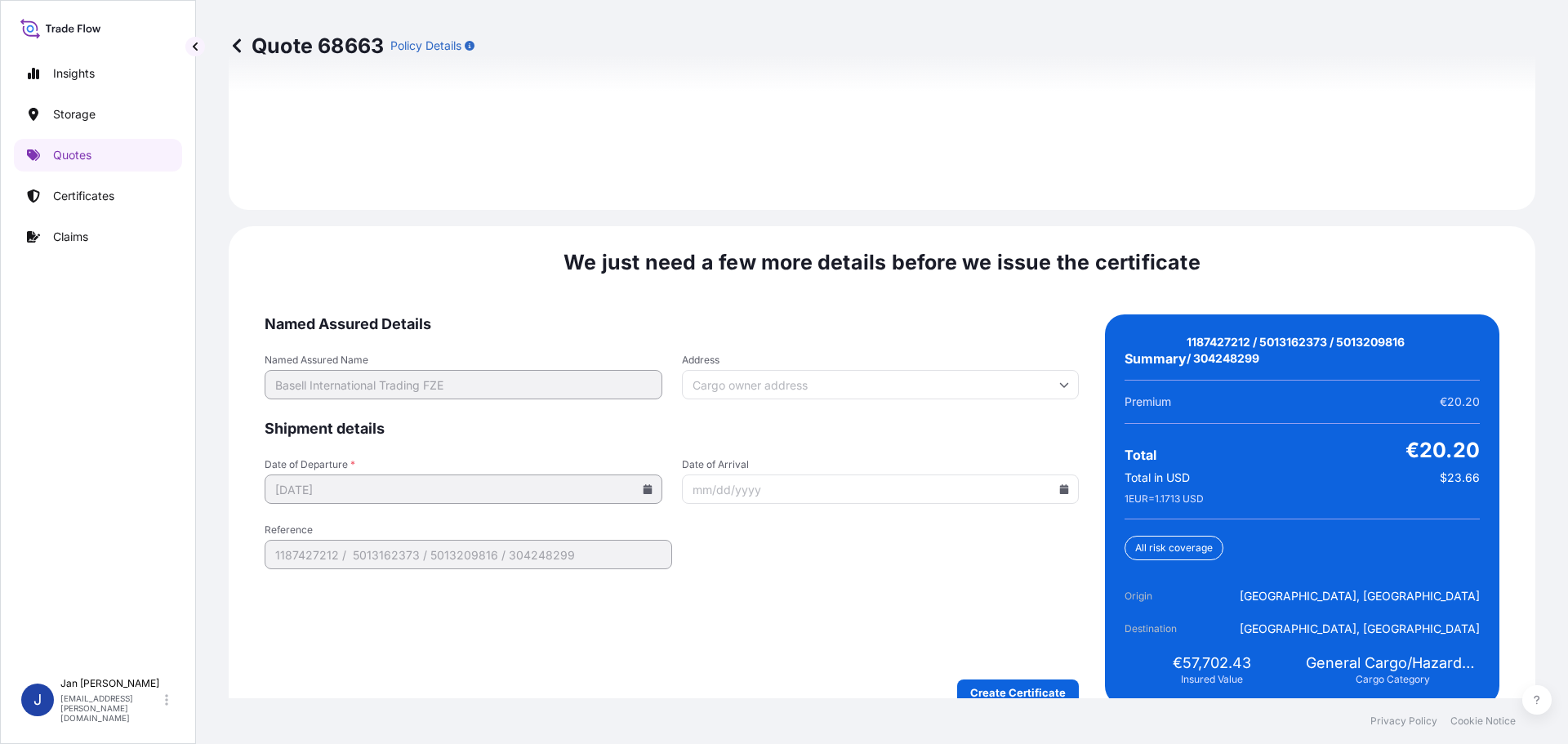
scroll to position [2403, 0]
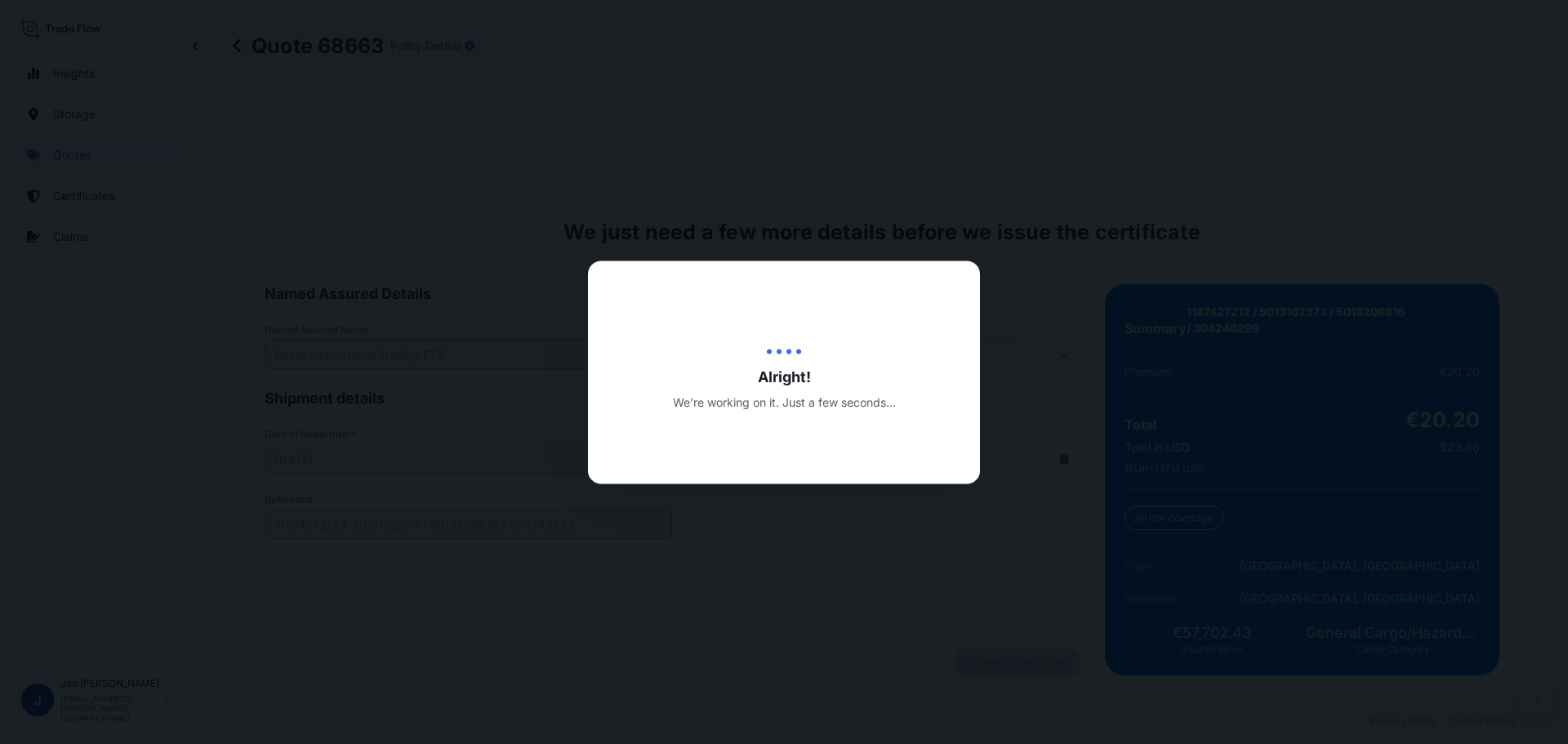
click at [1031, 664] on div at bounding box center [784, 372] width 1568 height 744
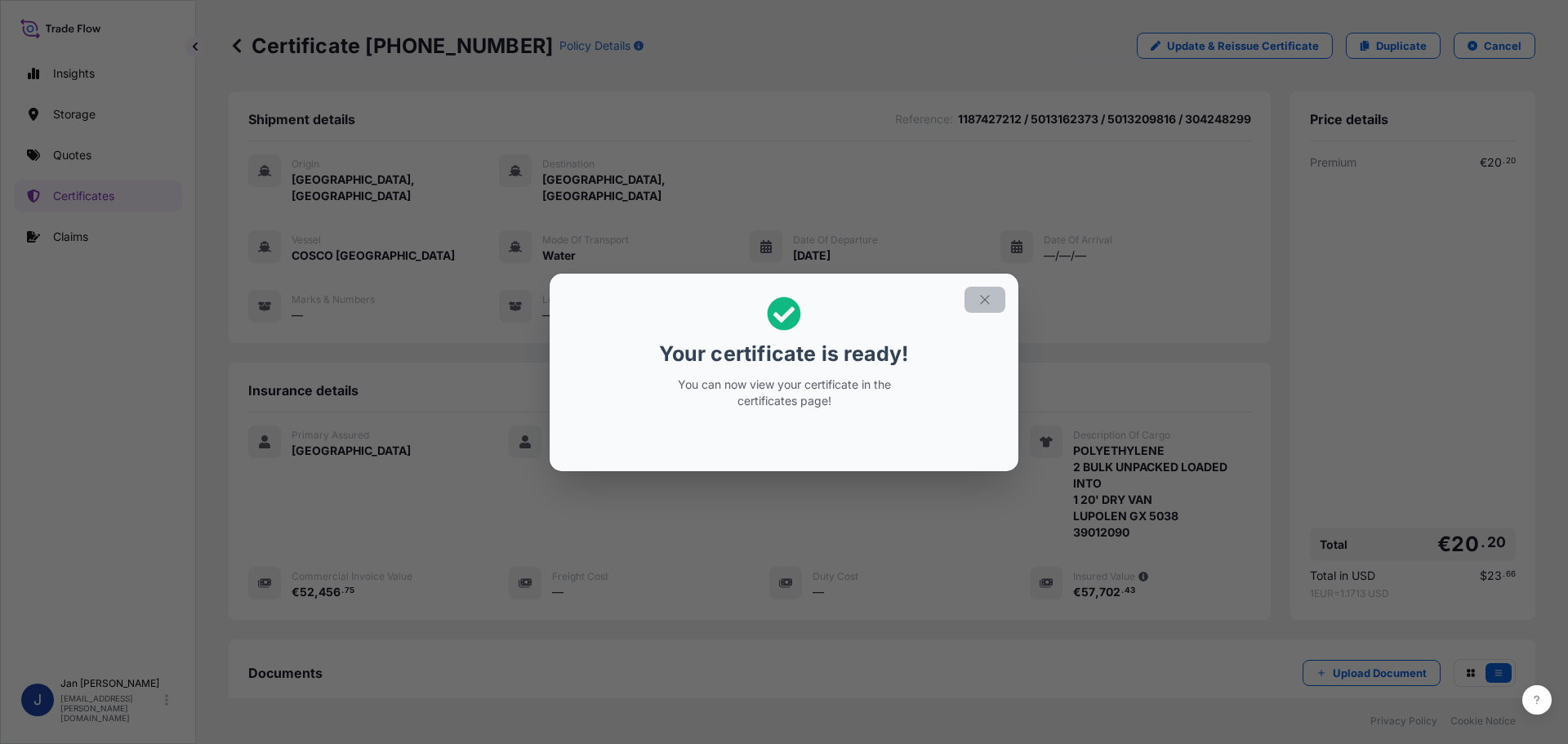
click at [990, 304] on icon "button" at bounding box center [985, 300] width 15 height 15
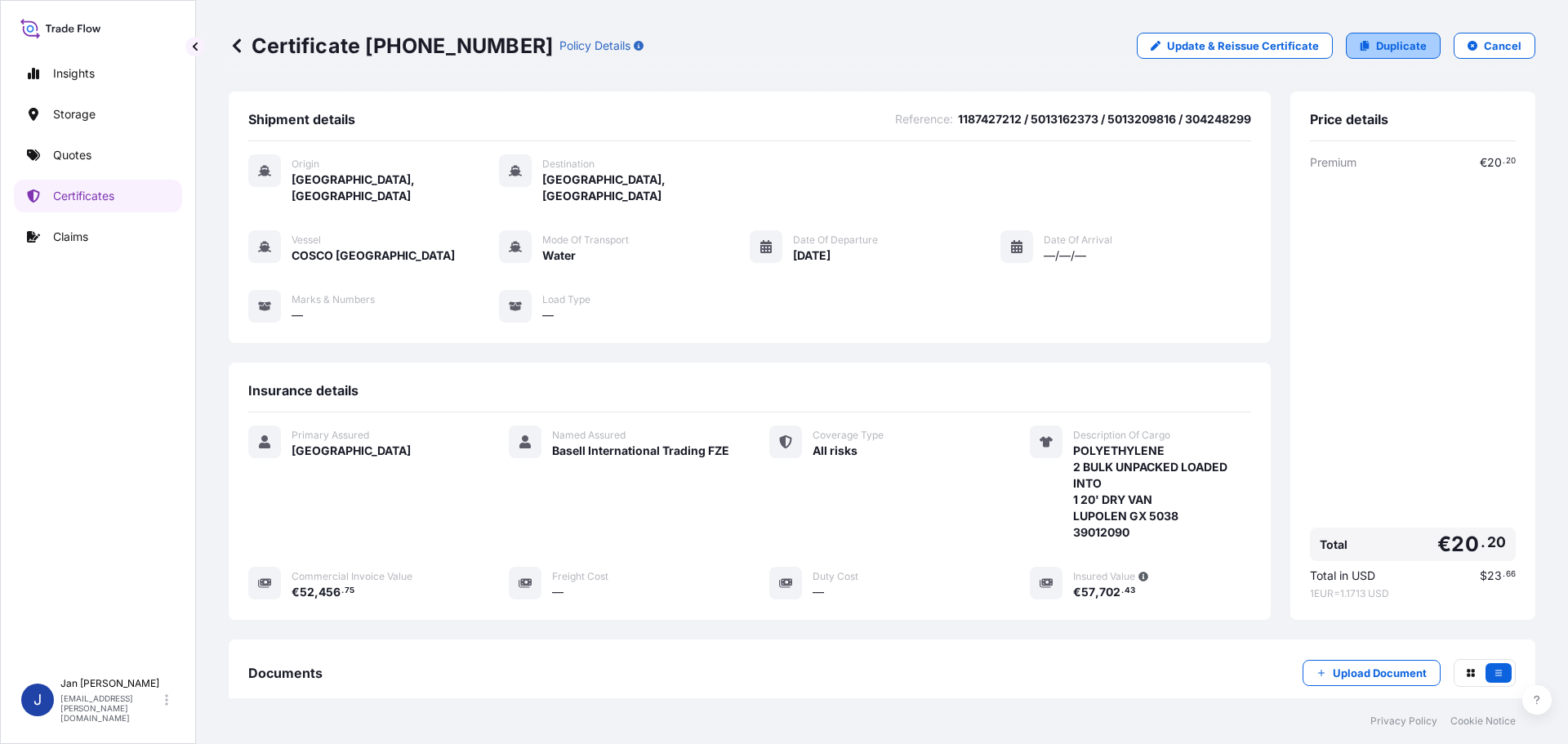
click at [1401, 58] on link "Duplicate" at bounding box center [1393, 46] width 95 height 26
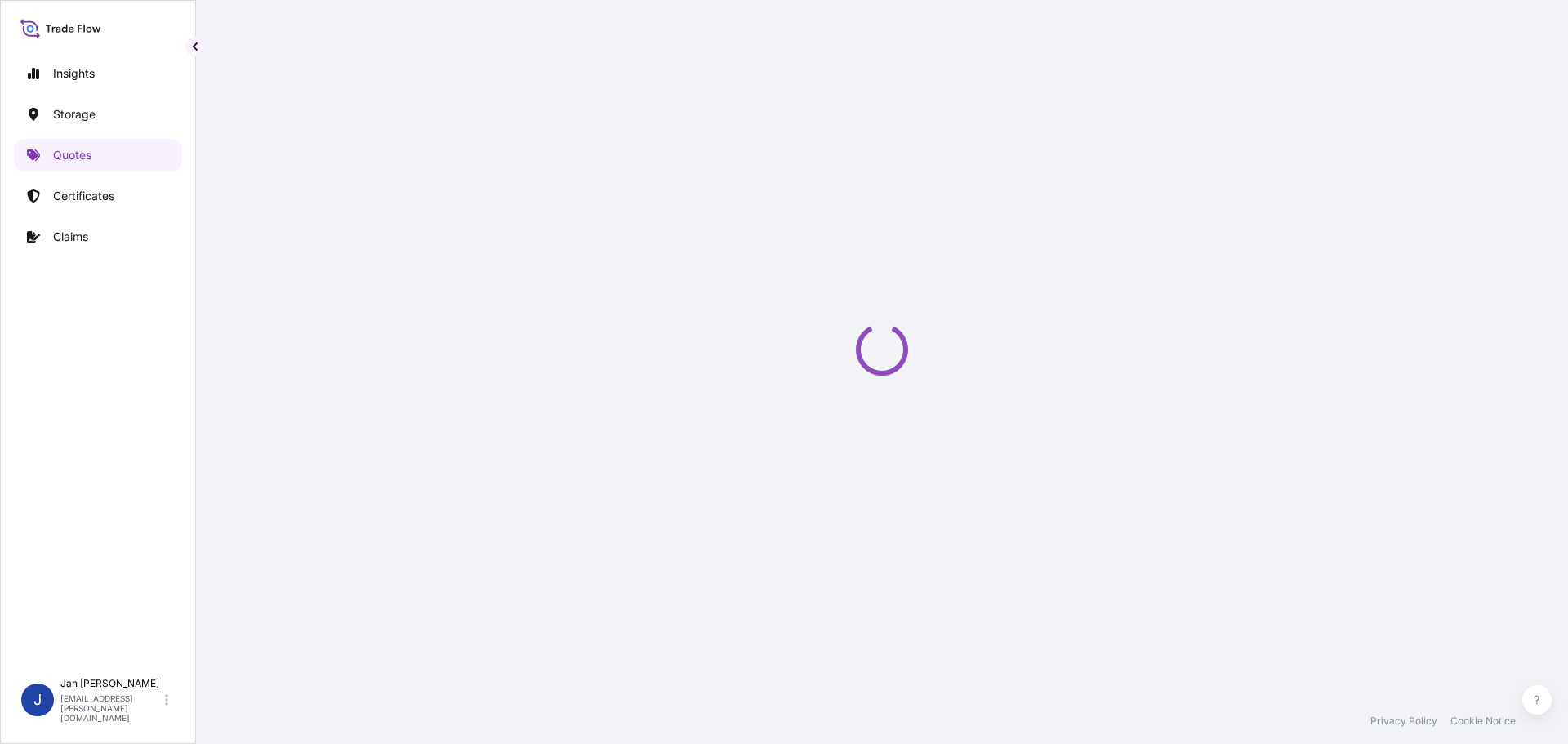
select select "Water"
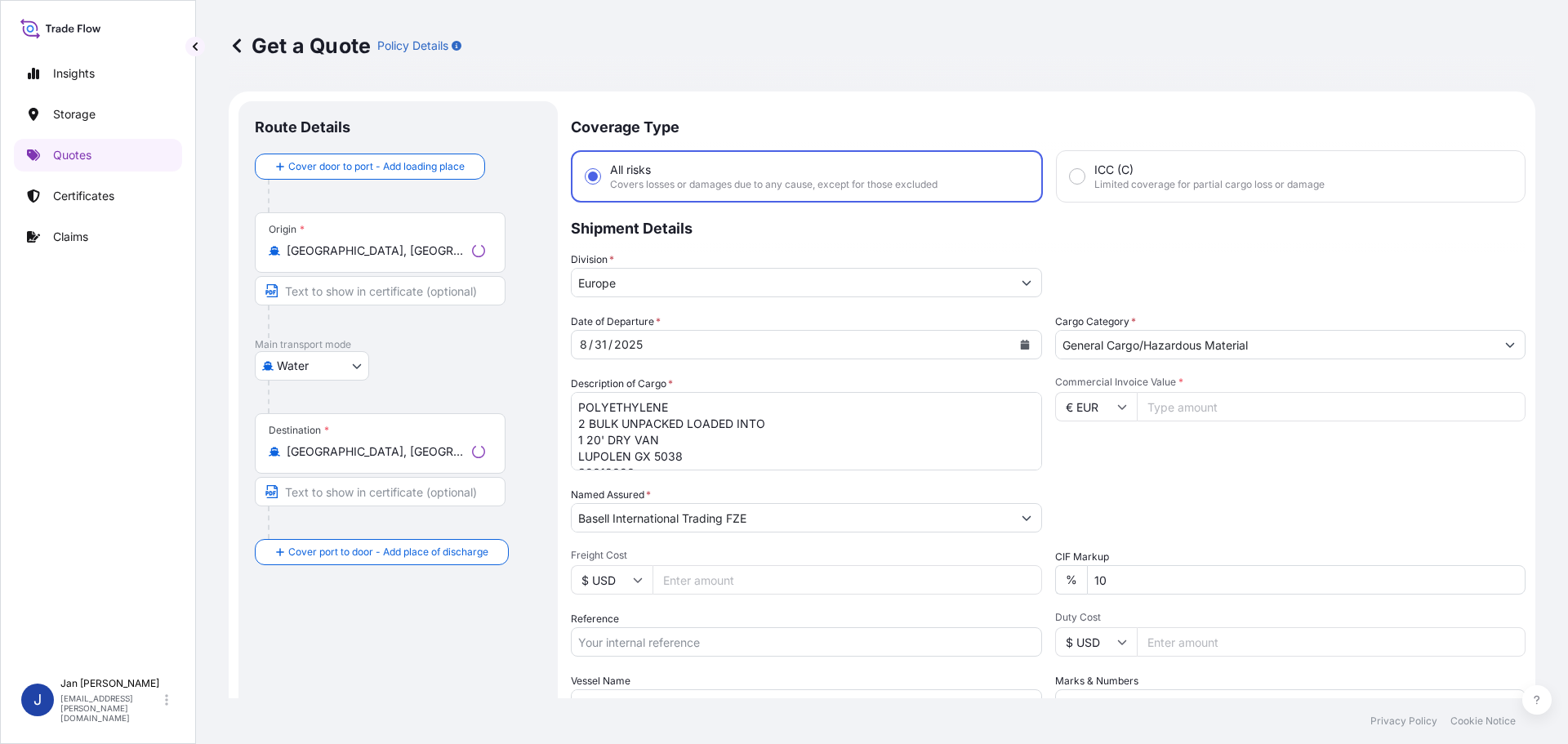
scroll to position [26, 0]
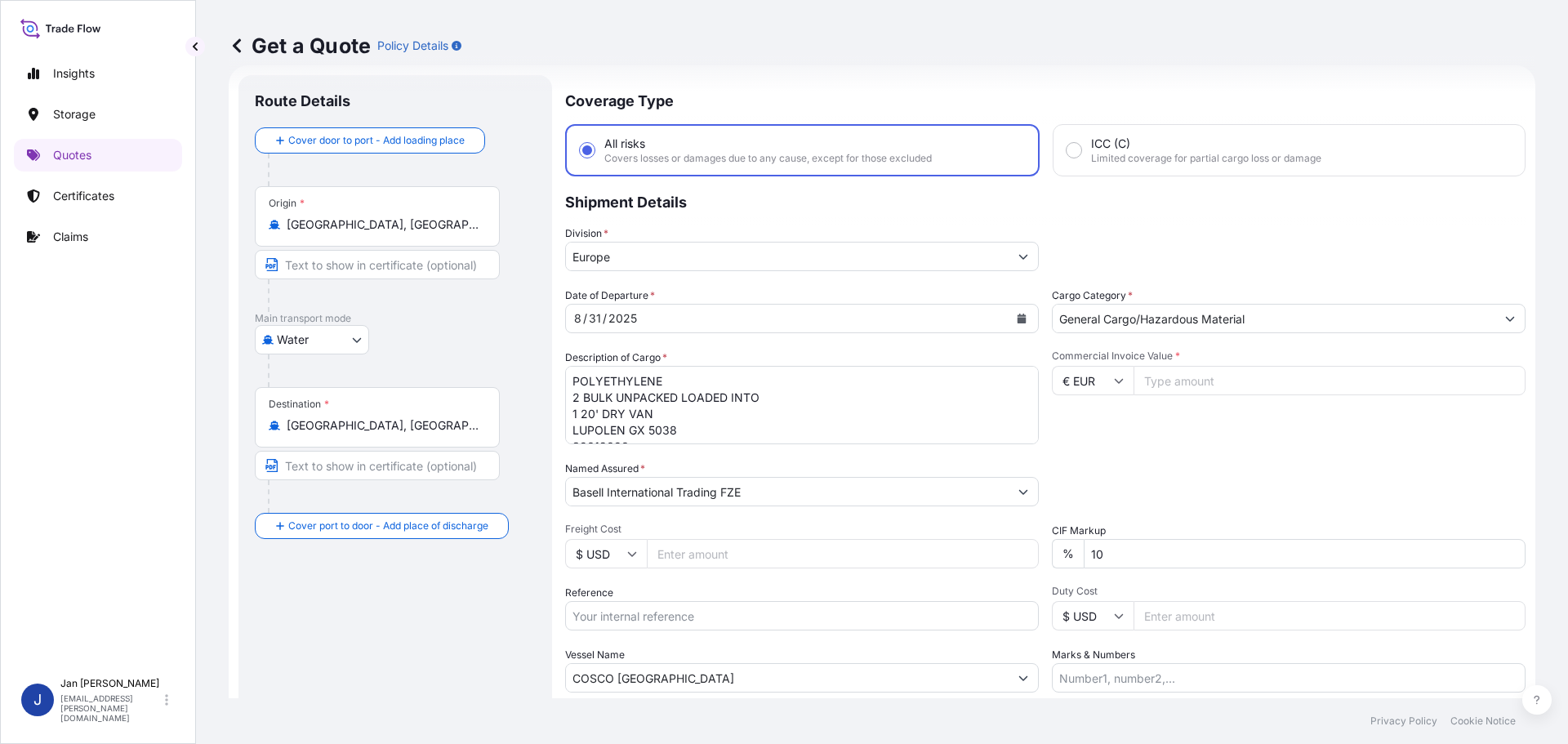
click at [460, 236] on div "Origin * [GEOGRAPHIC_DATA], [GEOGRAPHIC_DATA]" at bounding box center [377, 215] width 245 height 60
click at [460, 233] on input "[GEOGRAPHIC_DATA], [GEOGRAPHIC_DATA]" at bounding box center [383, 225] width 192 height 17
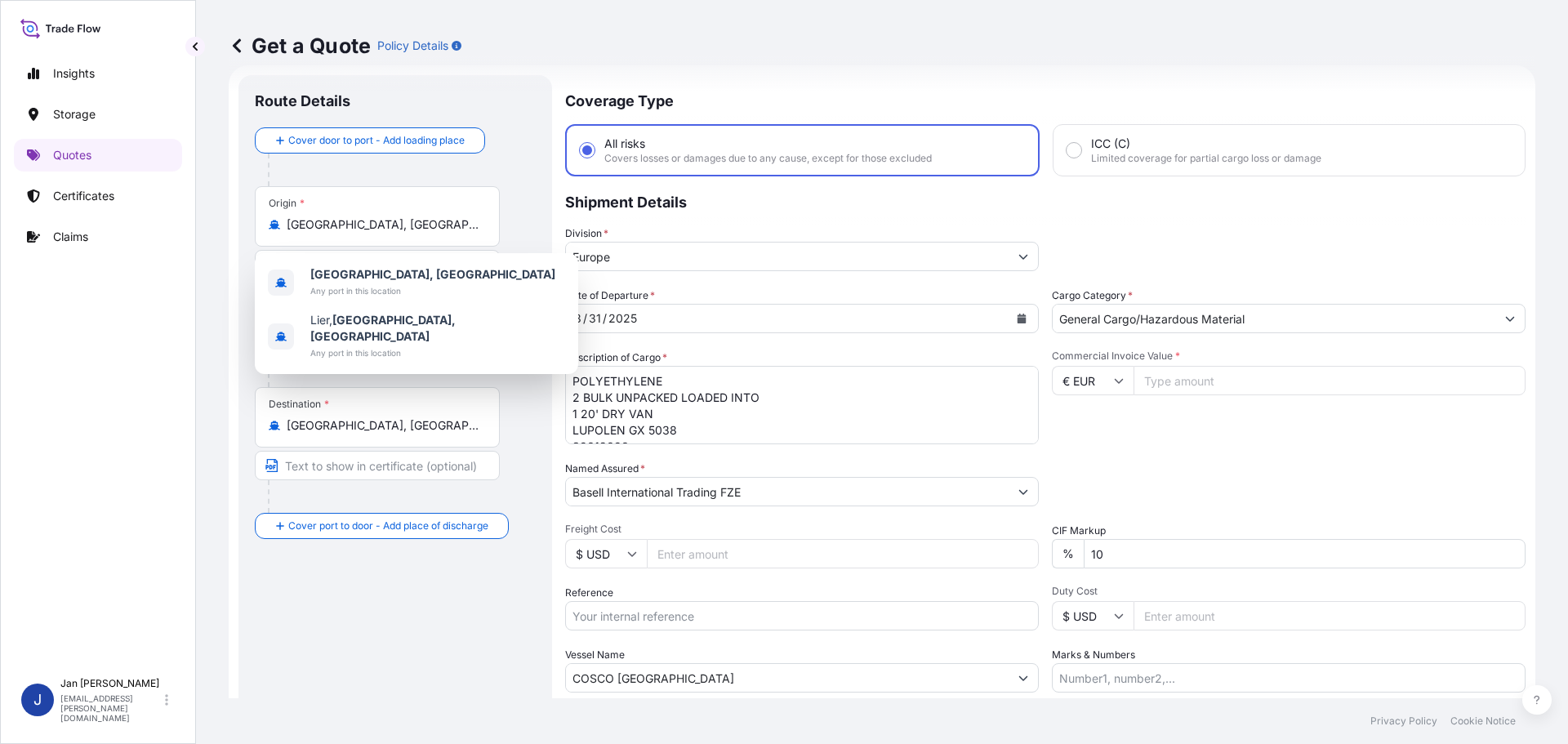
click at [458, 234] on div "Origin * [GEOGRAPHIC_DATA], [GEOGRAPHIC_DATA]" at bounding box center [377, 215] width 245 height 60
click at [458, 233] on input "[GEOGRAPHIC_DATA], [GEOGRAPHIC_DATA]" at bounding box center [383, 225] width 192 height 17
click at [458, 234] on div "Origin * [GEOGRAPHIC_DATA], [GEOGRAPHIC_DATA]" at bounding box center [377, 215] width 245 height 60
click at [458, 233] on input "[GEOGRAPHIC_DATA], [GEOGRAPHIC_DATA]" at bounding box center [383, 225] width 192 height 17
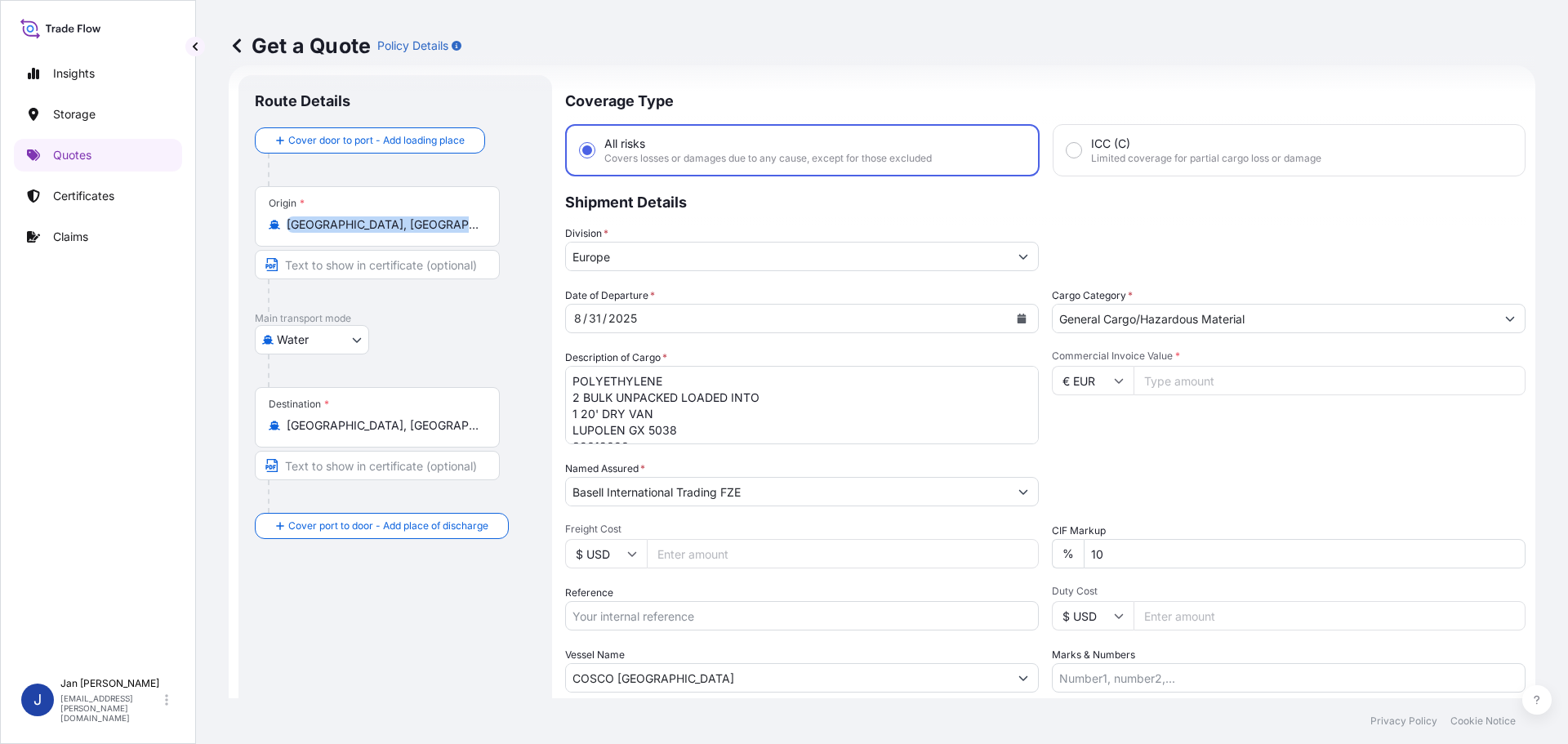
click at [458, 234] on div "Origin * [GEOGRAPHIC_DATA], [GEOGRAPHIC_DATA]" at bounding box center [377, 215] width 245 height 60
click at [458, 233] on input "[GEOGRAPHIC_DATA], [GEOGRAPHIC_DATA]" at bounding box center [383, 225] width 192 height 17
click at [458, 234] on div "Origin * [GEOGRAPHIC_DATA], [GEOGRAPHIC_DATA]" at bounding box center [377, 215] width 245 height 60
click at [458, 233] on input "[GEOGRAPHIC_DATA], [GEOGRAPHIC_DATA]" at bounding box center [383, 225] width 192 height 17
click at [458, 234] on div "Origin * [GEOGRAPHIC_DATA], [GEOGRAPHIC_DATA]" at bounding box center [377, 215] width 245 height 60
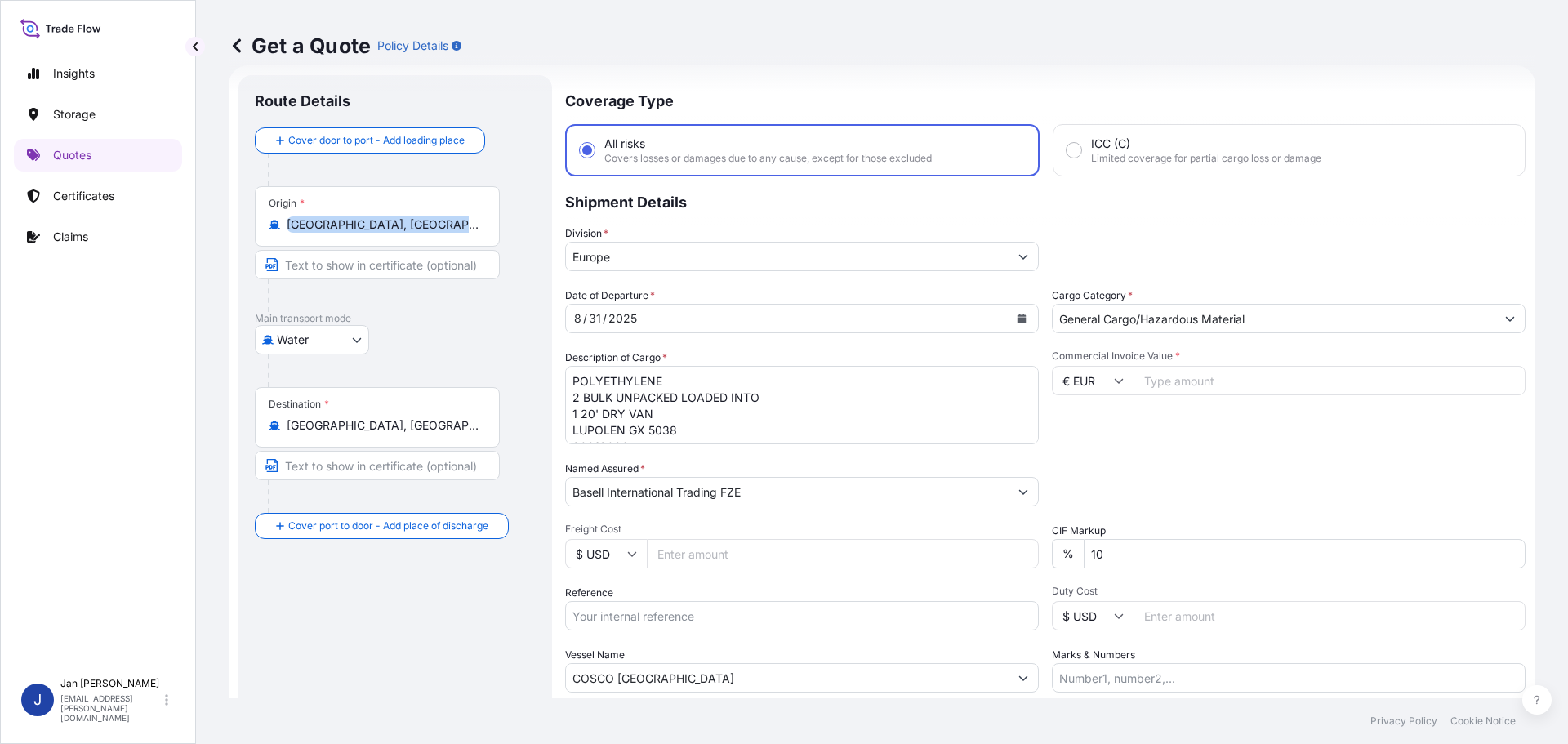
click at [458, 233] on input "[GEOGRAPHIC_DATA], [GEOGRAPHIC_DATA]" at bounding box center [383, 225] width 192 height 17
click at [387, 236] on div "Origin * [GEOGRAPHIC_DATA], [GEOGRAPHIC_DATA]" at bounding box center [377, 215] width 245 height 60
click at [387, 233] on input "[GEOGRAPHIC_DATA], [GEOGRAPHIC_DATA]" at bounding box center [383, 225] width 192 height 17
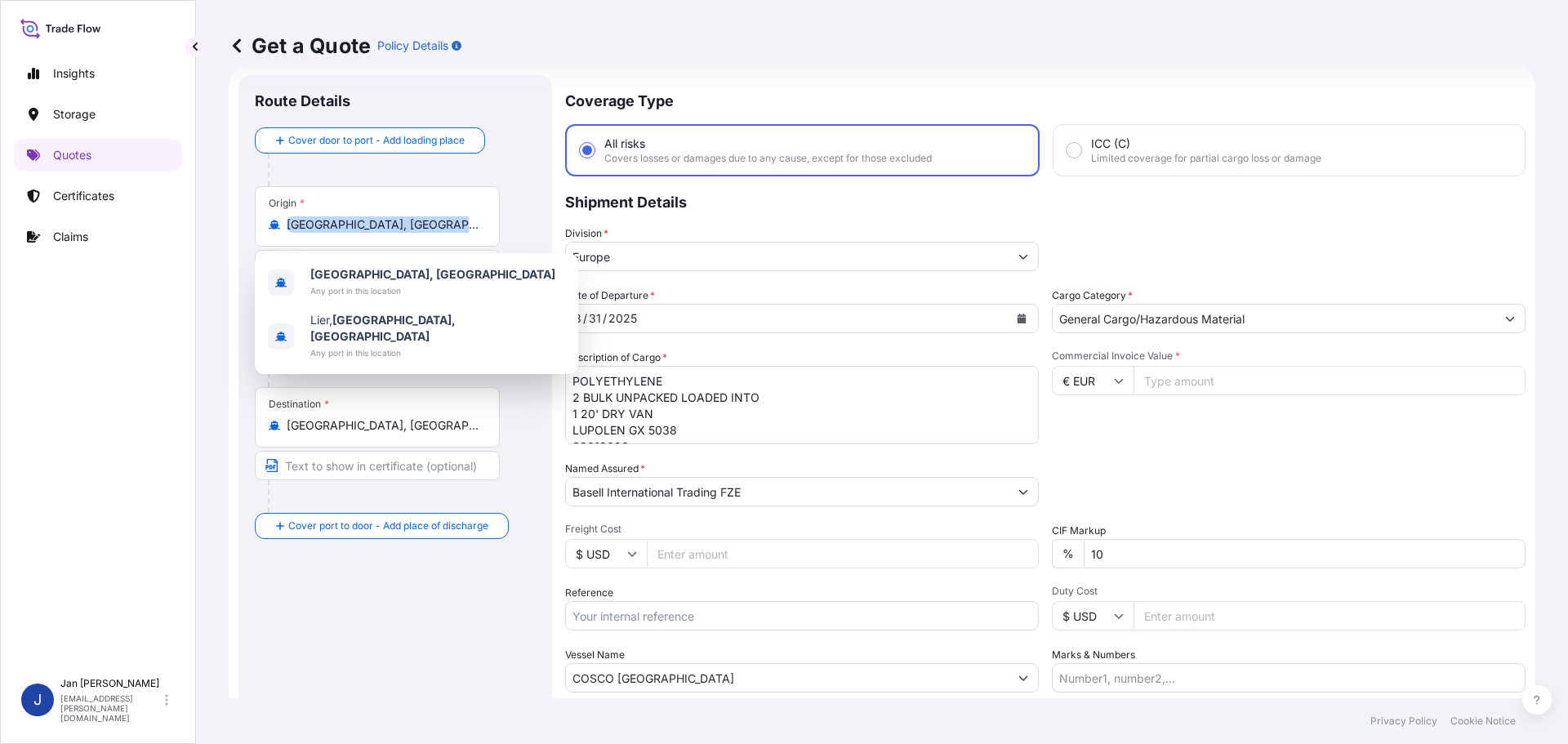
click at [387, 236] on div "Origin * [GEOGRAPHIC_DATA], [GEOGRAPHIC_DATA]" at bounding box center [377, 215] width 245 height 60
click at [387, 233] on input "[GEOGRAPHIC_DATA], [GEOGRAPHIC_DATA]" at bounding box center [383, 225] width 192 height 17
click at [387, 236] on div "Origin * [GEOGRAPHIC_DATA], [GEOGRAPHIC_DATA]" at bounding box center [377, 215] width 245 height 60
click at [387, 233] on input "[GEOGRAPHIC_DATA], [GEOGRAPHIC_DATA]" at bounding box center [383, 225] width 192 height 17
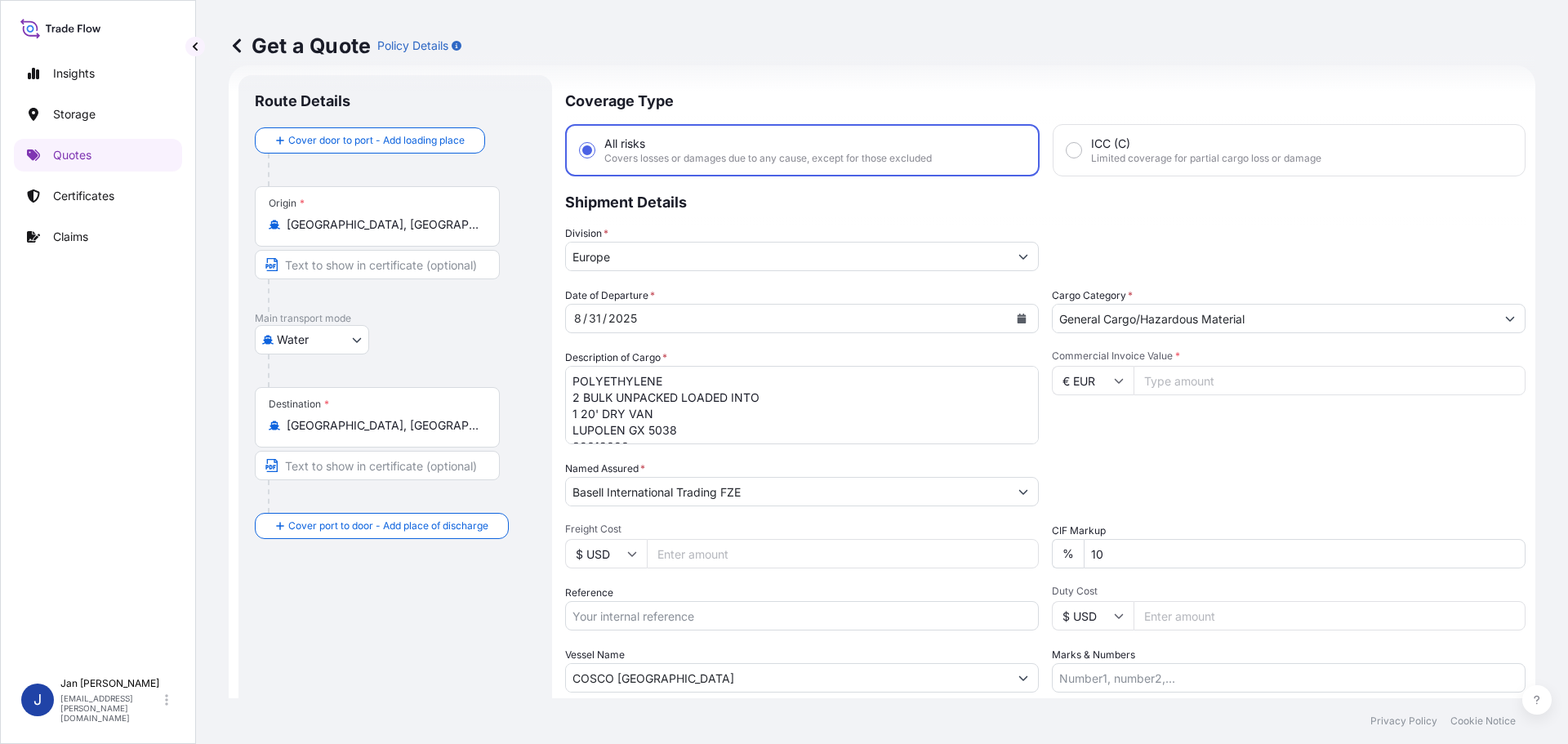
click at [369, 231] on input "[GEOGRAPHIC_DATA], [GEOGRAPHIC_DATA]" at bounding box center [383, 225] width 192 height 17
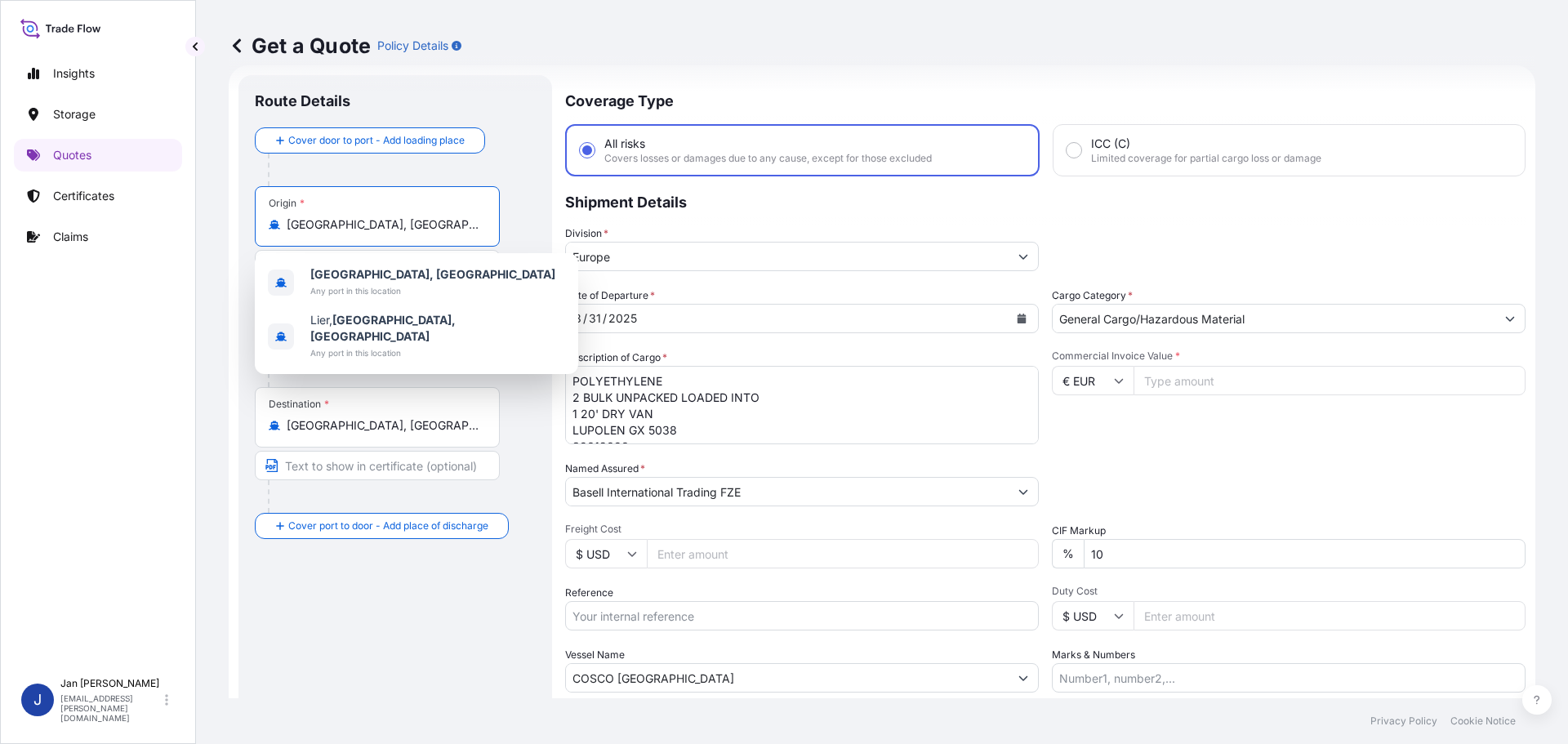
click at [369, 231] on input "[GEOGRAPHIC_DATA], [GEOGRAPHIC_DATA]" at bounding box center [383, 225] width 192 height 17
paste input "[GEOGRAPHIC_DATA], [GEOGRAPHIC_DATA]"
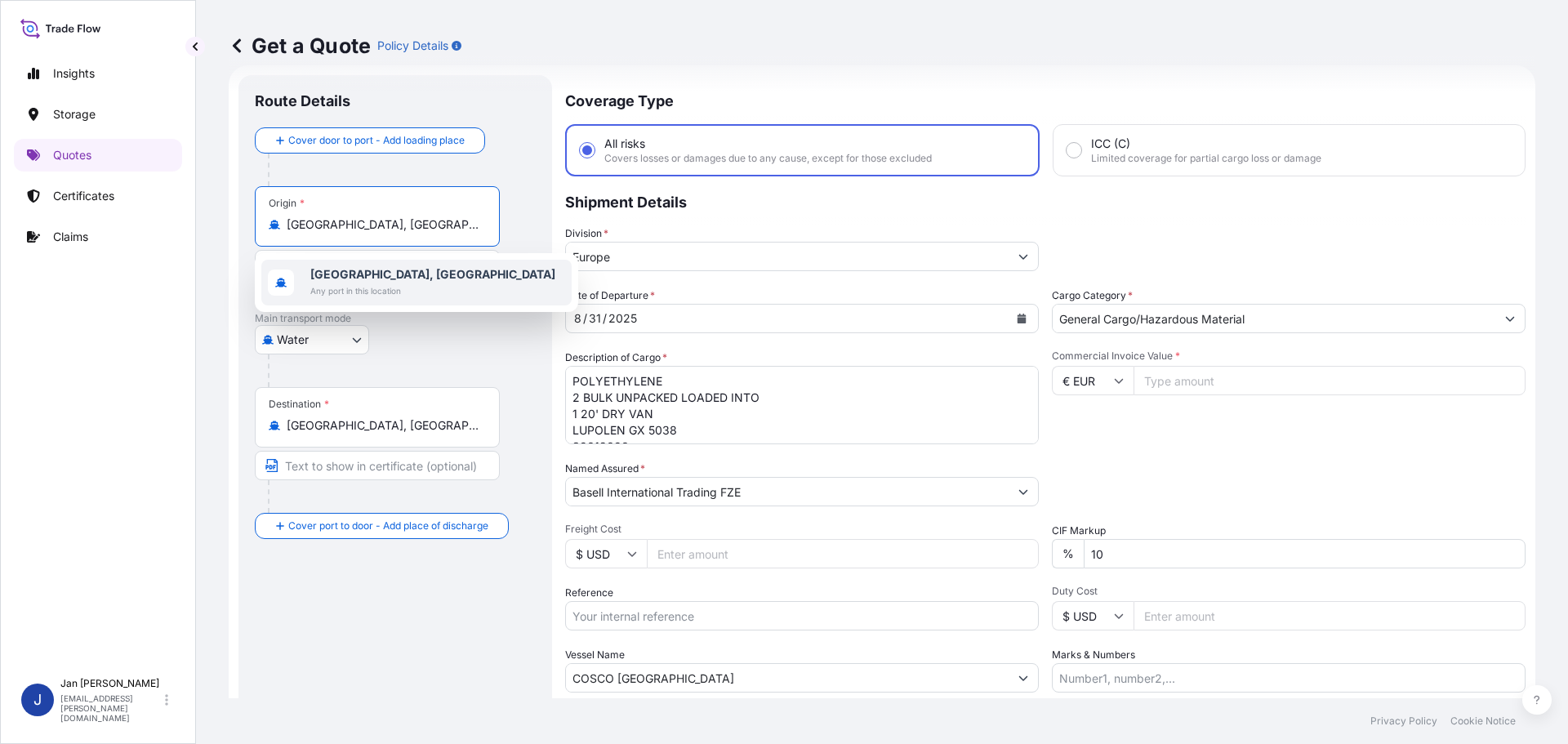
click at [383, 292] on span "Any port in this location" at bounding box center [433, 291] width 245 height 17
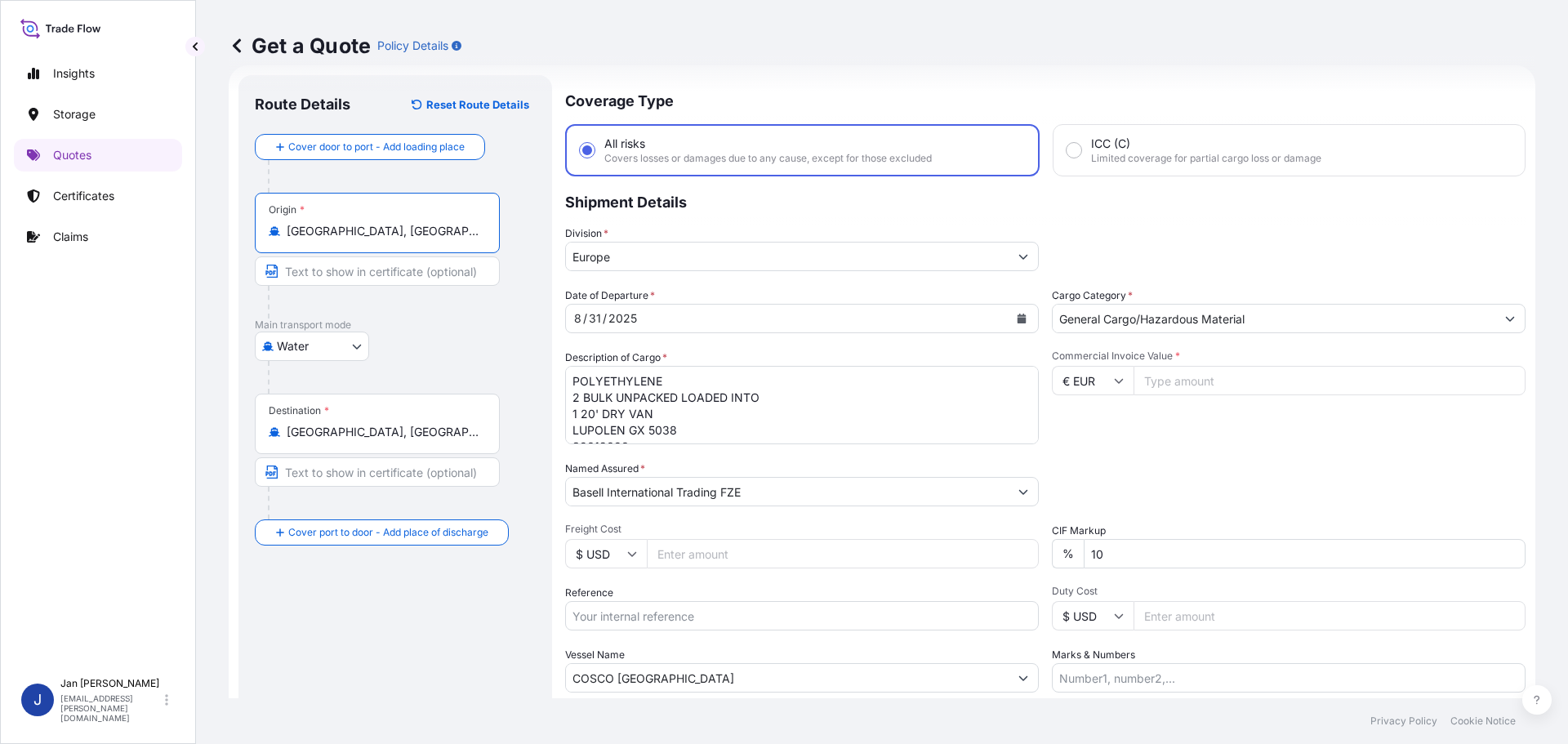
type input "[GEOGRAPHIC_DATA], [GEOGRAPHIC_DATA]"
click at [441, 442] on div "Destination * [GEOGRAPHIC_DATA], [GEOGRAPHIC_DATA], [GEOGRAPHIC_DATA]" at bounding box center [377, 424] width 245 height 60
click at [441, 440] on input "[GEOGRAPHIC_DATA], [GEOGRAPHIC_DATA], [GEOGRAPHIC_DATA]" at bounding box center [383, 432] width 192 height 17
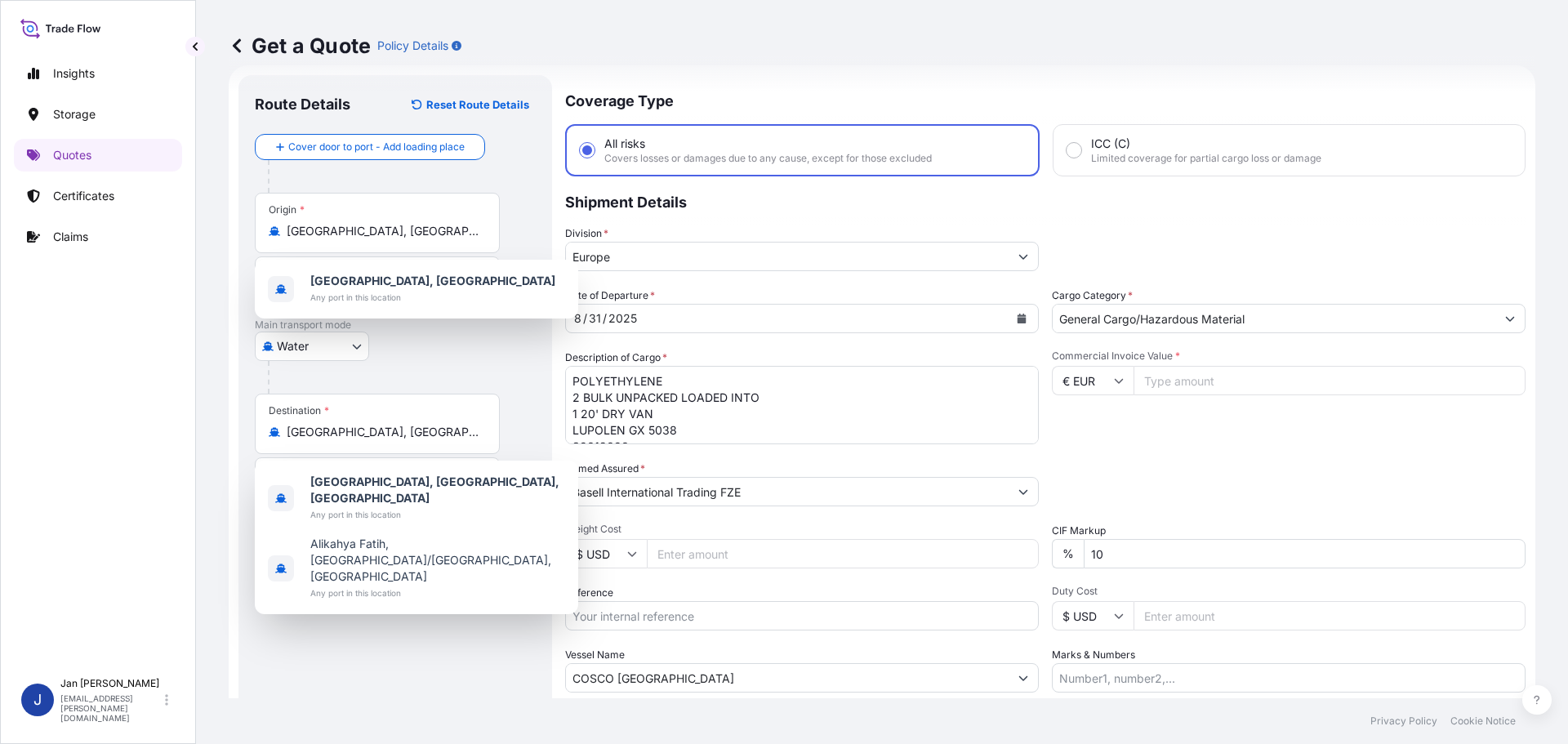
click at [441, 442] on div "Destination * [GEOGRAPHIC_DATA], [GEOGRAPHIC_DATA], [GEOGRAPHIC_DATA]" at bounding box center [377, 424] width 245 height 60
click at [441, 440] on input "[GEOGRAPHIC_DATA], [GEOGRAPHIC_DATA], [GEOGRAPHIC_DATA]" at bounding box center [383, 432] width 192 height 17
click at [441, 442] on div "Destination * [GEOGRAPHIC_DATA], [GEOGRAPHIC_DATA], [GEOGRAPHIC_DATA]" at bounding box center [377, 424] width 245 height 60
click at [441, 440] on input "[GEOGRAPHIC_DATA], [GEOGRAPHIC_DATA], [GEOGRAPHIC_DATA]" at bounding box center [383, 432] width 192 height 17
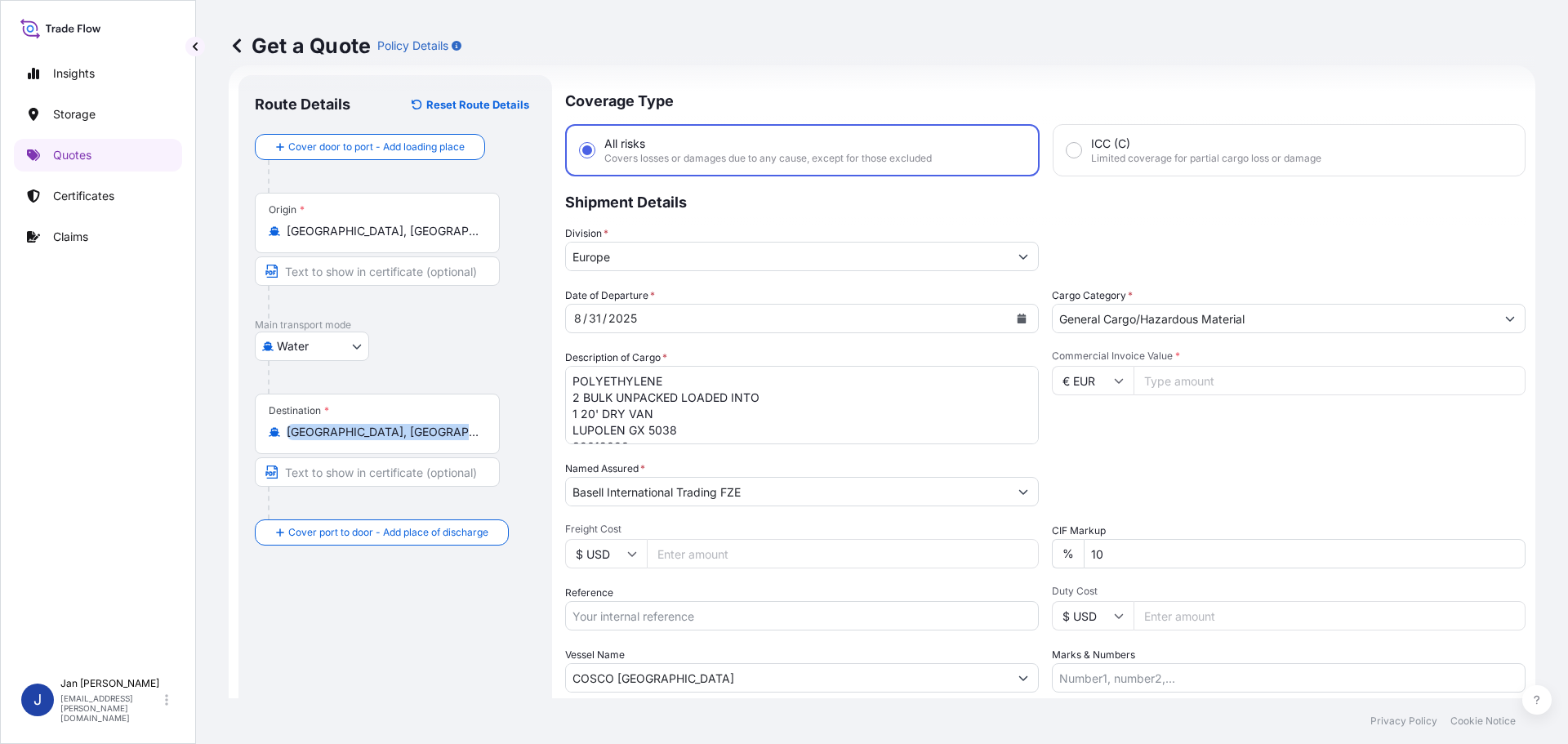
click at [441, 442] on div "Destination * [GEOGRAPHIC_DATA], [GEOGRAPHIC_DATA], [GEOGRAPHIC_DATA]" at bounding box center [377, 424] width 245 height 60
click at [441, 440] on input "[GEOGRAPHIC_DATA], [GEOGRAPHIC_DATA], [GEOGRAPHIC_DATA]" at bounding box center [383, 432] width 192 height 17
click at [441, 435] on input "[GEOGRAPHIC_DATA], [GEOGRAPHIC_DATA], [GEOGRAPHIC_DATA]" at bounding box center [383, 432] width 192 height 17
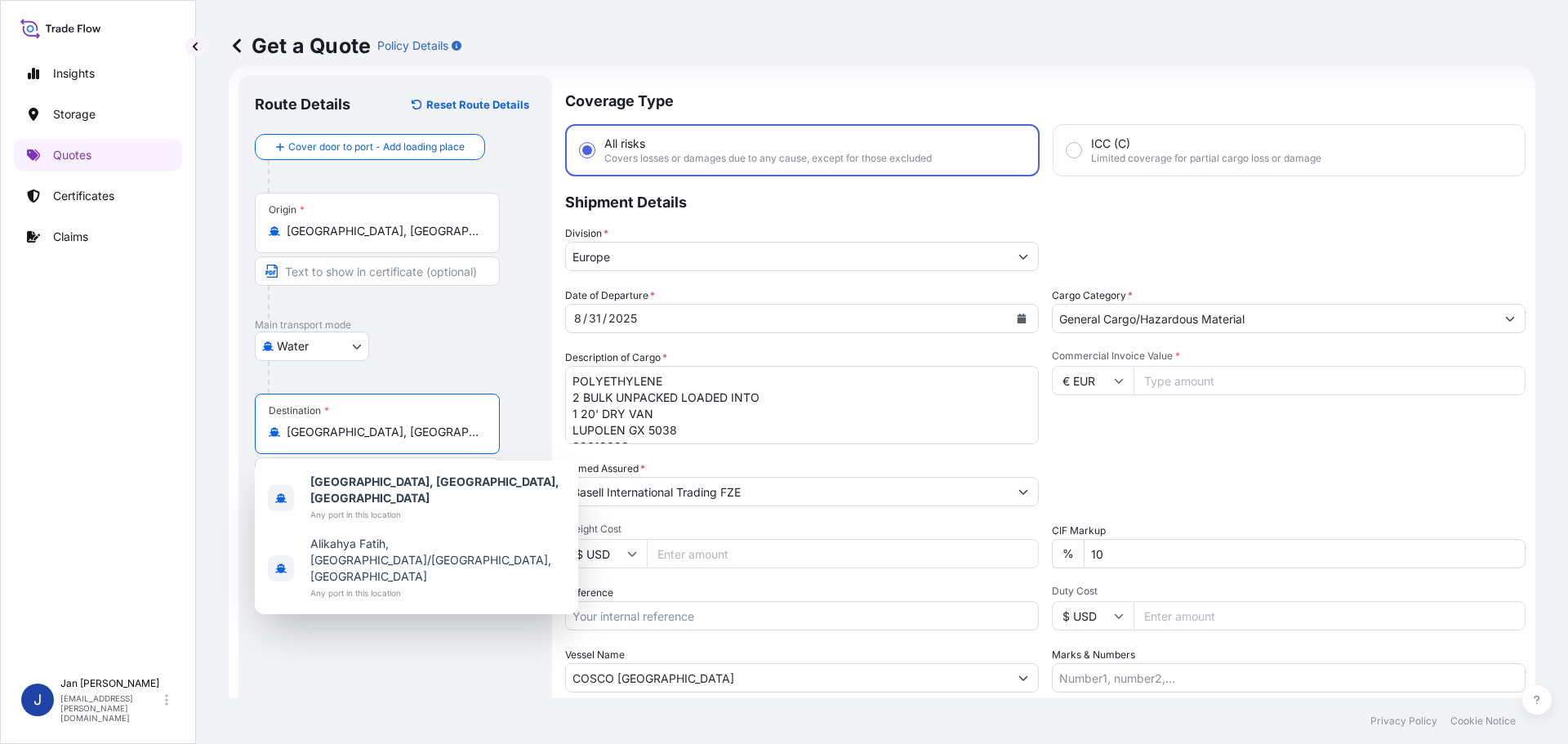
click at [441, 435] on input "[GEOGRAPHIC_DATA], [GEOGRAPHIC_DATA], [GEOGRAPHIC_DATA]" at bounding box center [383, 432] width 192 height 17
click at [440, 435] on input "[GEOGRAPHIC_DATA], [GEOGRAPHIC_DATA], [GEOGRAPHIC_DATA]" at bounding box center [383, 432] width 192 height 17
paste input "AMBARLI, [GEOGRAPHIC_DATA]"
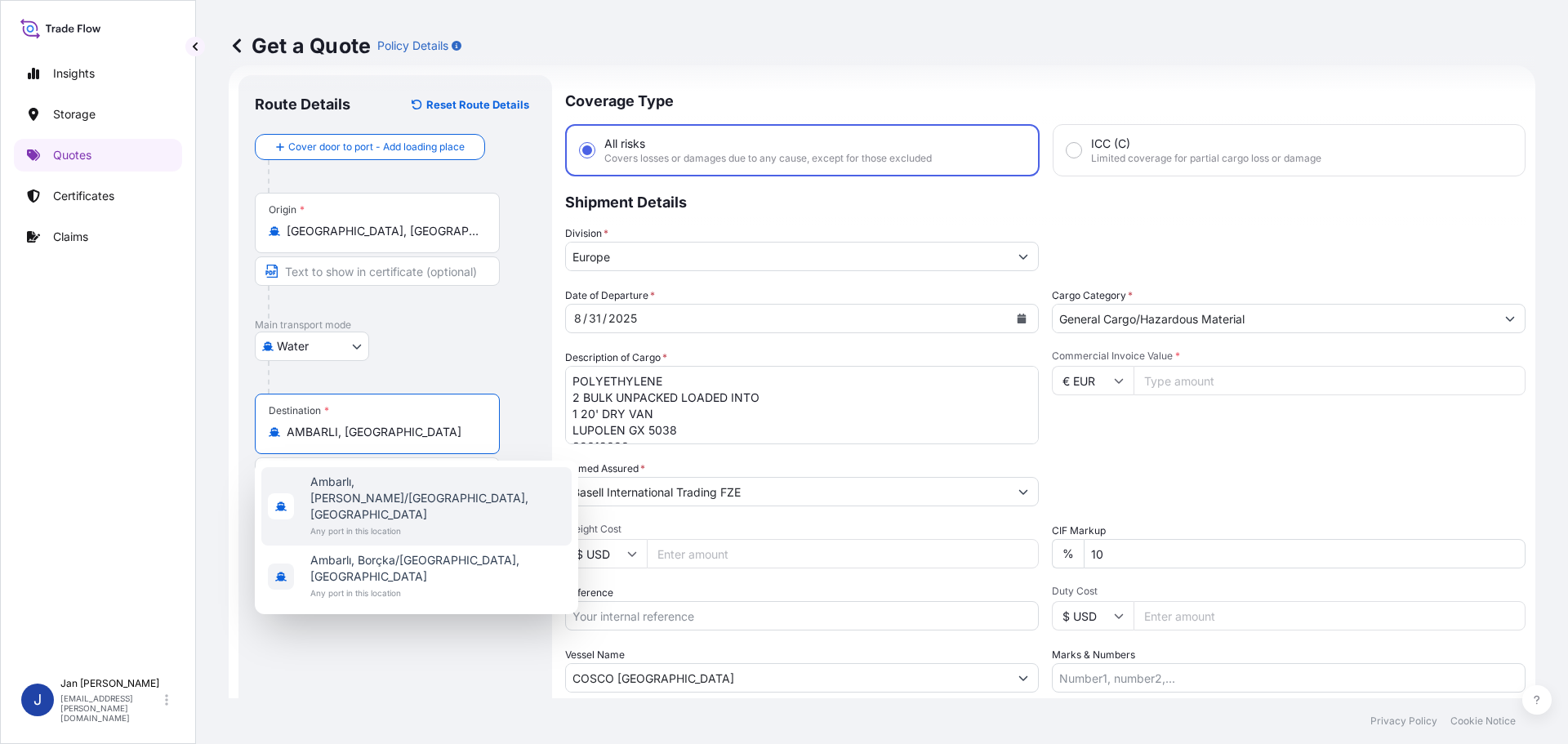
click at [407, 523] on span "Any port in this location" at bounding box center [438, 531] width 255 height 17
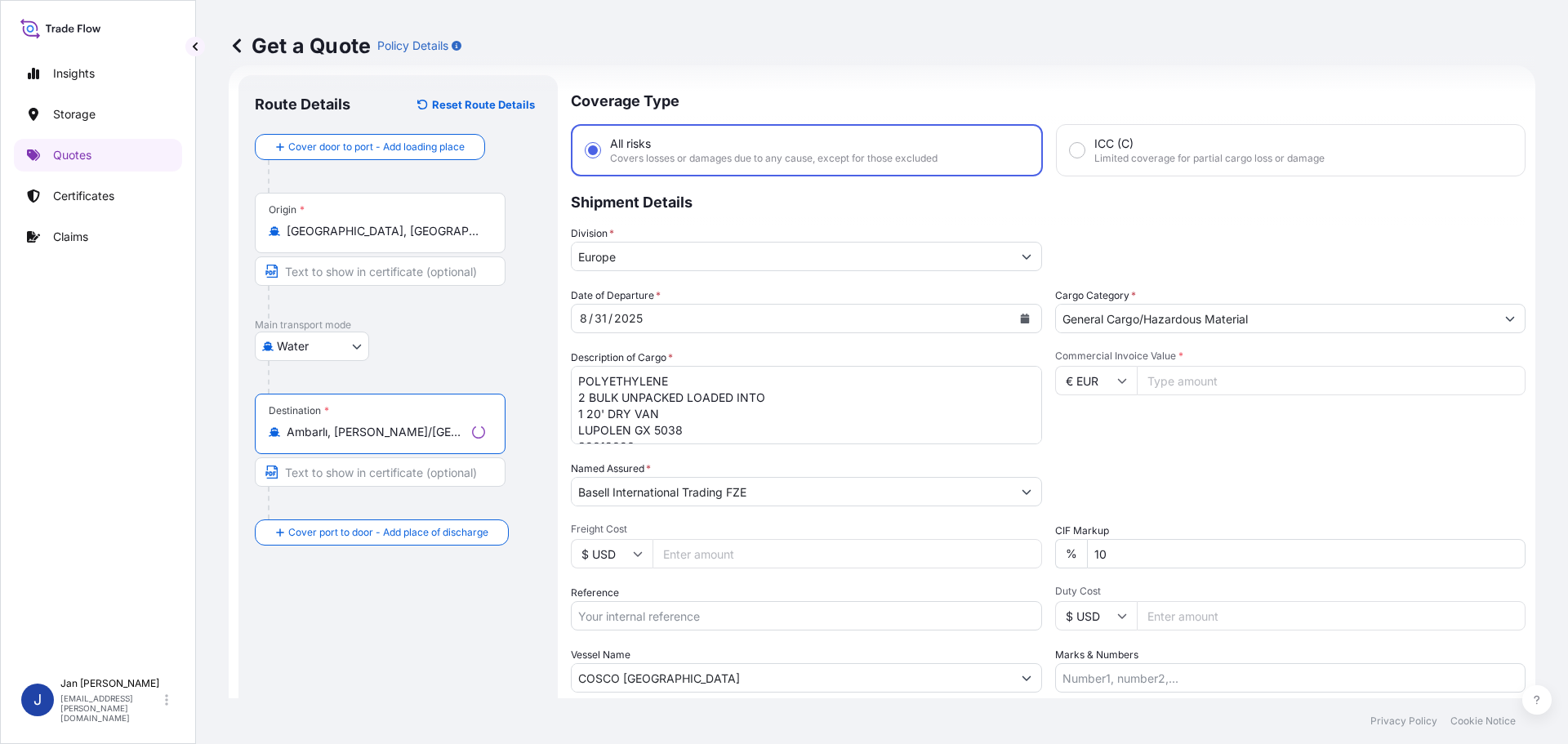
type input "Ambarlı, [PERSON_NAME]/[GEOGRAPHIC_DATA], [GEOGRAPHIC_DATA]"
click at [1280, 249] on div "Division * [GEOGRAPHIC_DATA]" at bounding box center [1049, 248] width 955 height 46
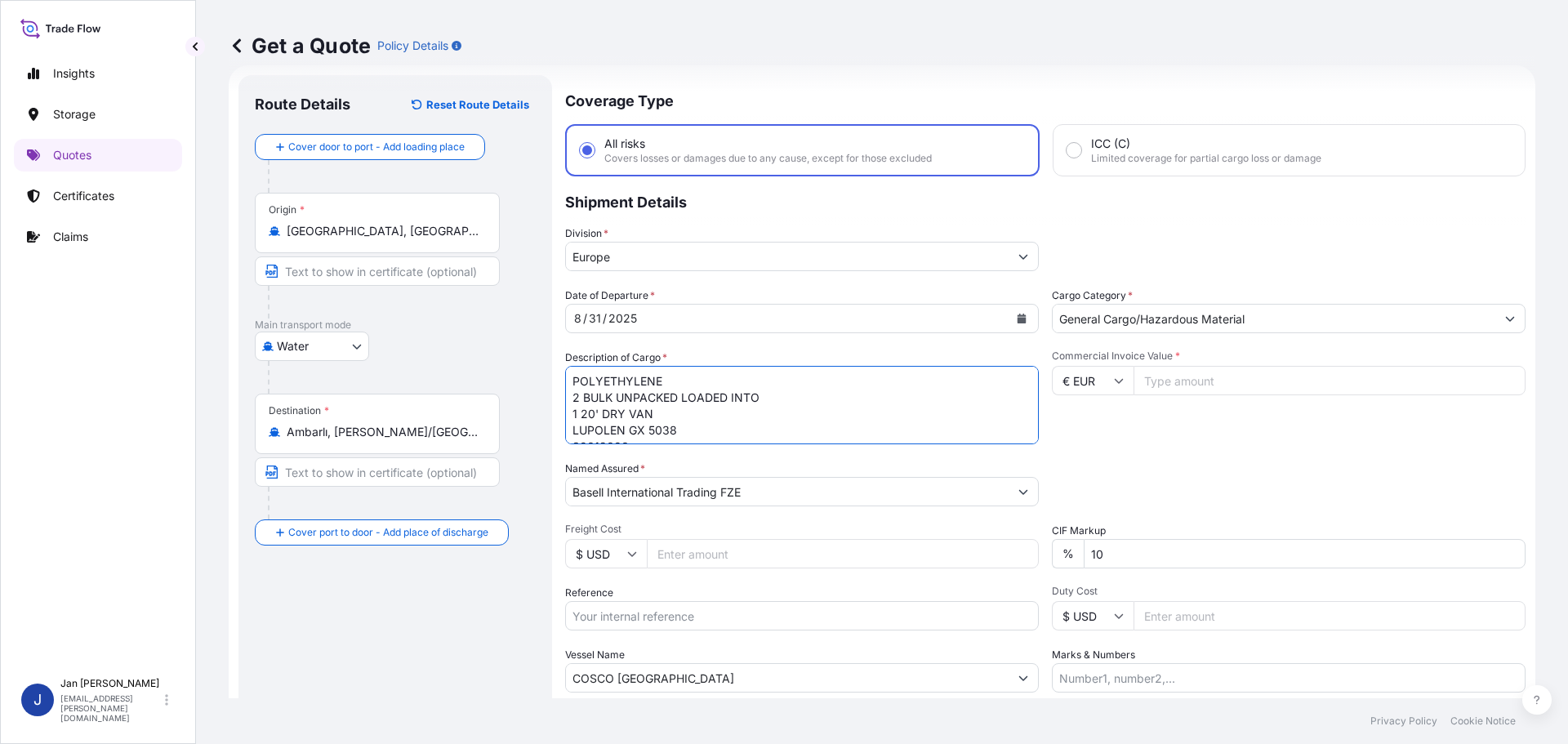
click at [762, 429] on textarea "POLYETHYLENE 2 BULK UNPACKED LOADED INTO 1 20' DRY VAN LUPOLEN GX 5038 39012090" at bounding box center [802, 405] width 474 height 78
click at [1445, 205] on p "Shipment Details" at bounding box center [1045, 201] width 960 height 49
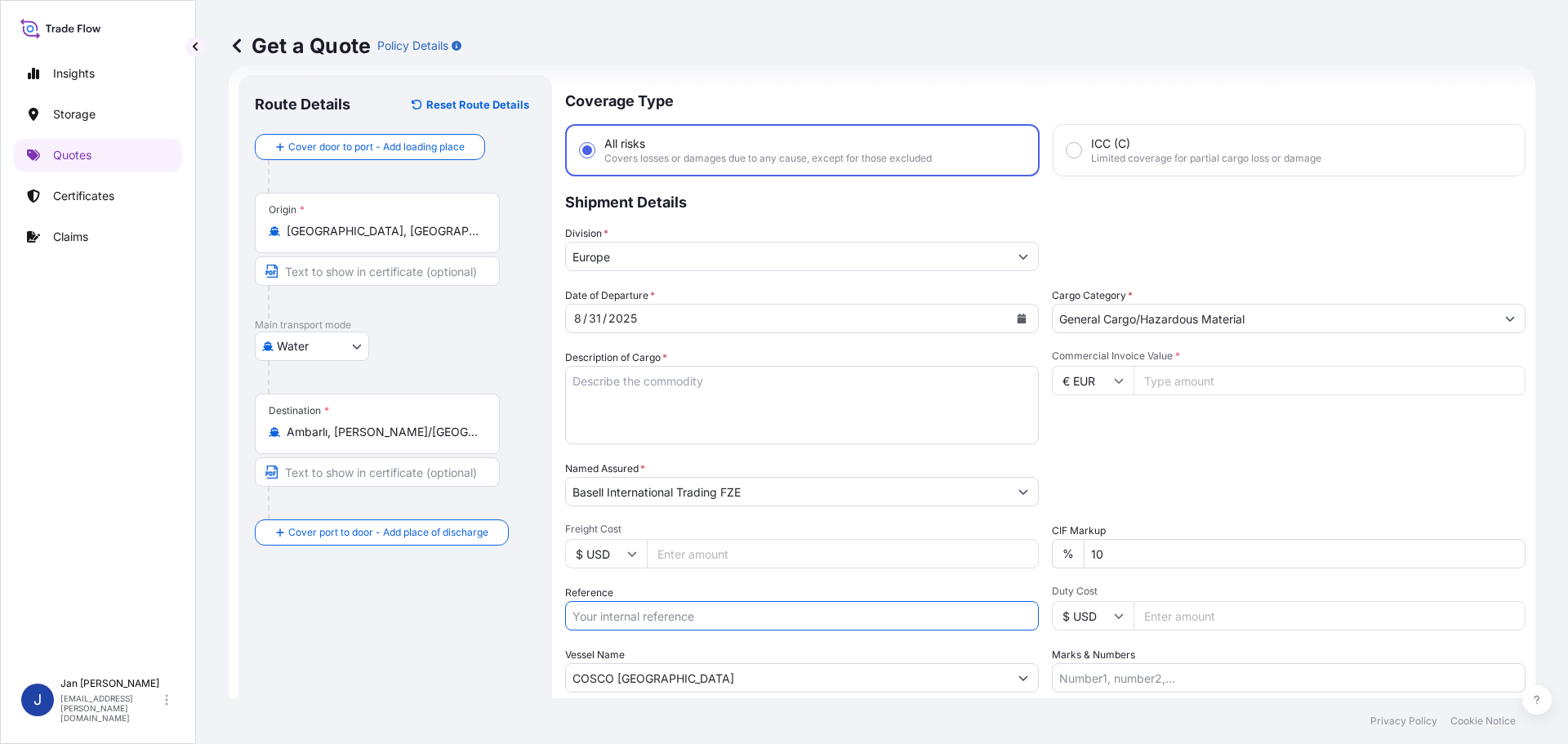
click at [758, 626] on input "Reference" at bounding box center [802, 616] width 474 height 30
paste input "1187430315"
type input "1187430315 /"
click at [766, 674] on input "COSCO [GEOGRAPHIC_DATA]" at bounding box center [787, 678] width 442 height 30
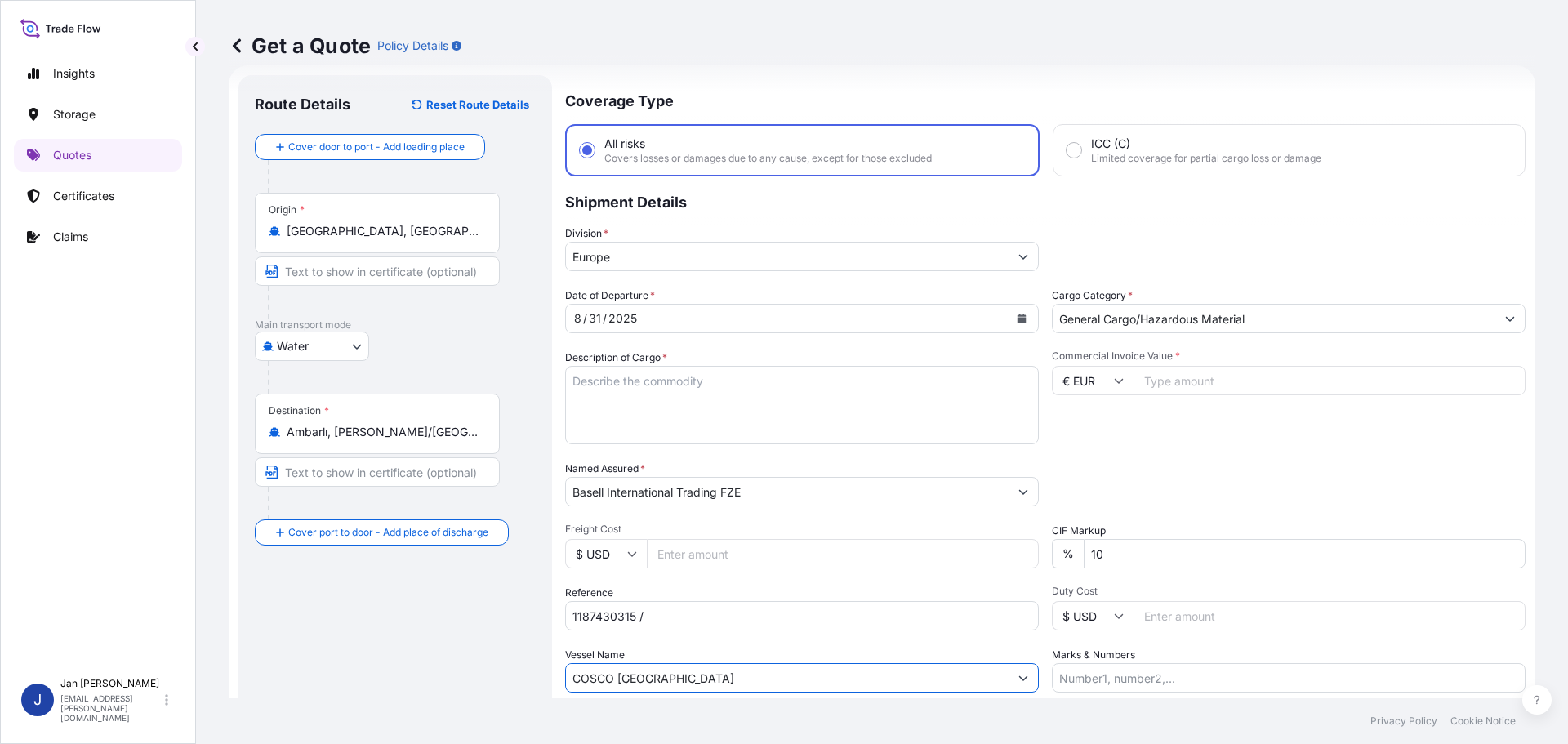
click at [767, 674] on input "COSCO [GEOGRAPHIC_DATA]" at bounding box center [787, 678] width 442 height 30
paste input "MA CGM [GEOGRAPHIC_DATA]"
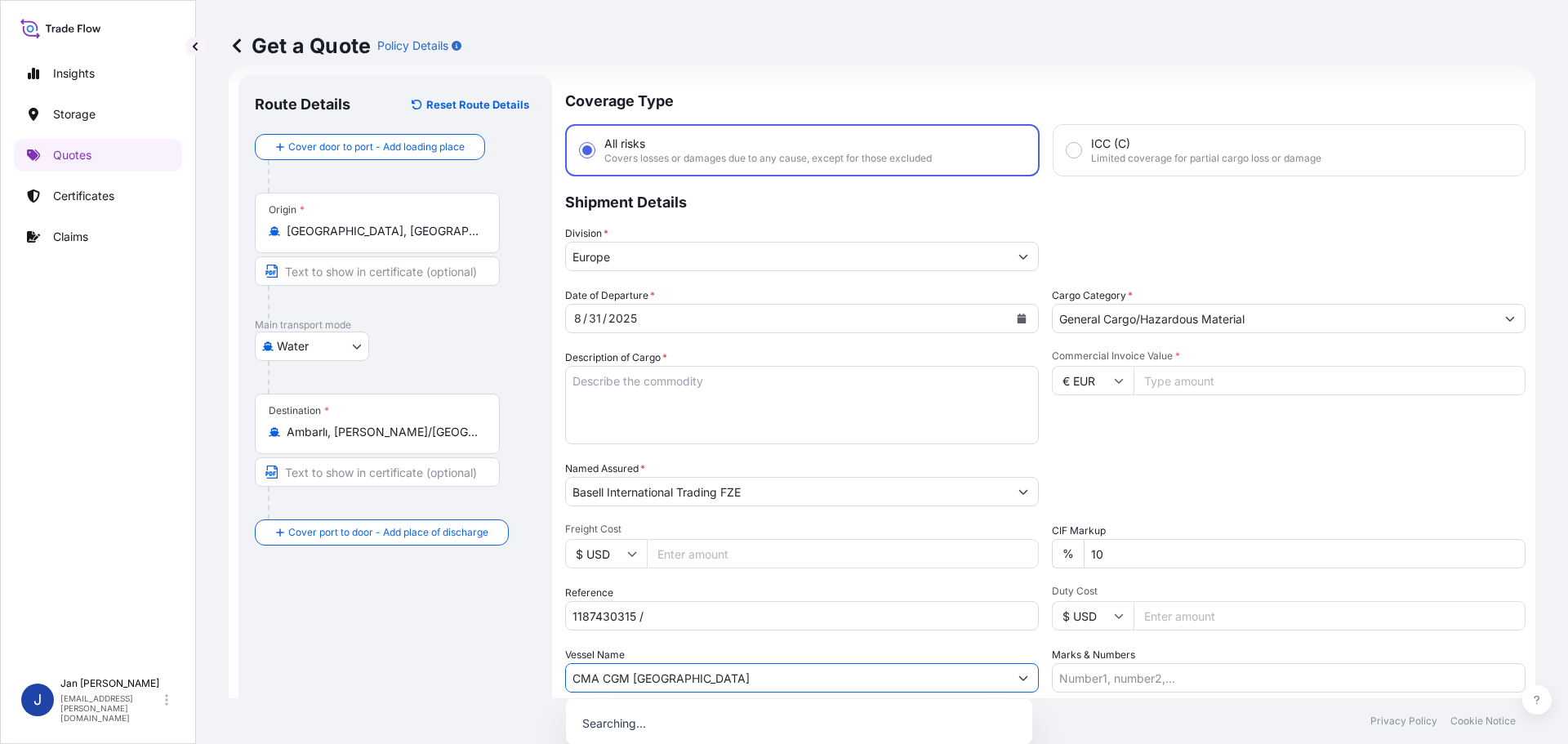
type input "CMA CGM [GEOGRAPHIC_DATA]"
click at [771, 650] on div "Vessel Name CMA CGM [GEOGRAPHIC_DATA]" at bounding box center [802, 669] width 474 height 46
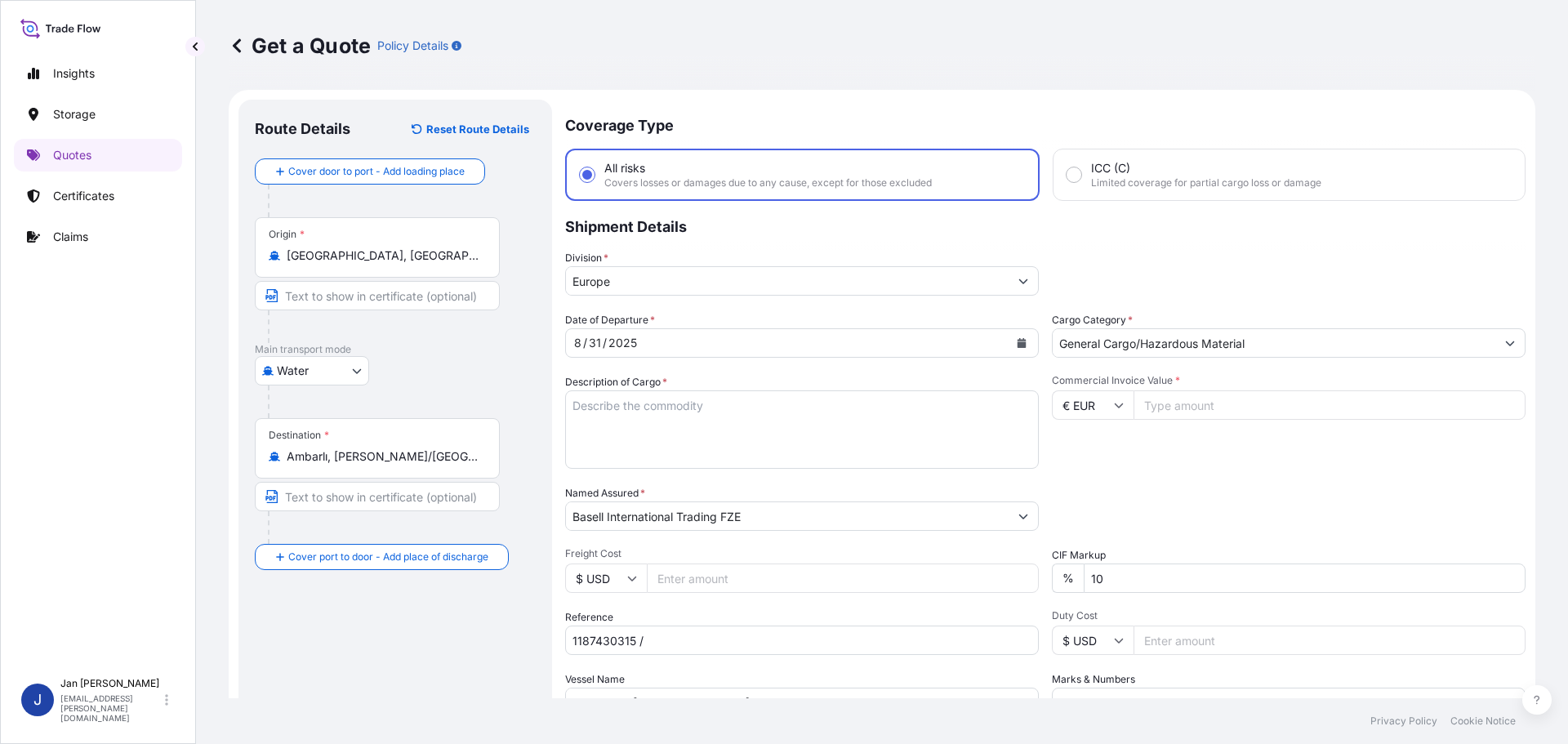
scroll to position [0, 0]
click at [1192, 401] on input "Commercial Invoice Value *" at bounding box center [1329, 407] width 392 height 30
type input "38019.85"
click at [1224, 436] on div "Commercial Invoice Value * € EUR 38019.85" at bounding box center [1288, 423] width 474 height 95
click at [701, 444] on textarea "POLYETHYLENE 2 BULK UNPACKED LOADED INTO 1 20' DRY VAN LUPOLEN GX 5038 39012090" at bounding box center [802, 431] width 474 height 78
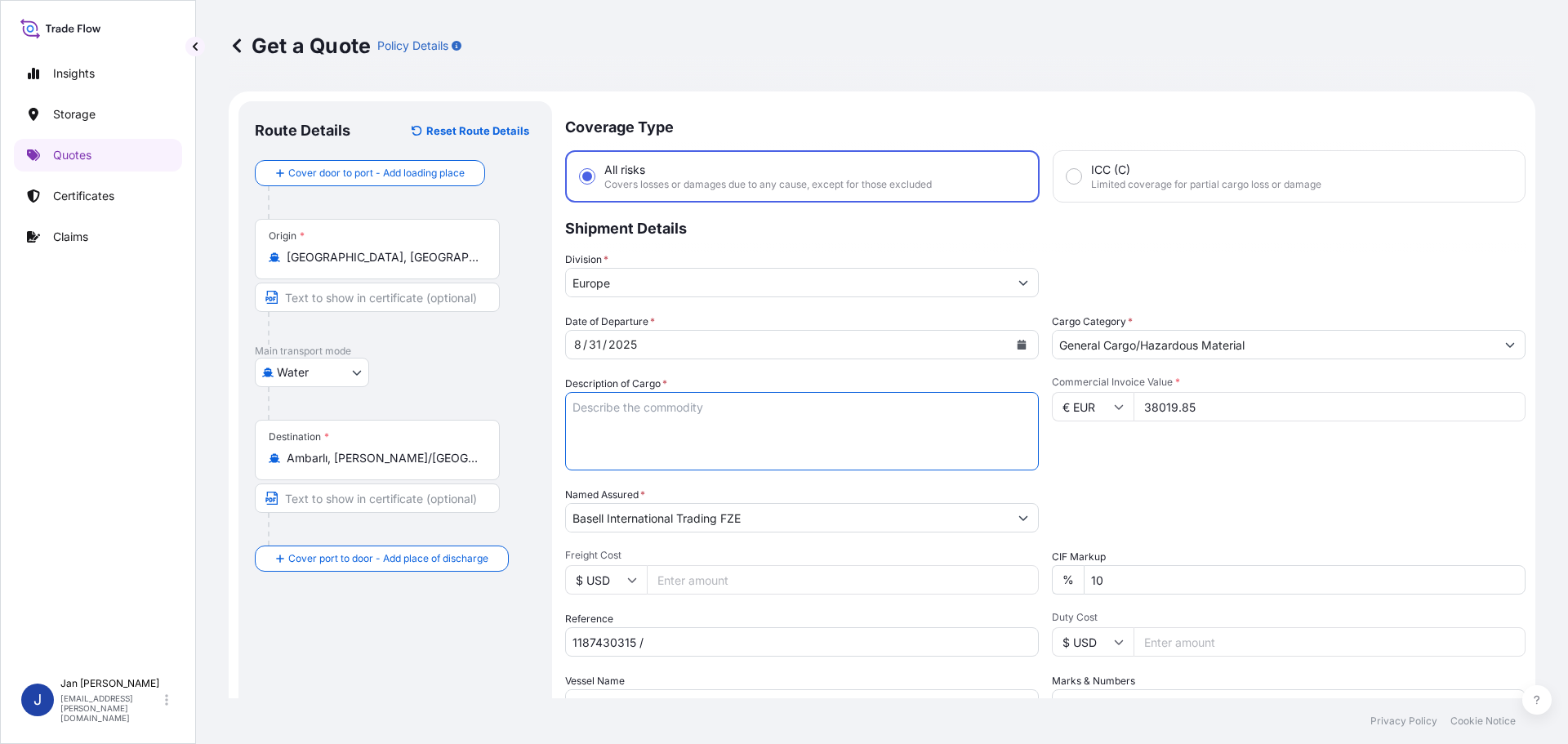
paste textarea "POLYPROPYLENE 990 BAGS LOADED ONTO 18 PALLETS LOADED INTO 1 40' HIGH CUBE CONTA…"
type textarea "POLYPROPYLENE 990 BAGS LOADED ONTO 18 PALLETS LOADED INTO 1 40' HIGH CUBE CONTA…"
click at [1269, 280] on div "Division * [GEOGRAPHIC_DATA]" at bounding box center [1045, 274] width 960 height 46
click at [864, 652] on input "1187430315 /" at bounding box center [802, 642] width 474 height 30
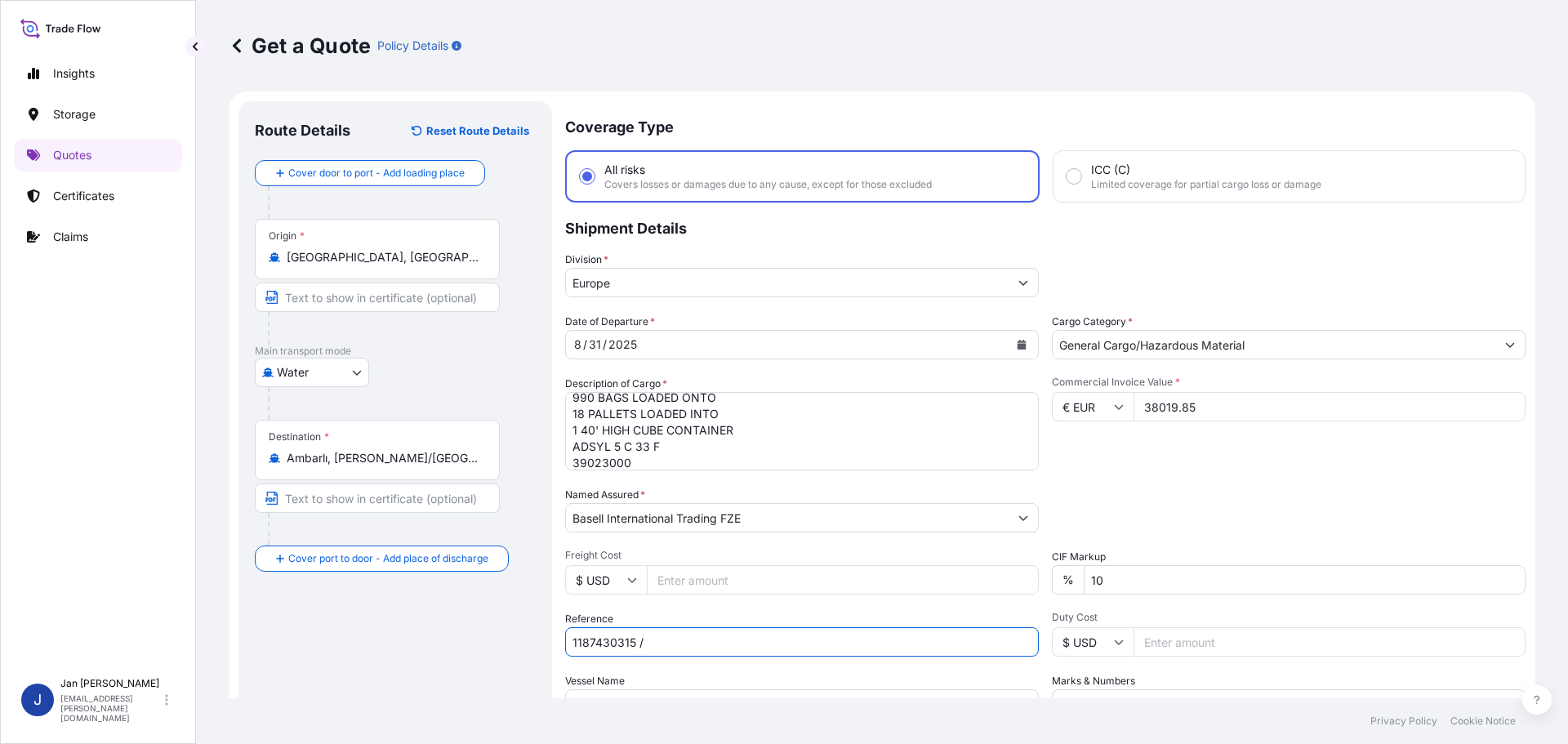
paste input "5013219748 / 5013219964 / 304252820"
type input "1187430315 / 5013219748 / 5013219964 / 304252820"
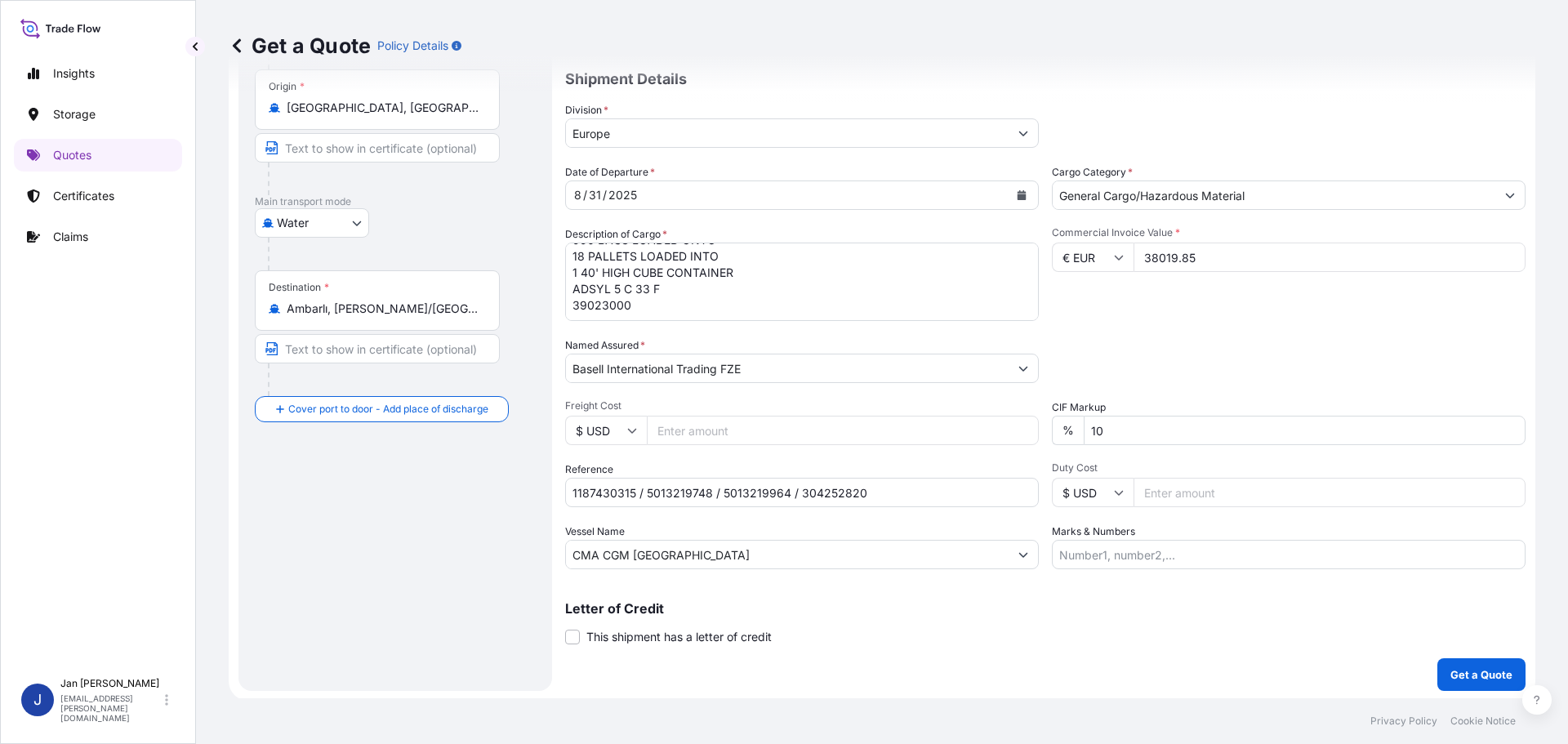
scroll to position [152, 0]
click at [1464, 677] on p "Get a Quote" at bounding box center [1481, 672] width 62 height 17
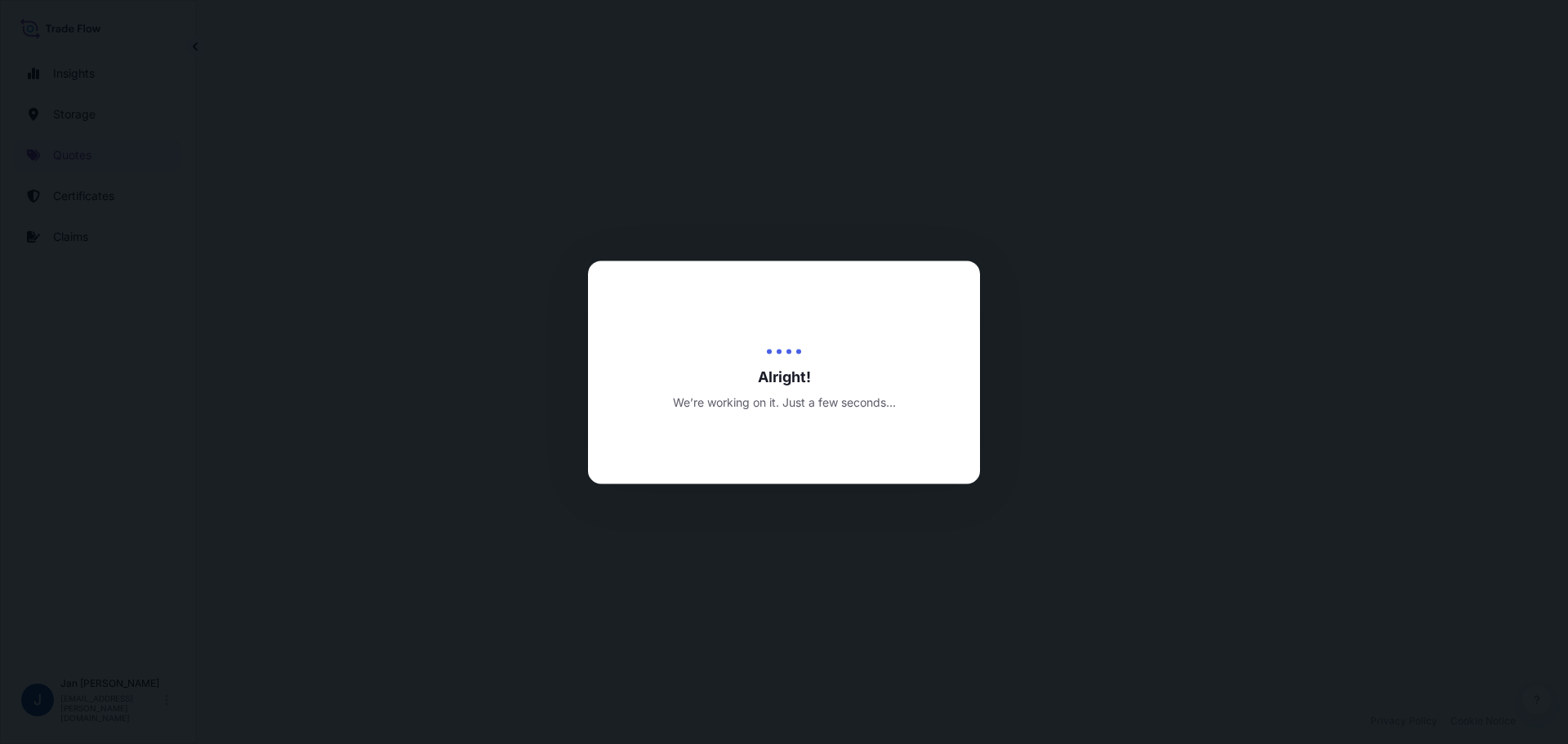
select select "Water"
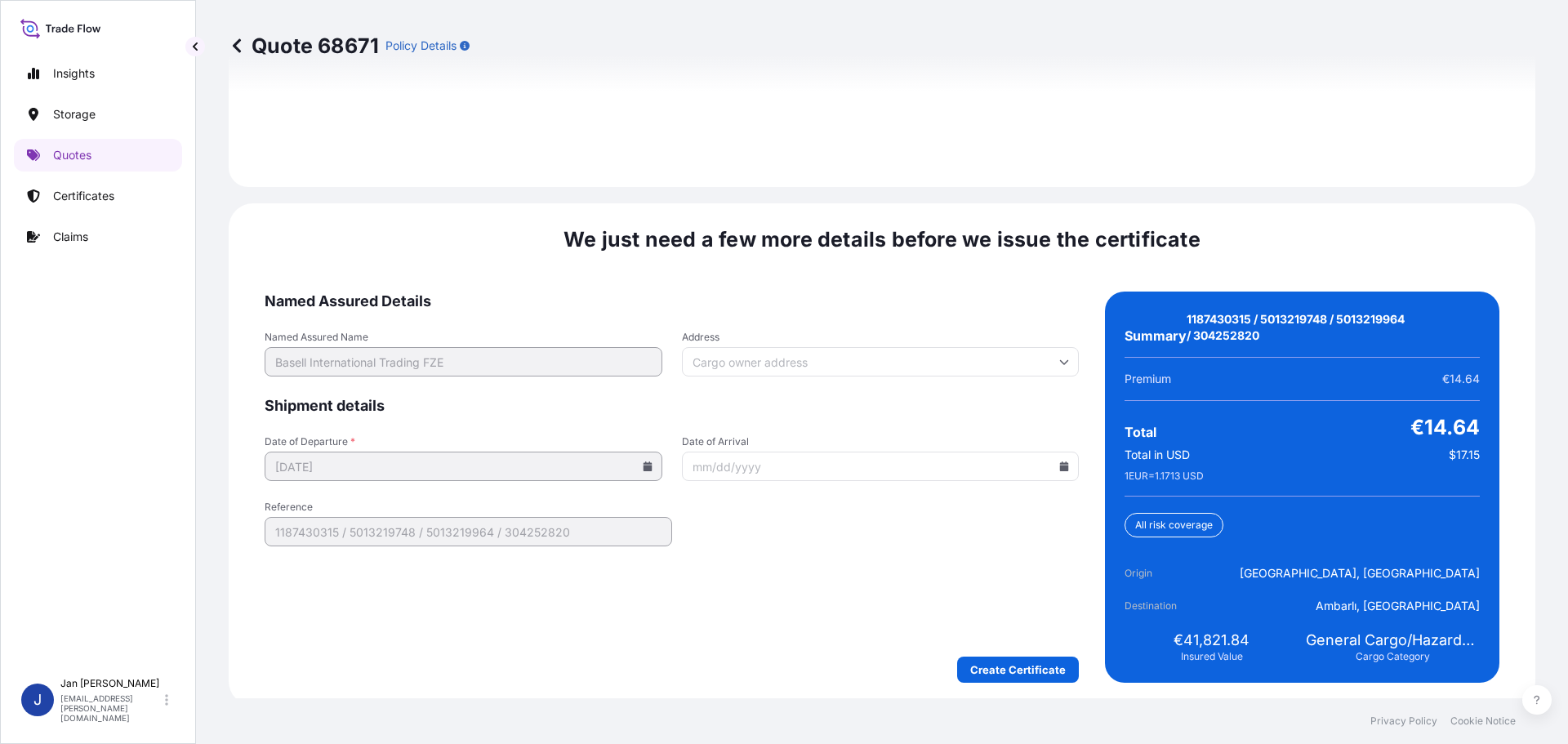
scroll to position [2403, 0]
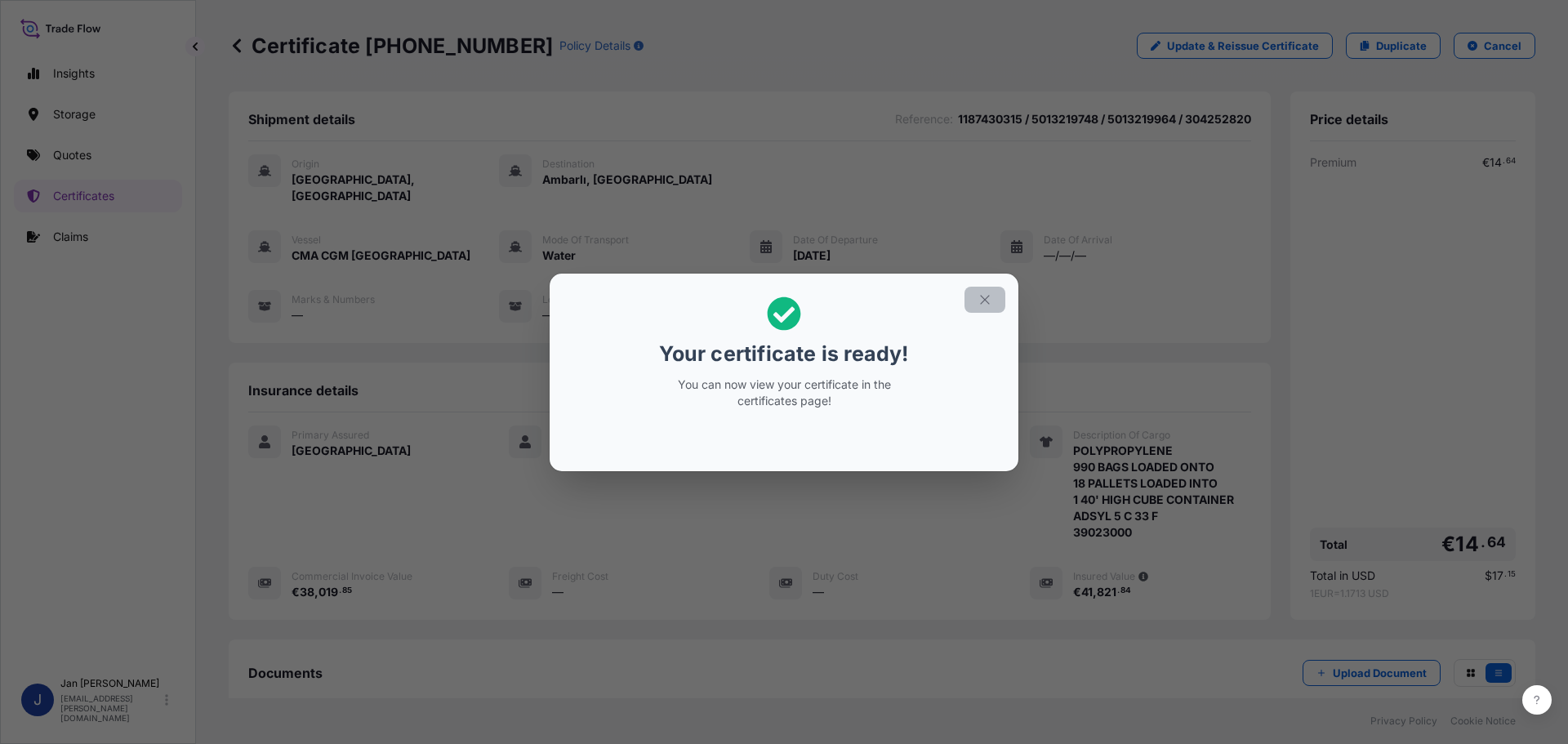
click at [986, 303] on icon "button" at bounding box center [985, 300] width 15 height 15
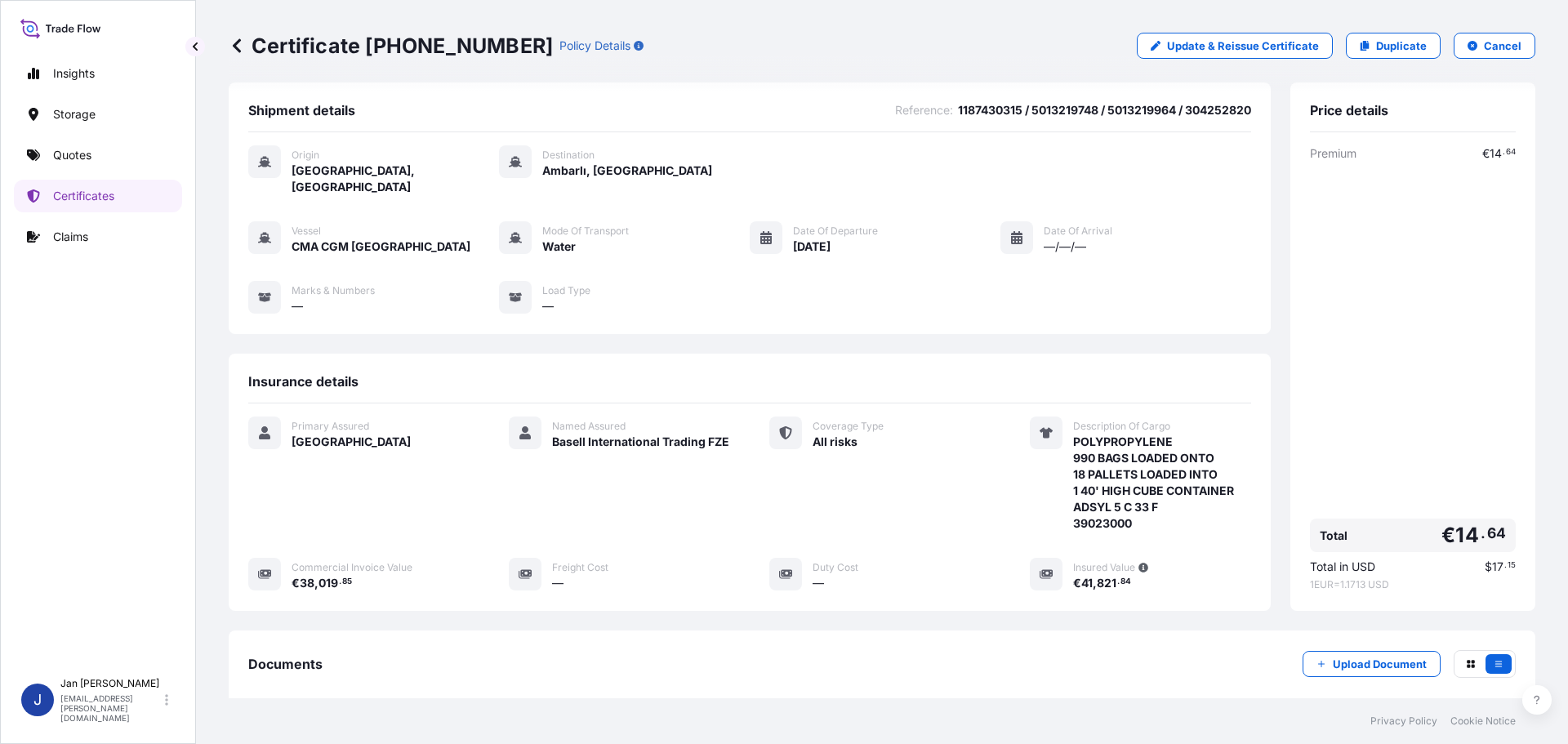
scroll to position [179, 0]
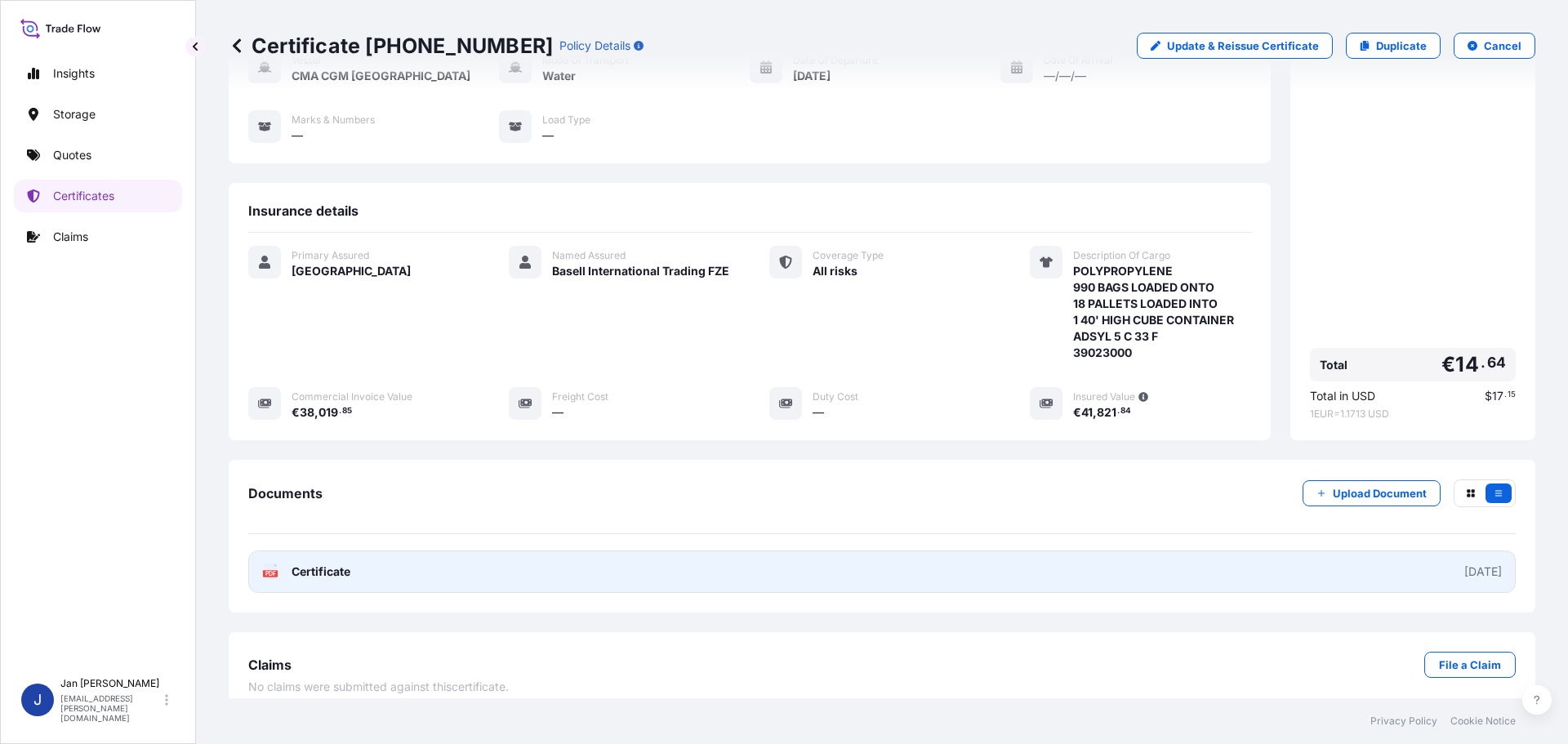
click at [312, 551] on link "PDF Certificate [DATE]" at bounding box center [882, 572] width 1267 height 43
